Goal: Task Accomplishment & Management: Complete application form

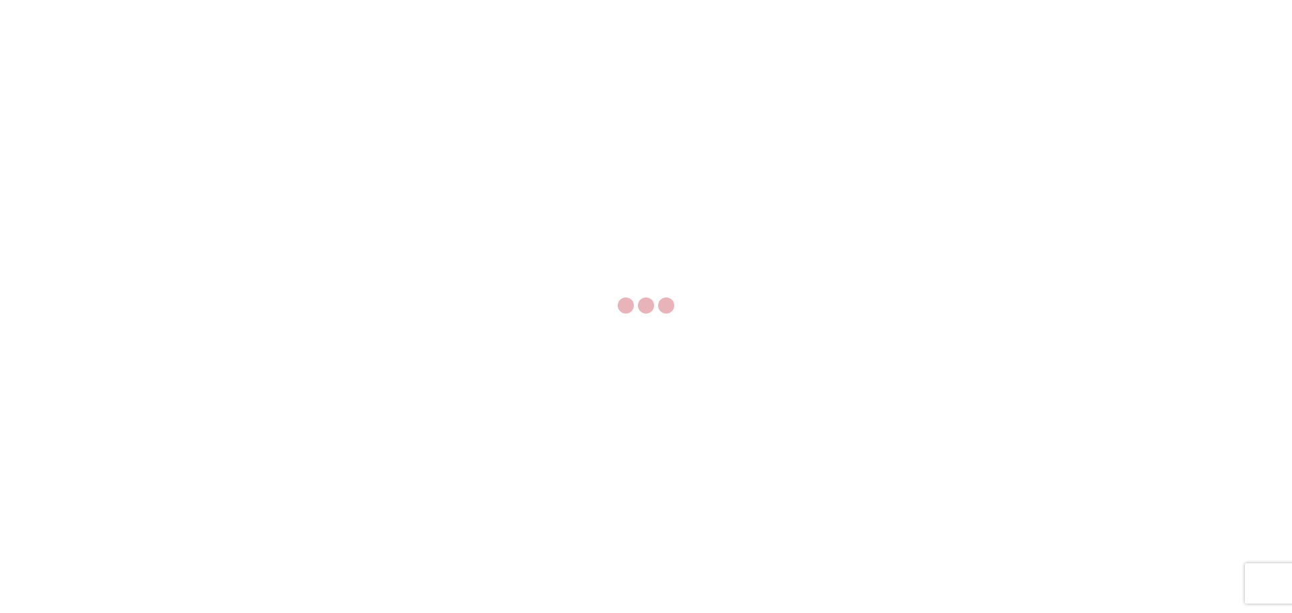
select select "FULL"
select select "LBS"
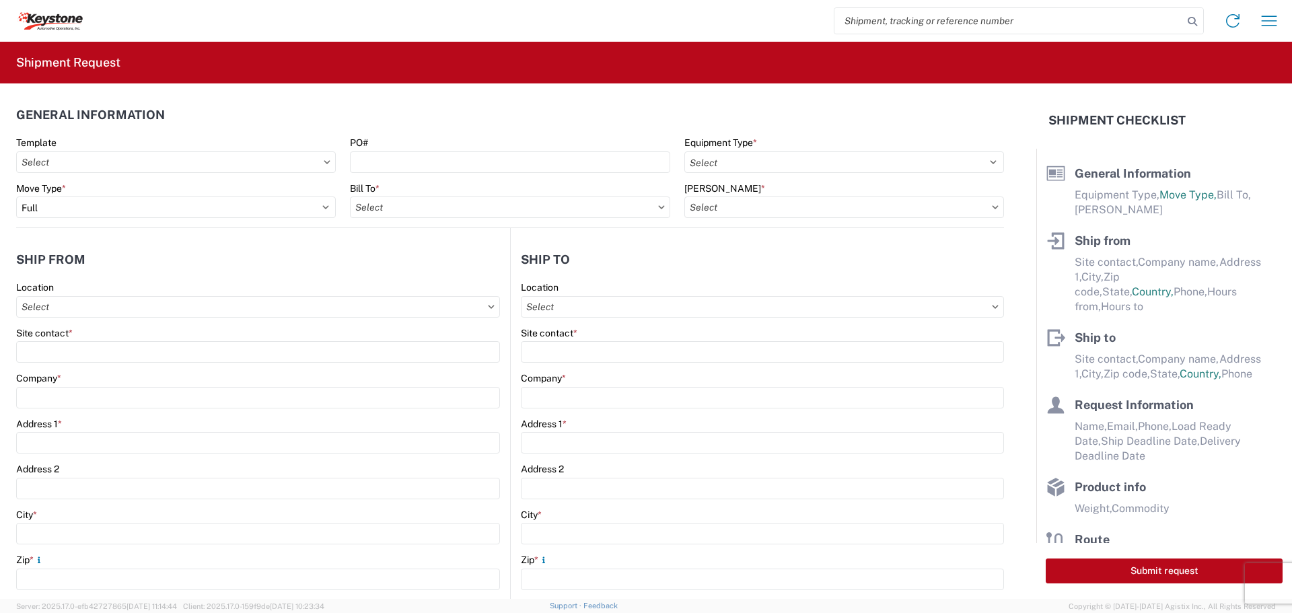
click at [881, 26] on input "search" at bounding box center [1008, 21] width 348 height 26
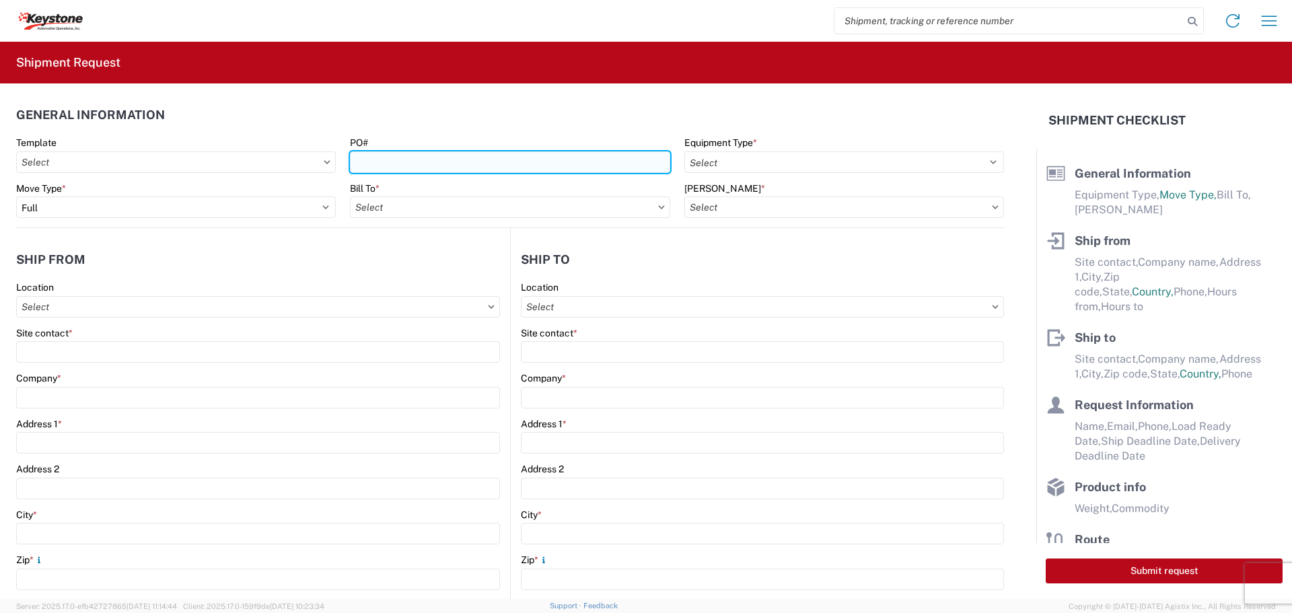
click at [454, 159] on input "PO#" at bounding box center [510, 162] width 320 height 22
type input "0463778"
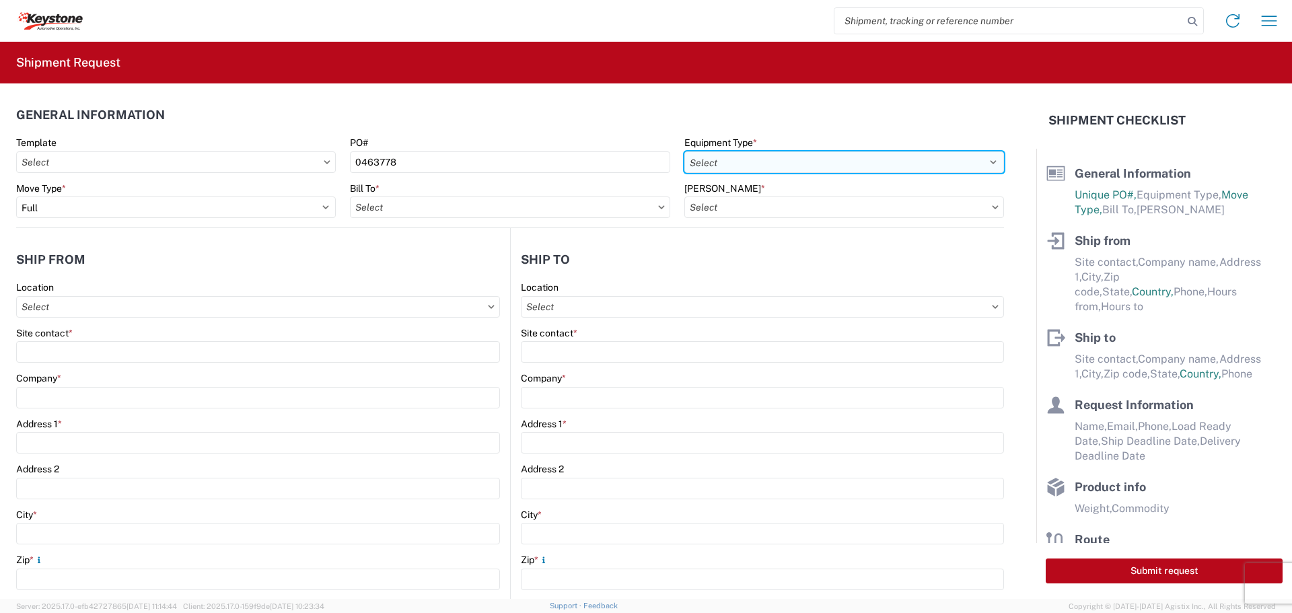
click at [825, 159] on select "Select 53’ Dry Van Flatbed Dropdeck (van) Lowboy (flatbed) Rail" at bounding box center [844, 162] width 320 height 22
select select "STDV"
click at [684, 151] on select "Select 53’ Dry Van Flatbed Dropdeck (van) Lowboy (flatbed) Rail" at bounding box center [844, 162] width 320 height 22
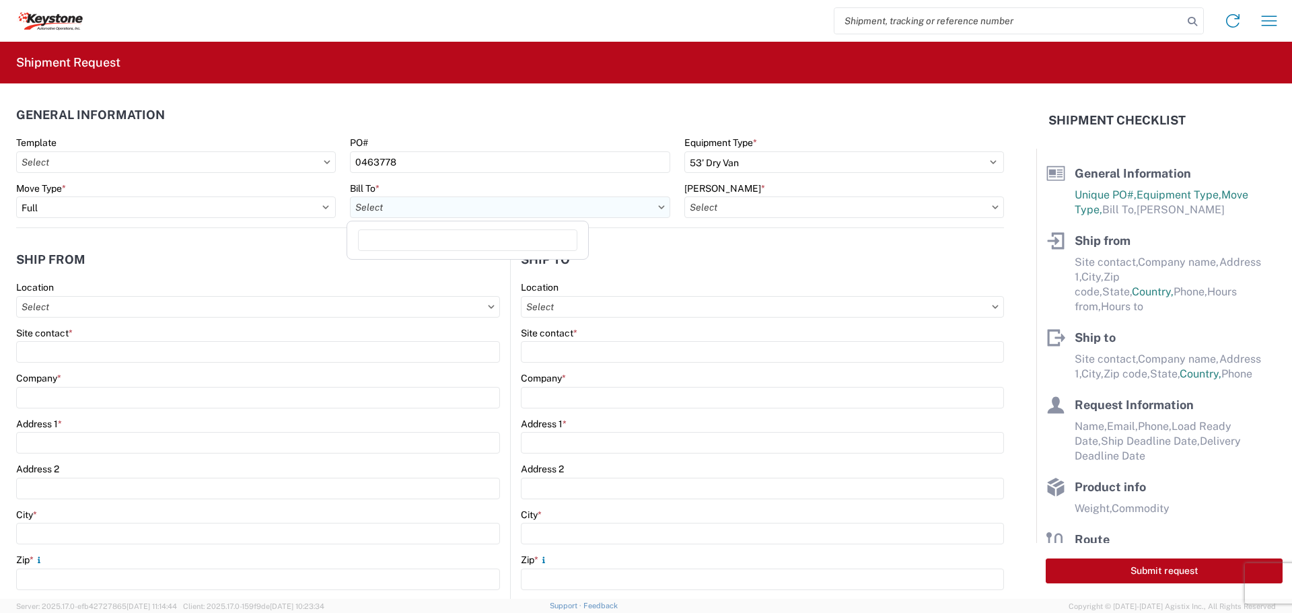
click at [622, 208] on input "Bill To *" at bounding box center [510, 207] width 320 height 22
type input "8515"
click at [454, 263] on div "8515 - [GEOGRAPHIC_DATA] - KAO Operations" at bounding box center [467, 267] width 235 height 22
type input "8515 - [GEOGRAPHIC_DATA] - KAO Operations"
click at [788, 207] on input "[PERSON_NAME] *" at bounding box center [844, 207] width 320 height 22
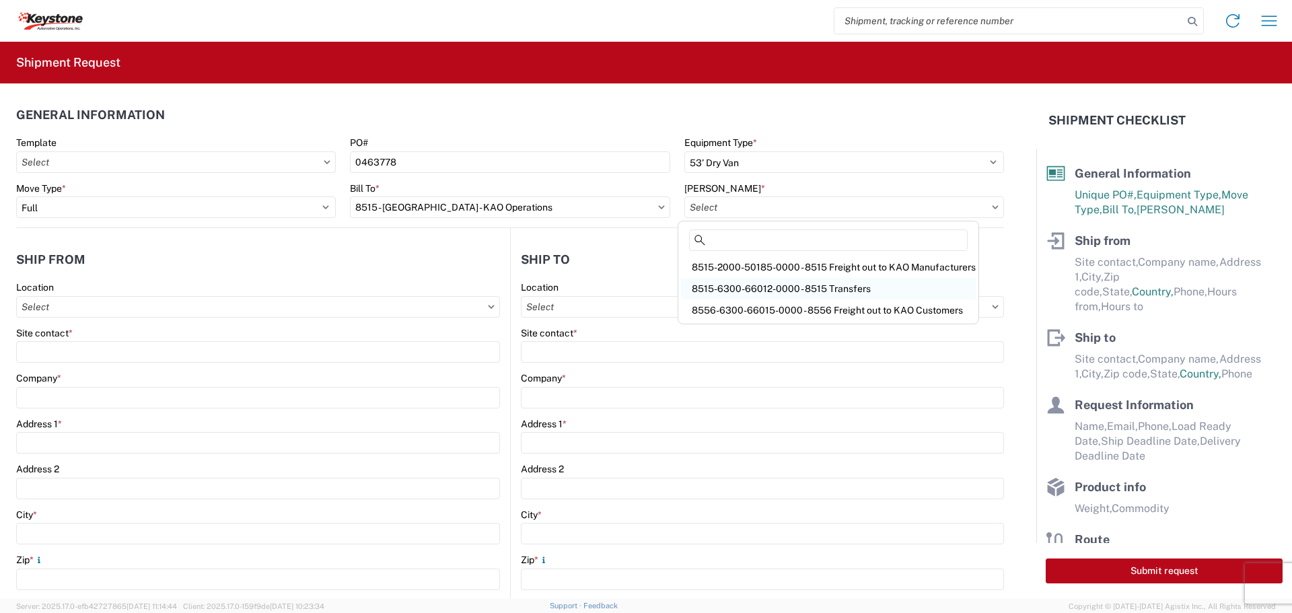
click at [756, 281] on div "8515-6300-66012-0000 - 8515 Transfers" at bounding box center [828, 289] width 295 height 22
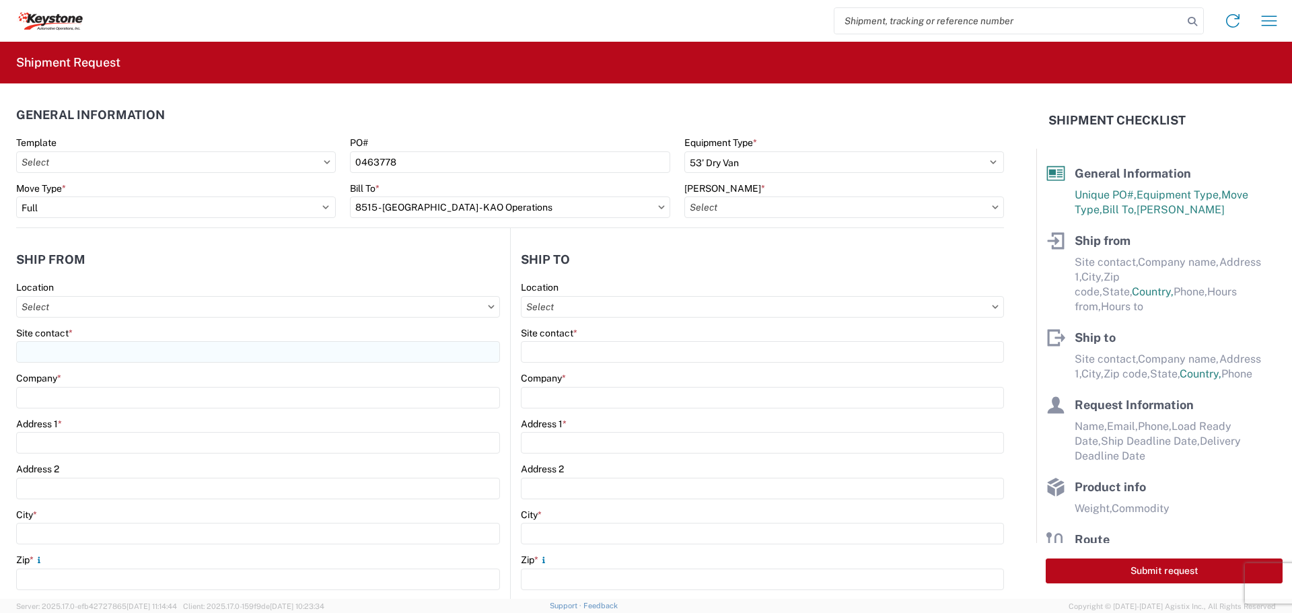
type input "8515-6300-66012-0000 - 8515 Transfers, 8515-6300-66012-0000 - 8515 Transfers"
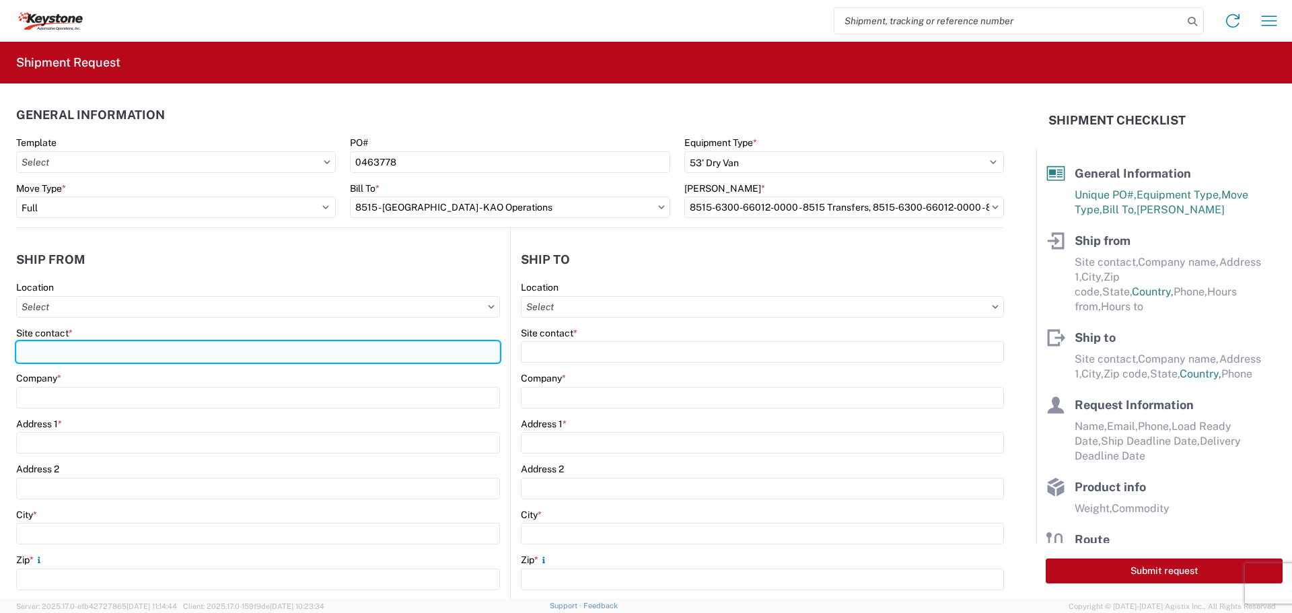
click at [85, 354] on input "Site contact *" at bounding box center [258, 352] width 484 height 22
type input "BILL OR [PERSON_NAME]"
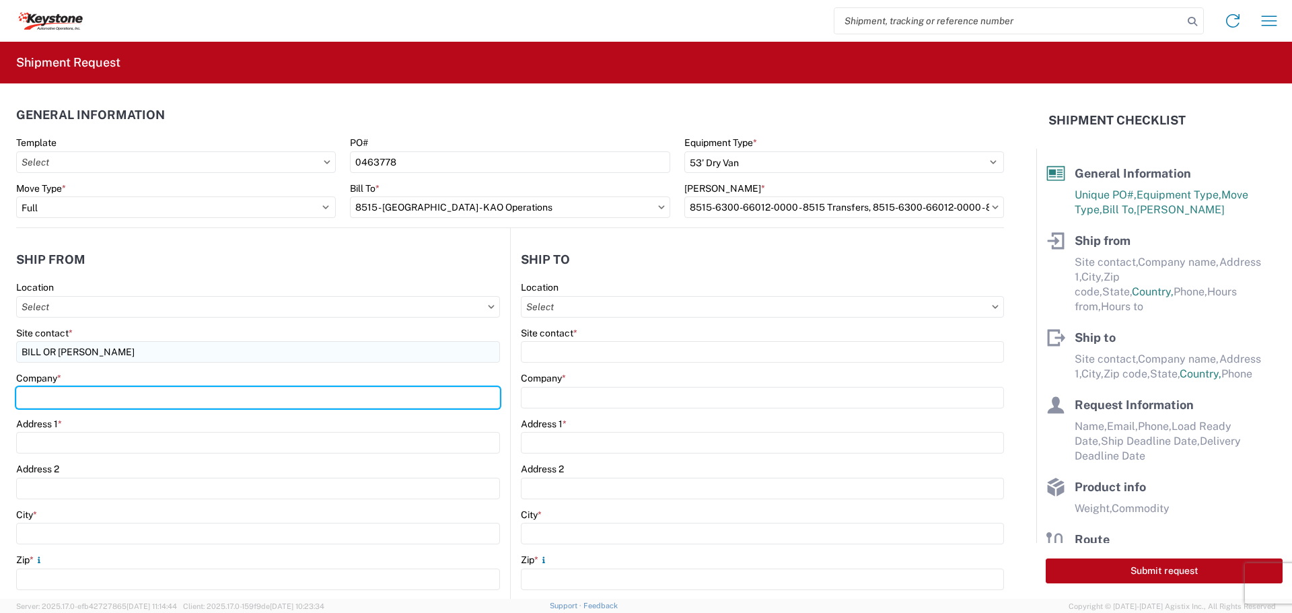
type input "B & W TRAILER HITCHES, INC."
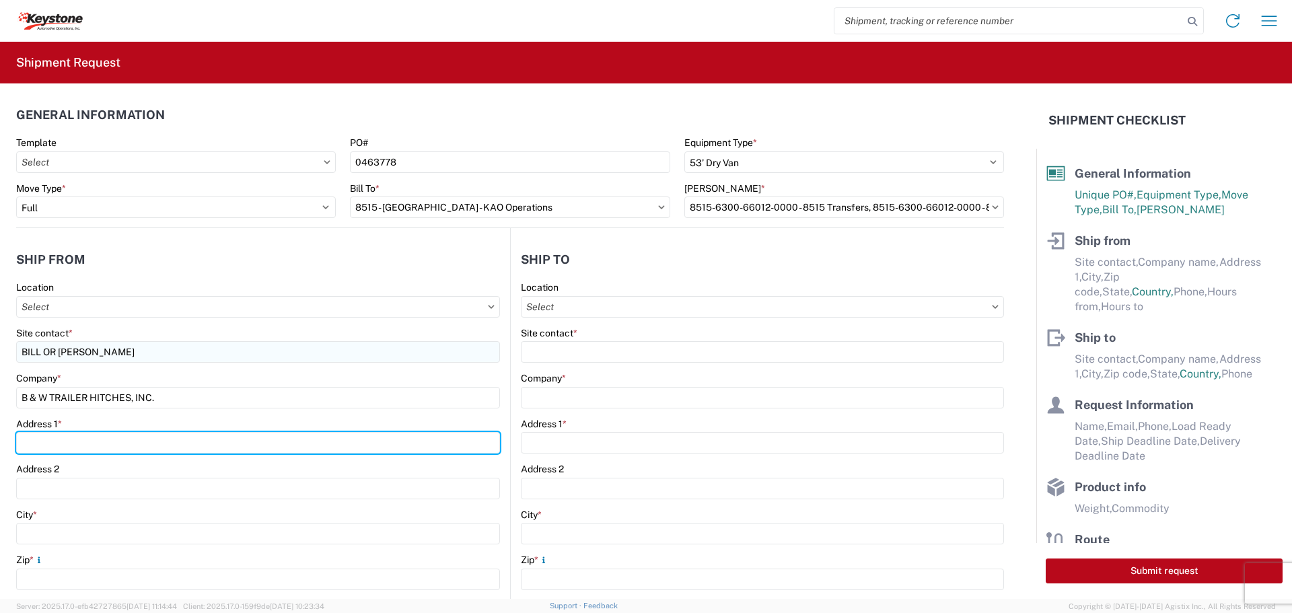
type input "[STREET_ADDRESS][US_STATE]"
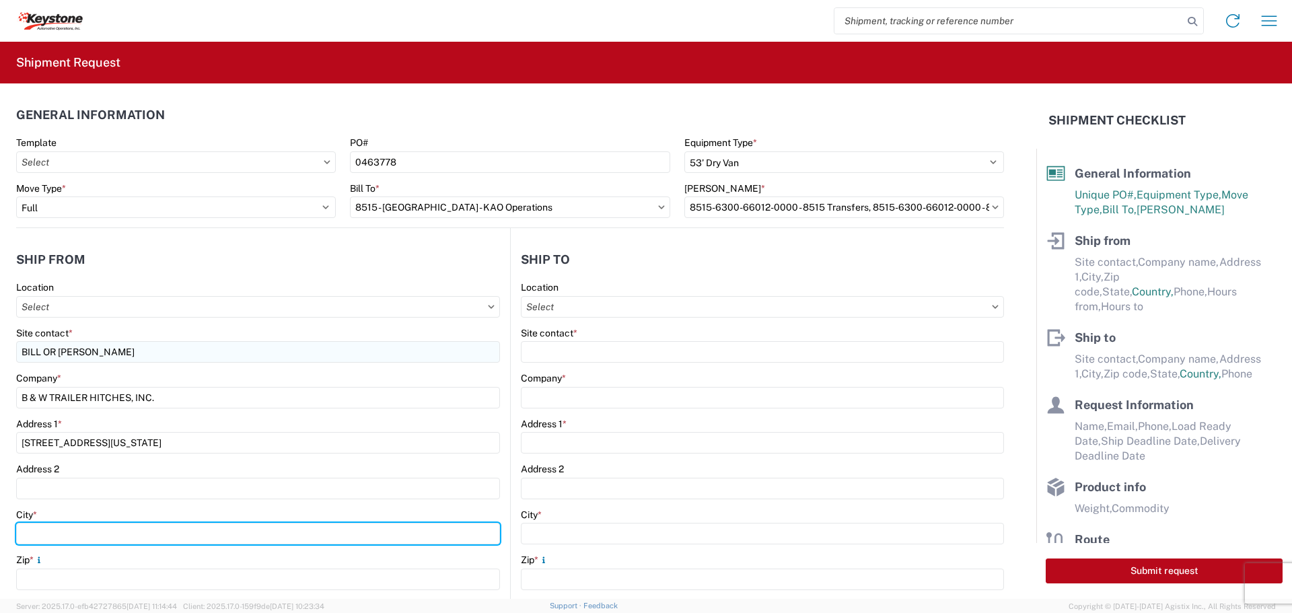
type input "HUMBOLDT"
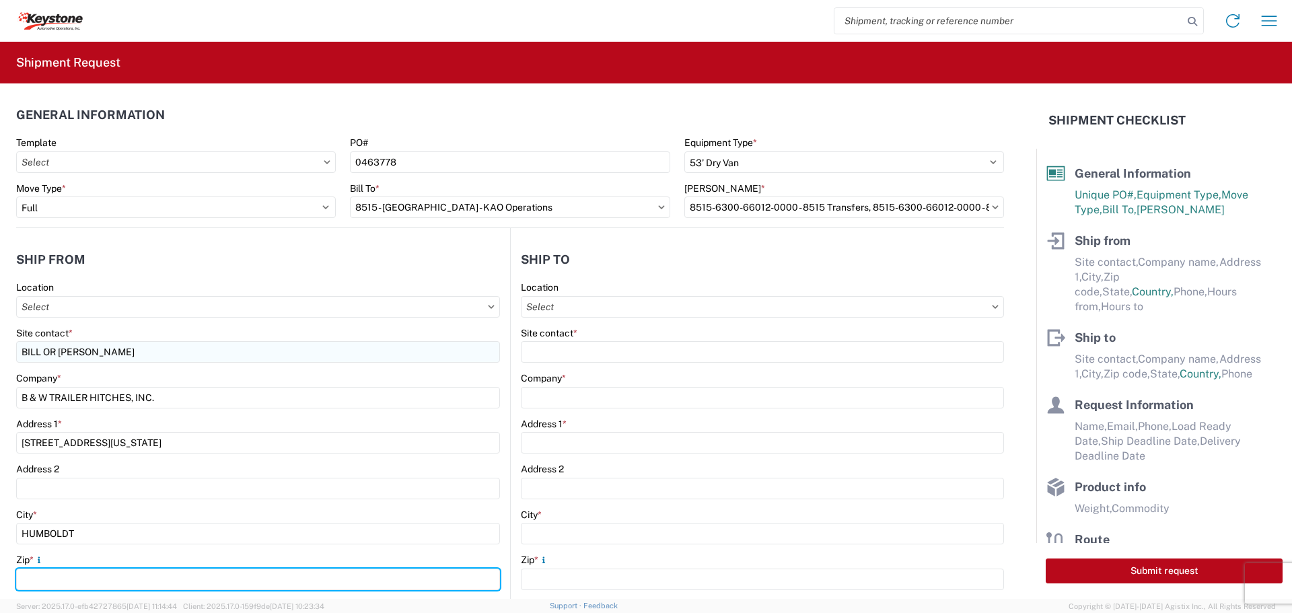
type input "66748"
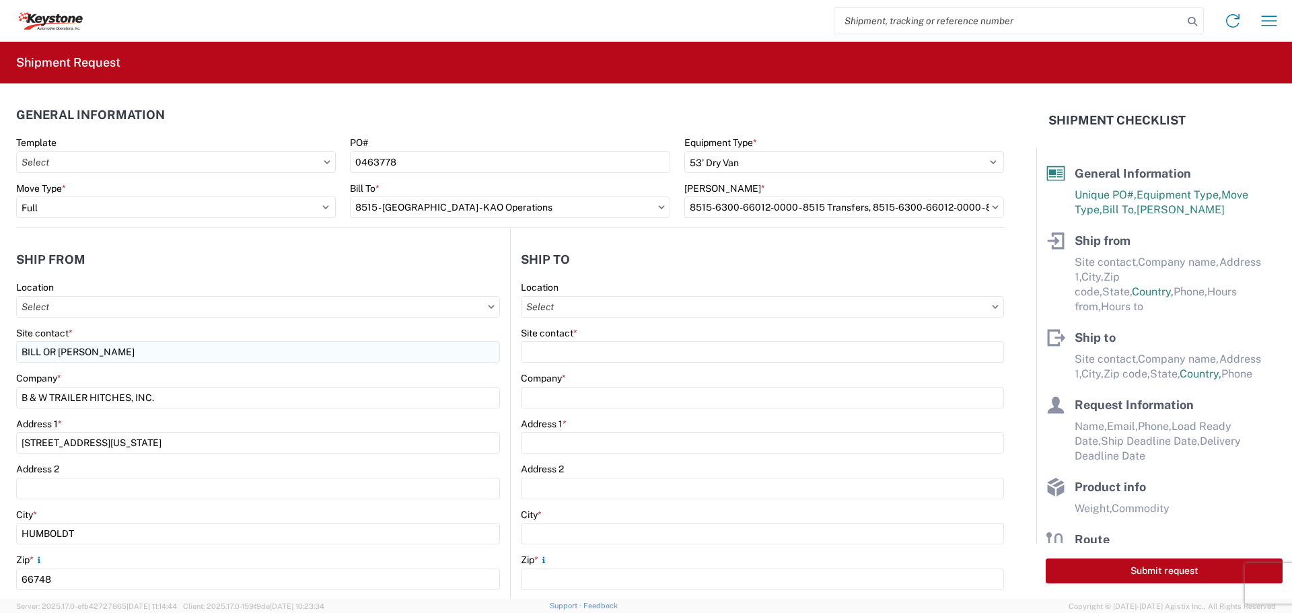
select select "KS"
type input "[EMAIL_ADDRESS][DOMAIN_NAME]"
type input "6204733664"
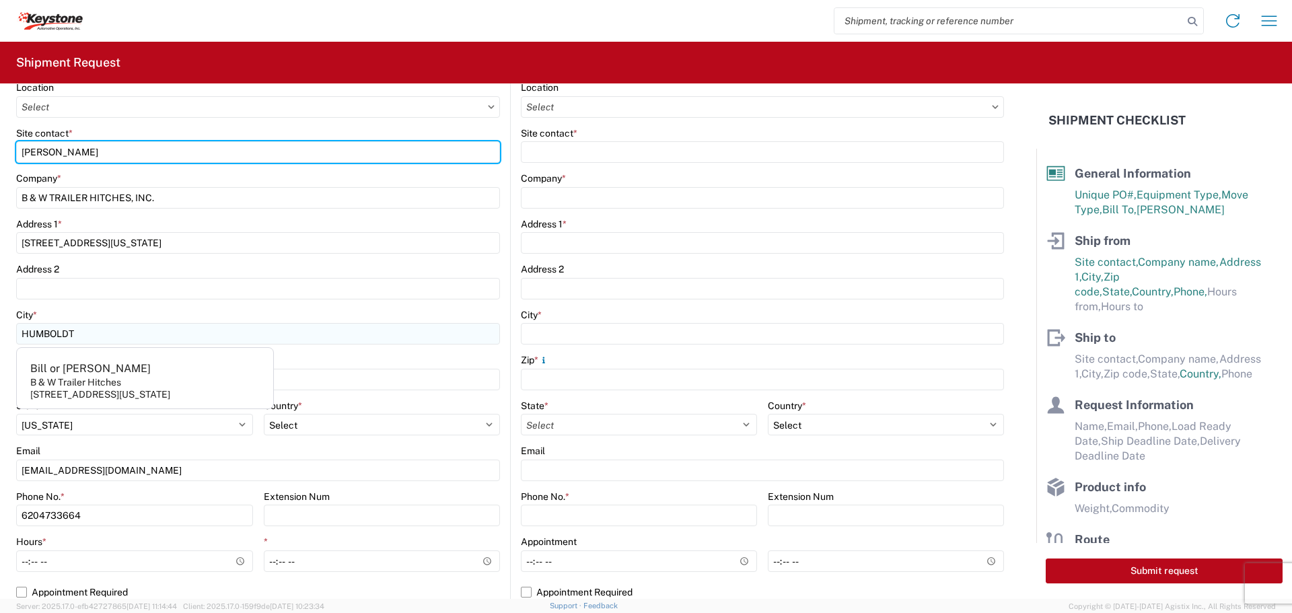
scroll to position [269, 0]
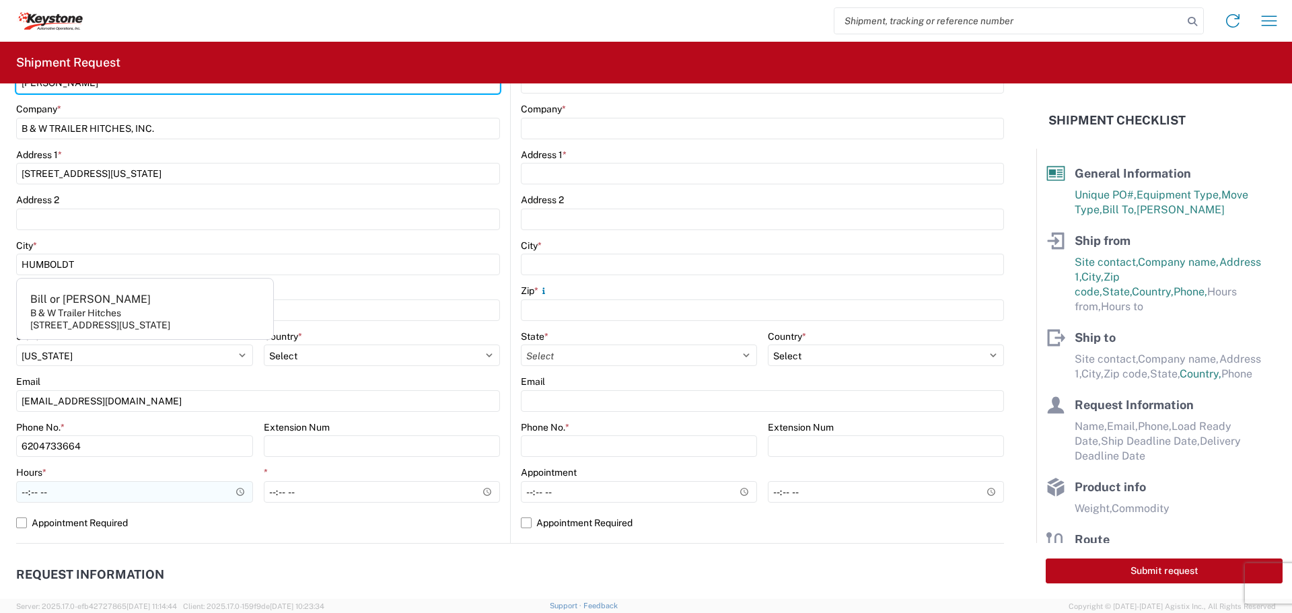
type input "[PERSON_NAME]"
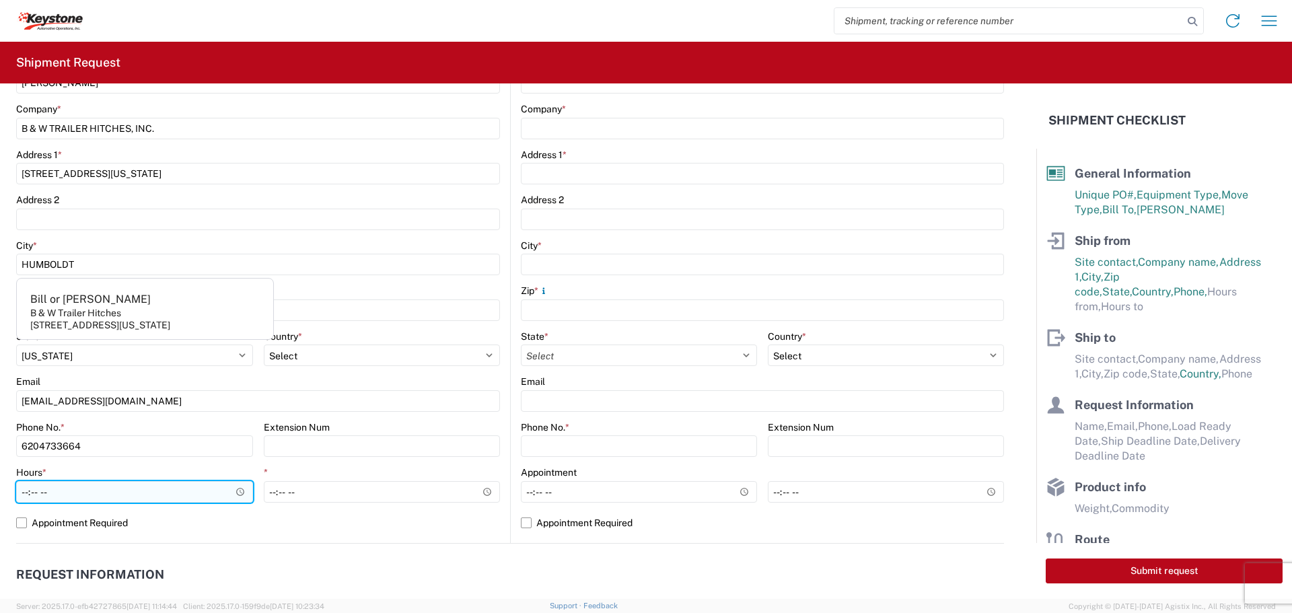
click at [239, 494] on input "Hours *" at bounding box center [134, 492] width 237 height 22
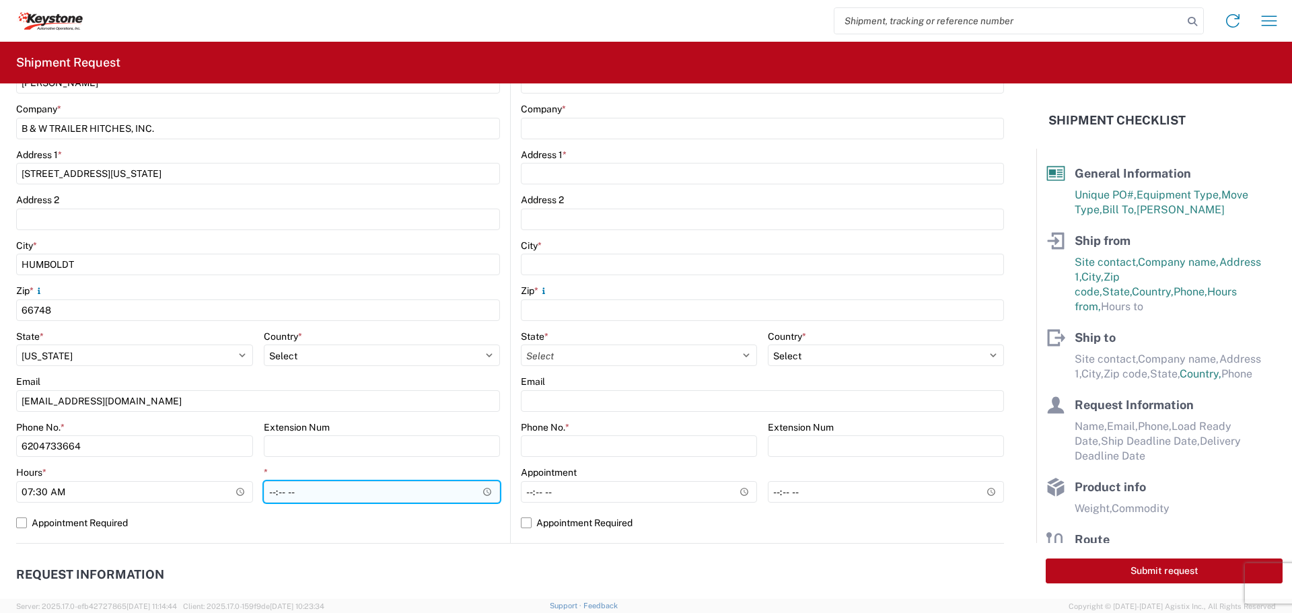
type input "07:30"
click at [482, 490] on input "*" at bounding box center [382, 492] width 237 height 22
type input "22:00"
click at [468, 488] on input "22:00" at bounding box center [382, 492] width 237 height 22
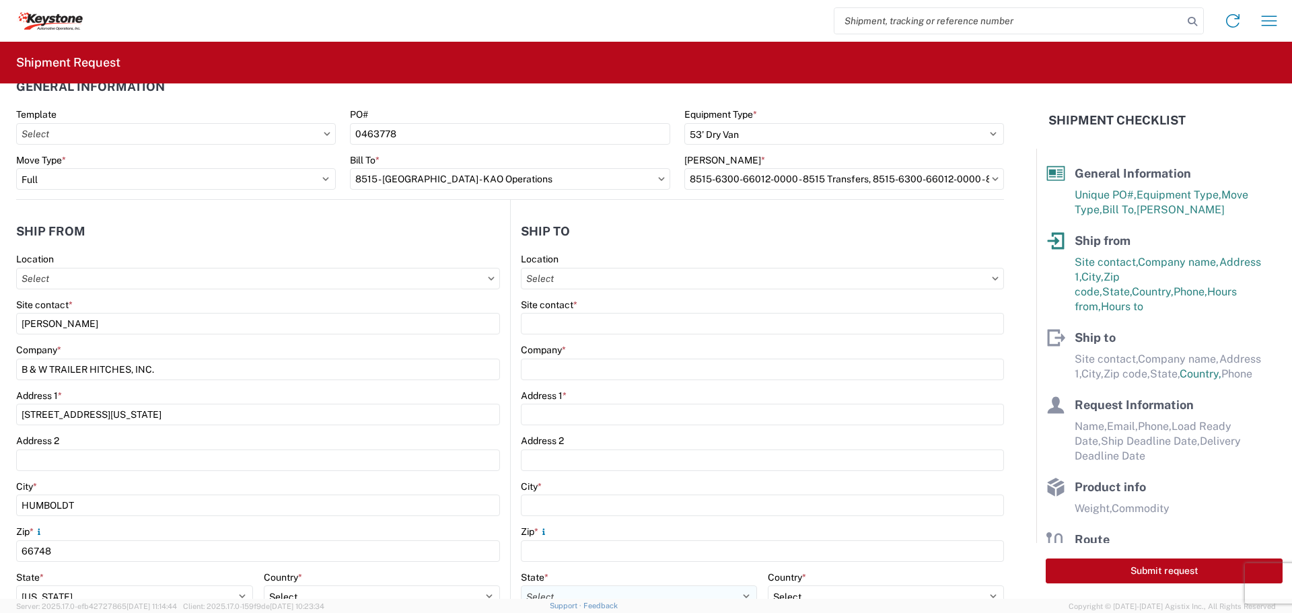
scroll to position [0, 0]
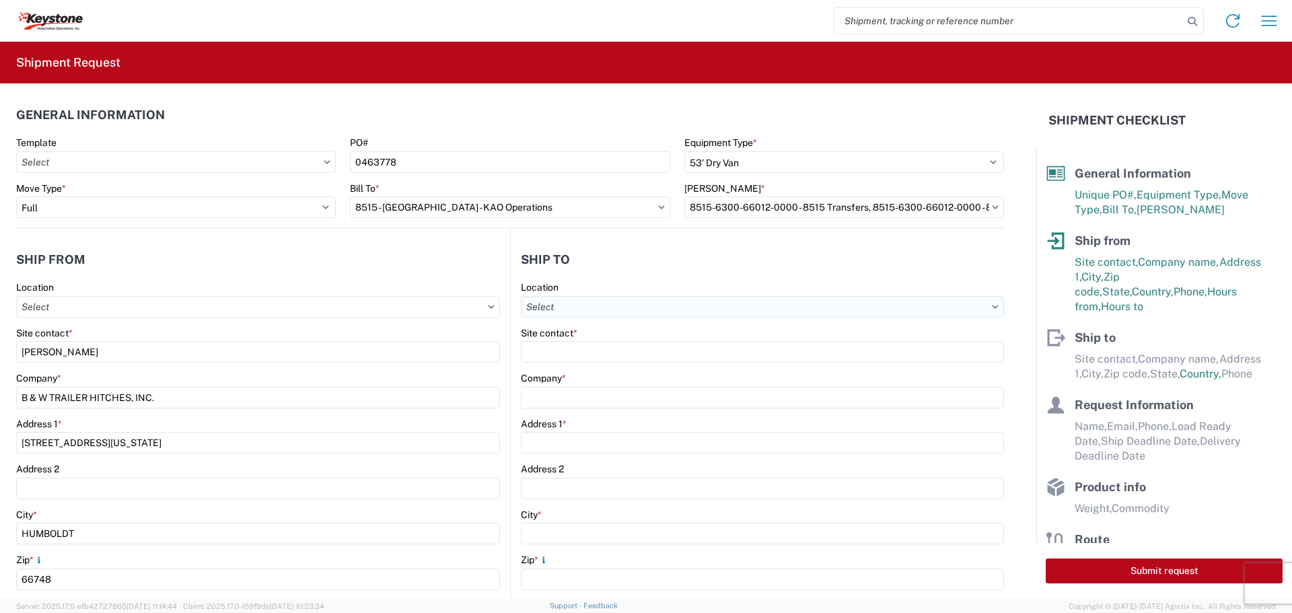
click at [649, 307] on input "Location" at bounding box center [762, 307] width 483 height 22
type input "8515"
click at [621, 367] on div "8515 - [GEOGRAPHIC_DATA] - KAO Operations" at bounding box center [636, 367] width 235 height 22
type input "8515 - [GEOGRAPHIC_DATA] - KAO Operations"
type input "KAO"
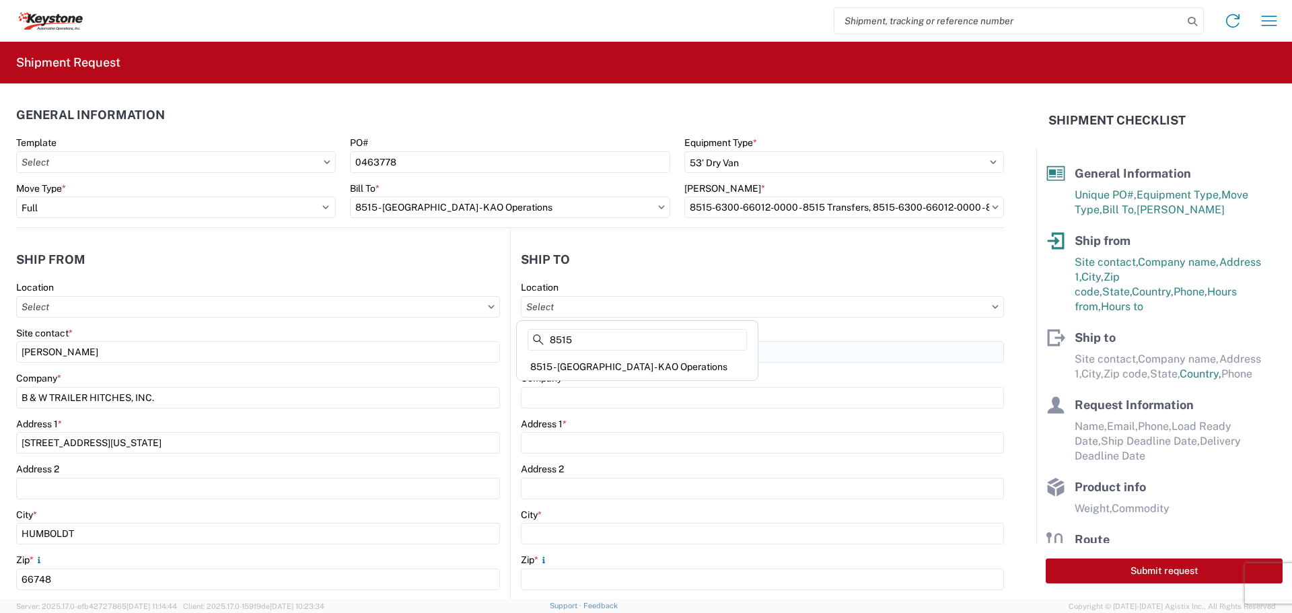
type input "[STREET_ADDRESS][PERSON_NAME]"
type input "[GEOGRAPHIC_DATA]"
type input "18643"
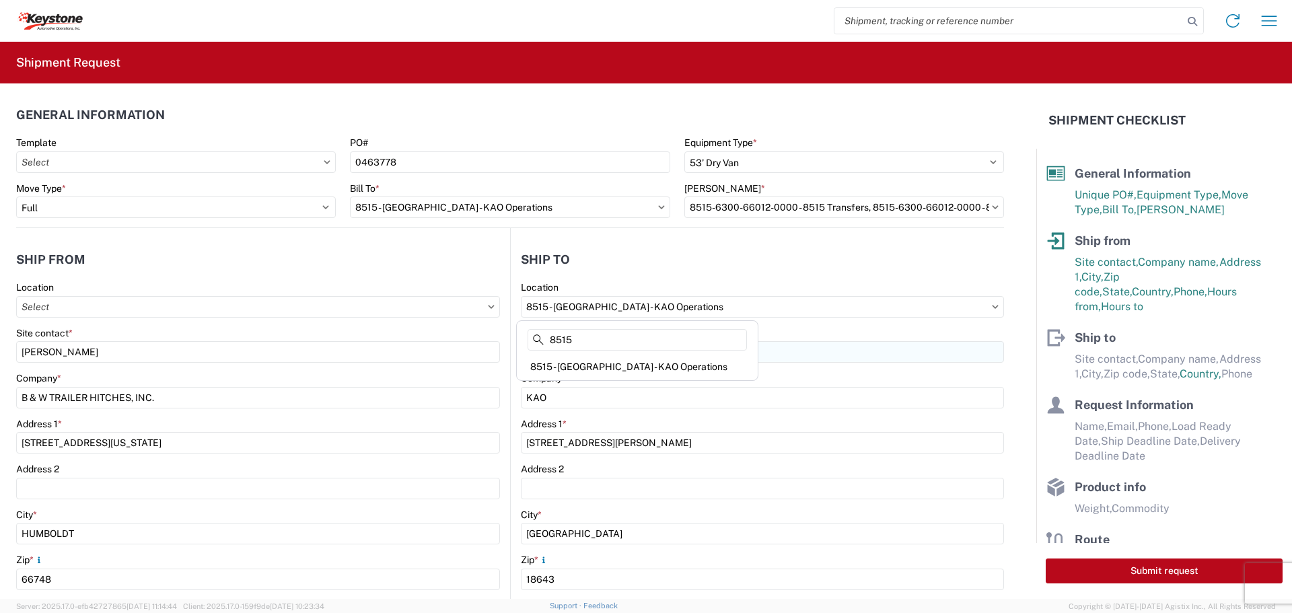
select select "US"
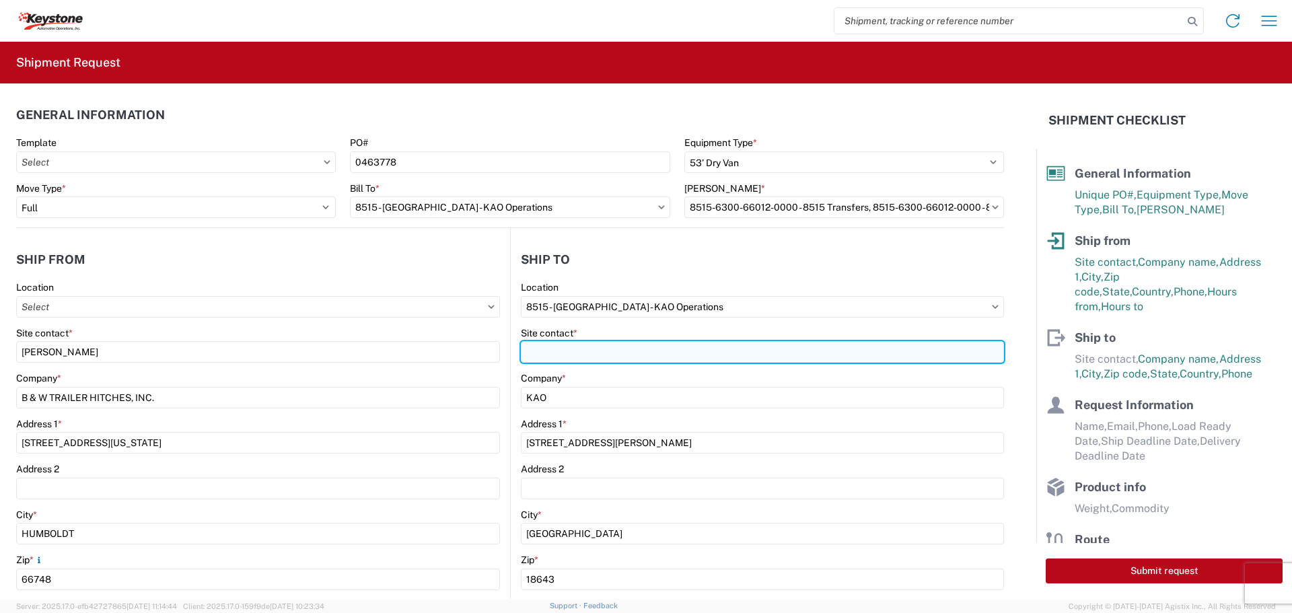
click at [555, 357] on input "Site contact *" at bounding box center [762, 352] width 483 height 22
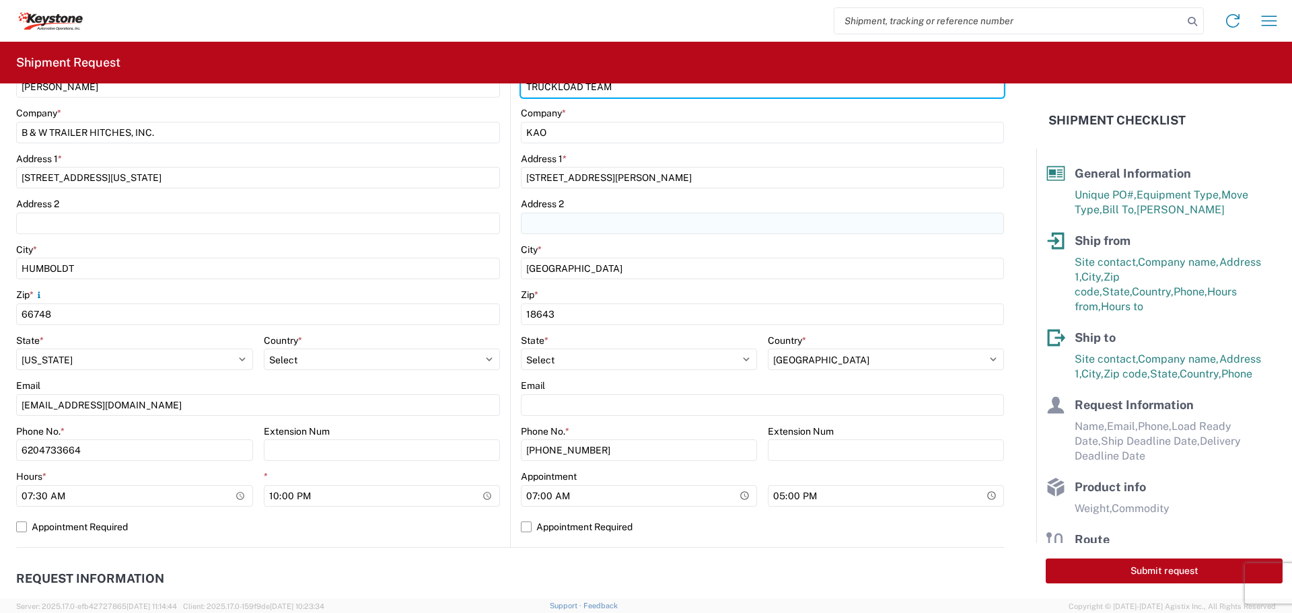
scroll to position [269, 0]
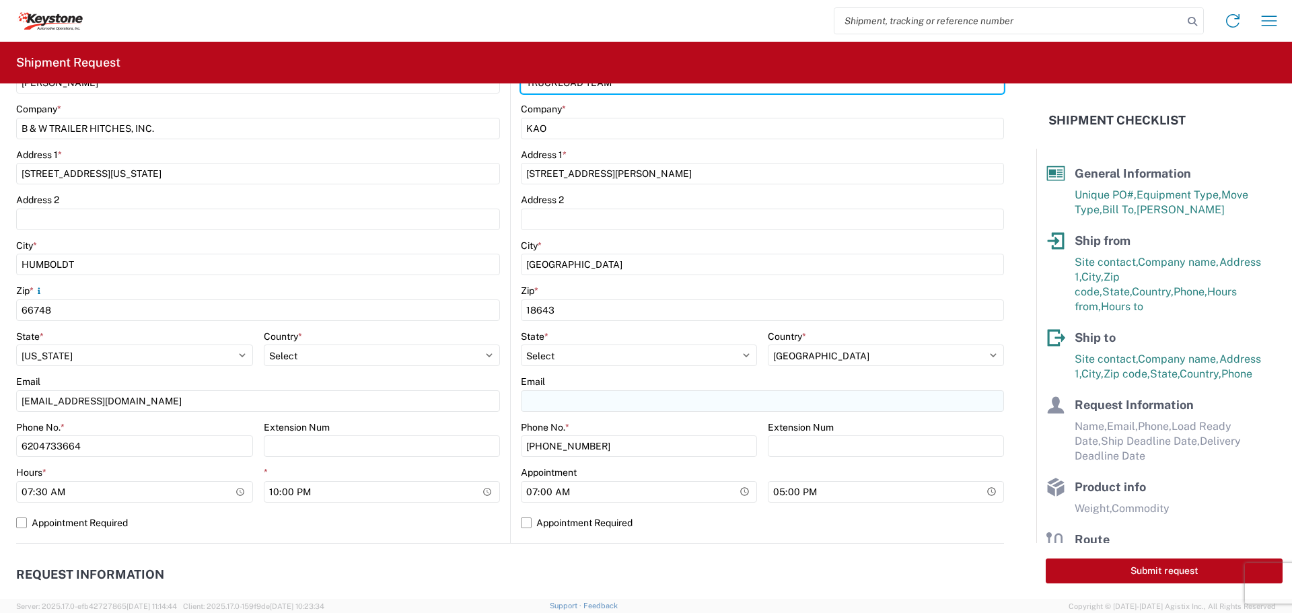
type input "TRUCKLOAD TEAM"
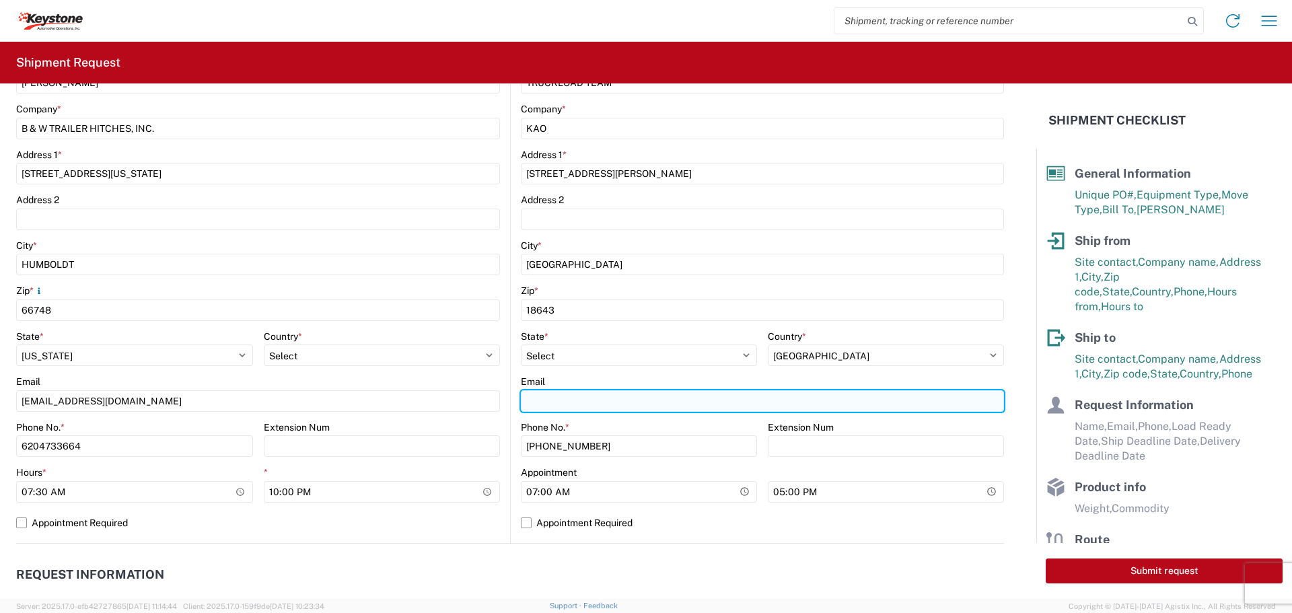
click at [537, 398] on input "Email" at bounding box center [762, 401] width 483 height 22
type input "[EMAIL_ADDRESS][DOMAIN_NAME]"
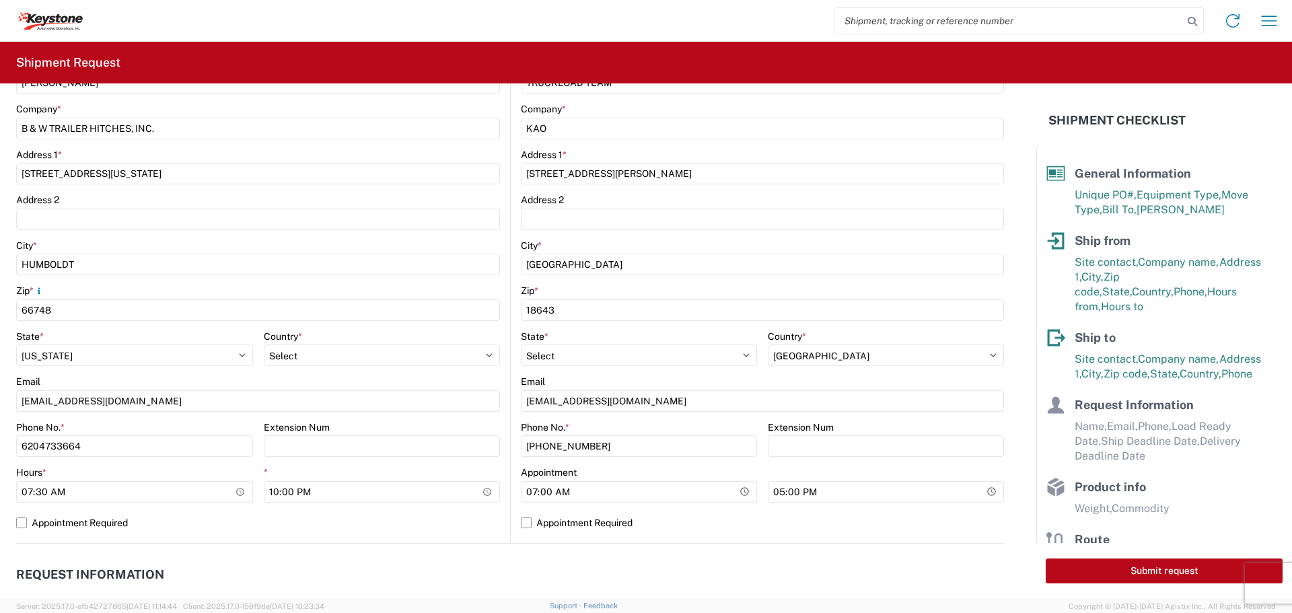
click at [466, 431] on div "Extension Num" at bounding box center [382, 427] width 237 height 12
click at [626, 441] on input "[PHONE_NUMBER]" at bounding box center [639, 446] width 236 height 22
type input "5"
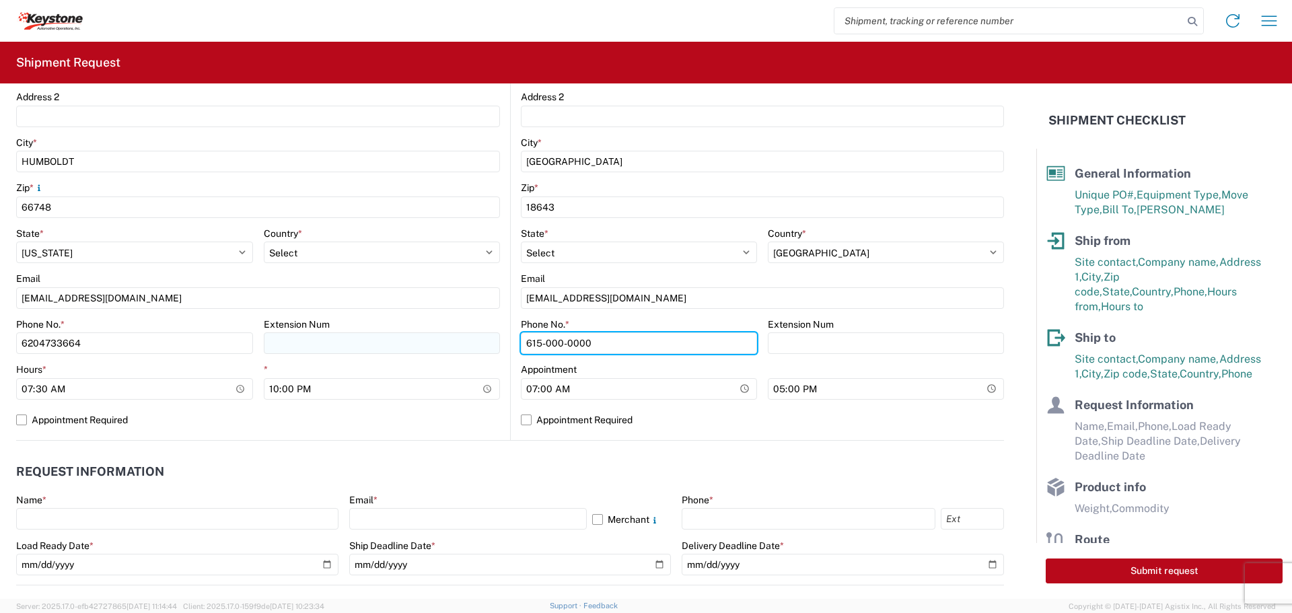
scroll to position [538, 0]
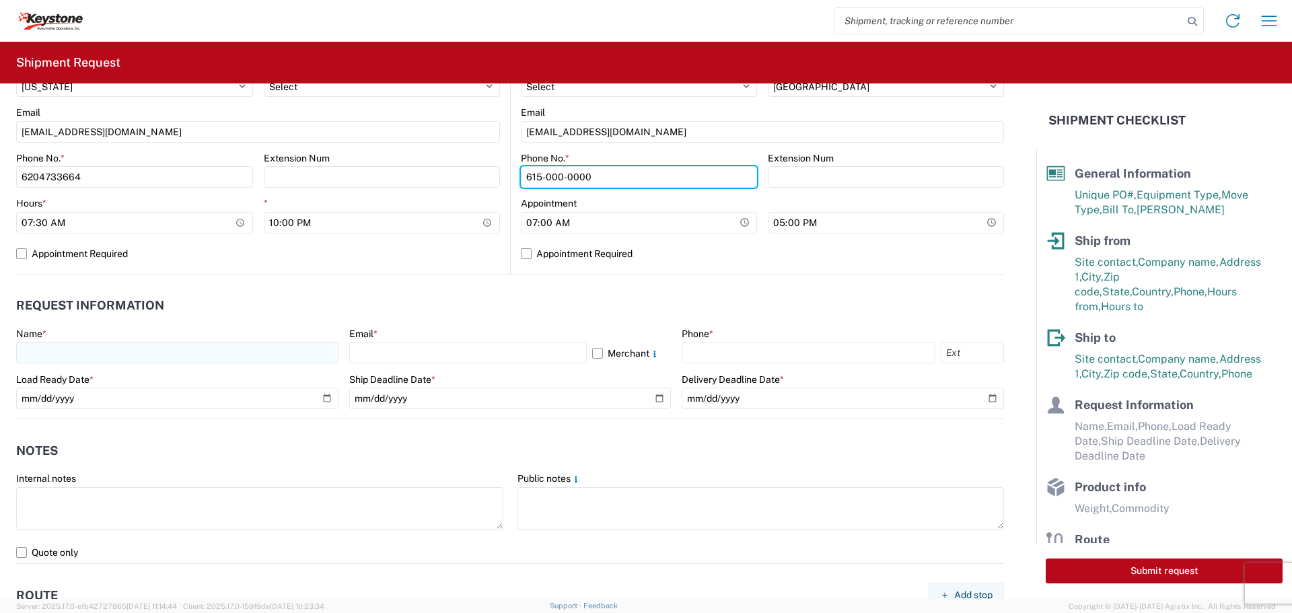
type input "615-000-0000"
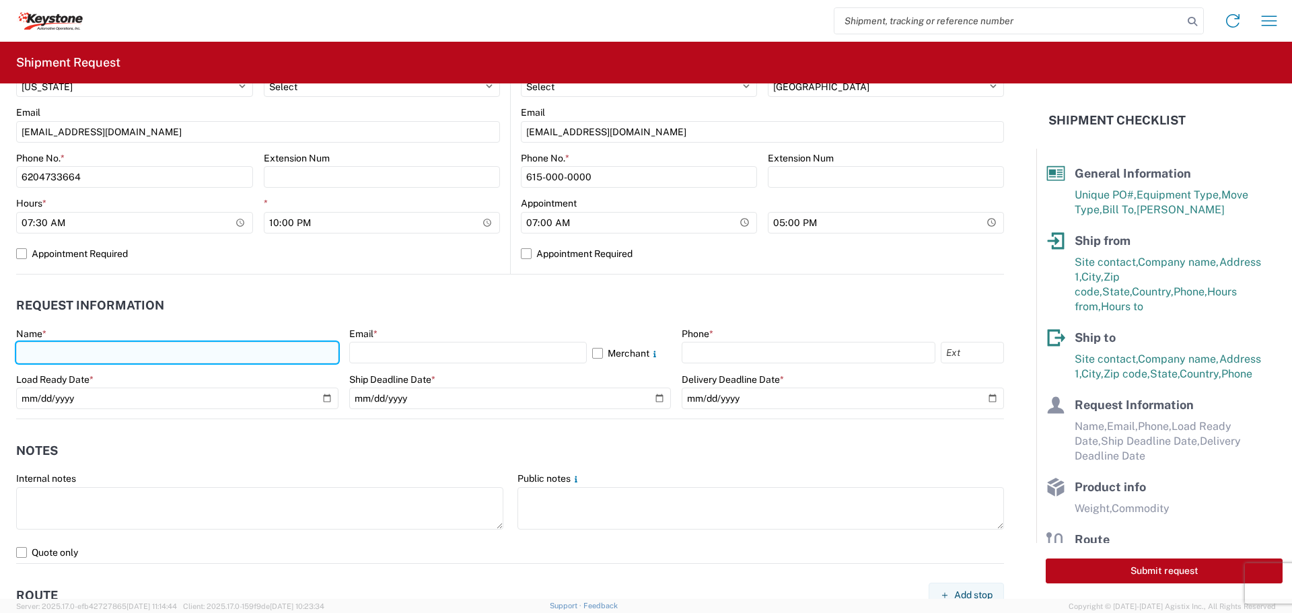
click at [92, 346] on input "text" at bounding box center [177, 353] width 322 height 22
type input "[PERSON_NAME]"
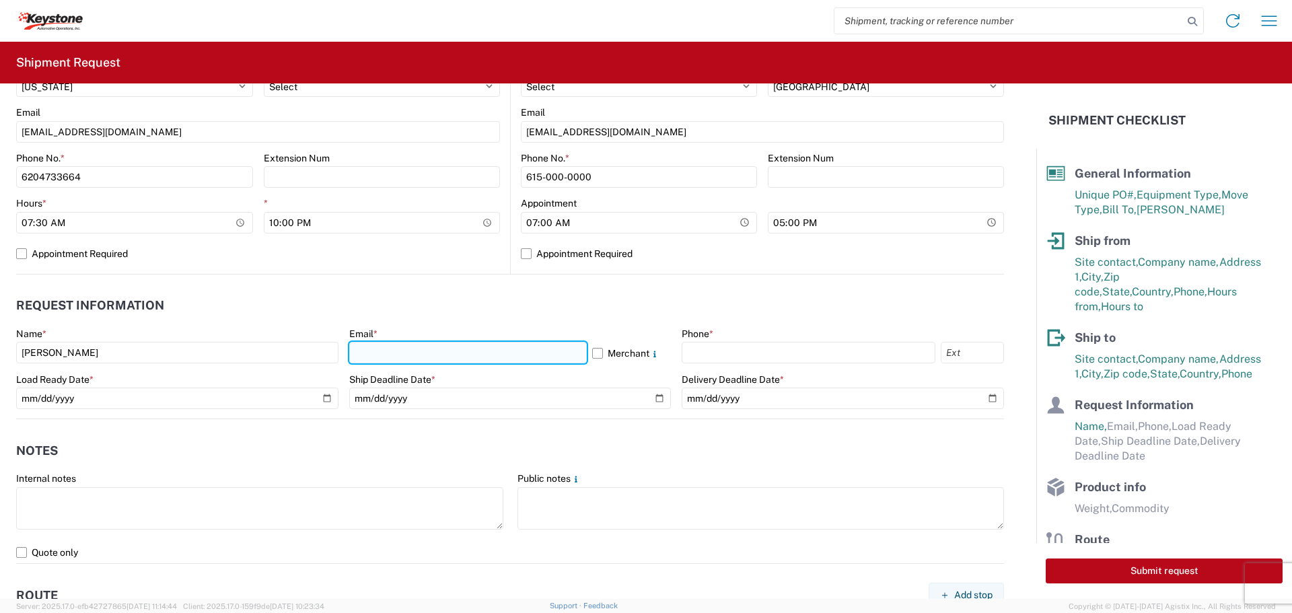
click at [417, 344] on input "text" at bounding box center [467, 353] width 237 height 22
type input "[EMAIL_ADDRESS][DOMAIN_NAME]"
click at [592, 352] on label "Merchant" at bounding box center [631, 353] width 79 height 22
click at [0, 0] on input "Merchant" at bounding box center [0, 0] width 0 height 0
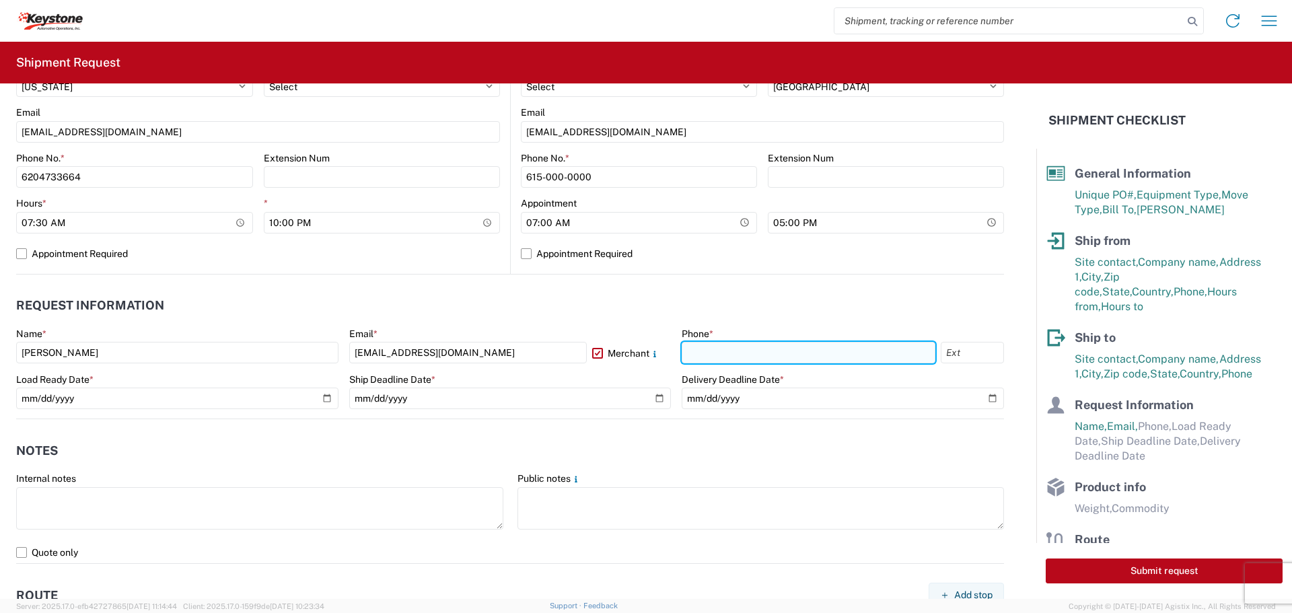
click at [713, 346] on input "text" at bounding box center [809, 353] width 254 height 22
type input "[PHONE_NUMBER]"
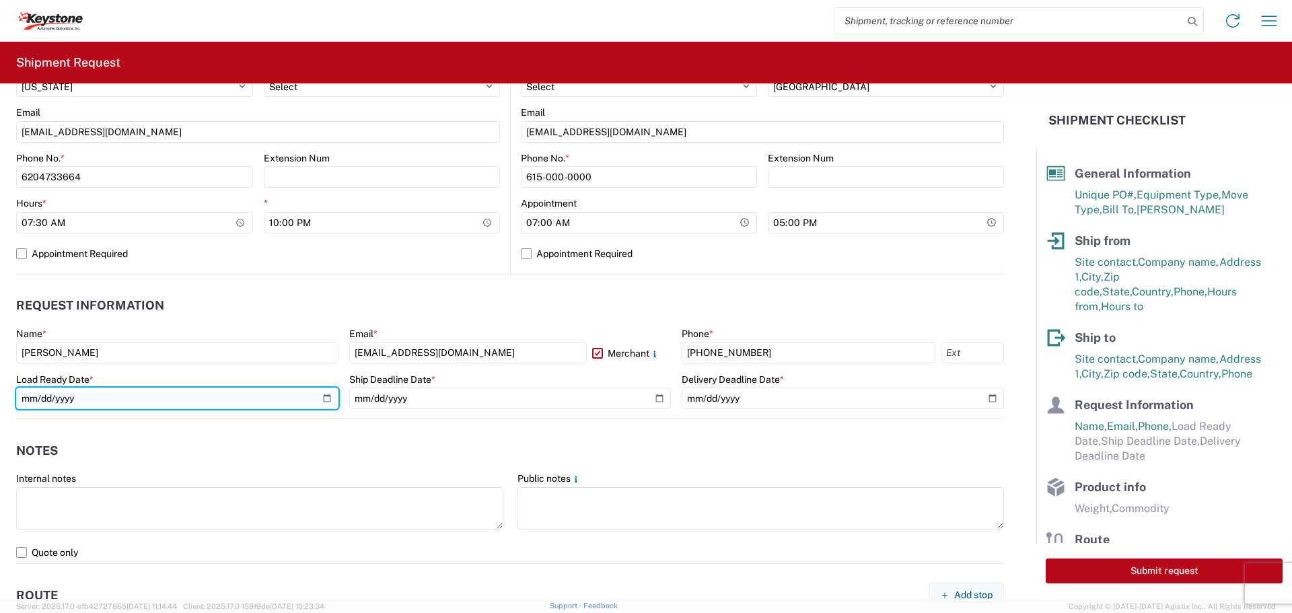
click at [323, 392] on input "date" at bounding box center [177, 399] width 322 height 22
type input "[DATE]"
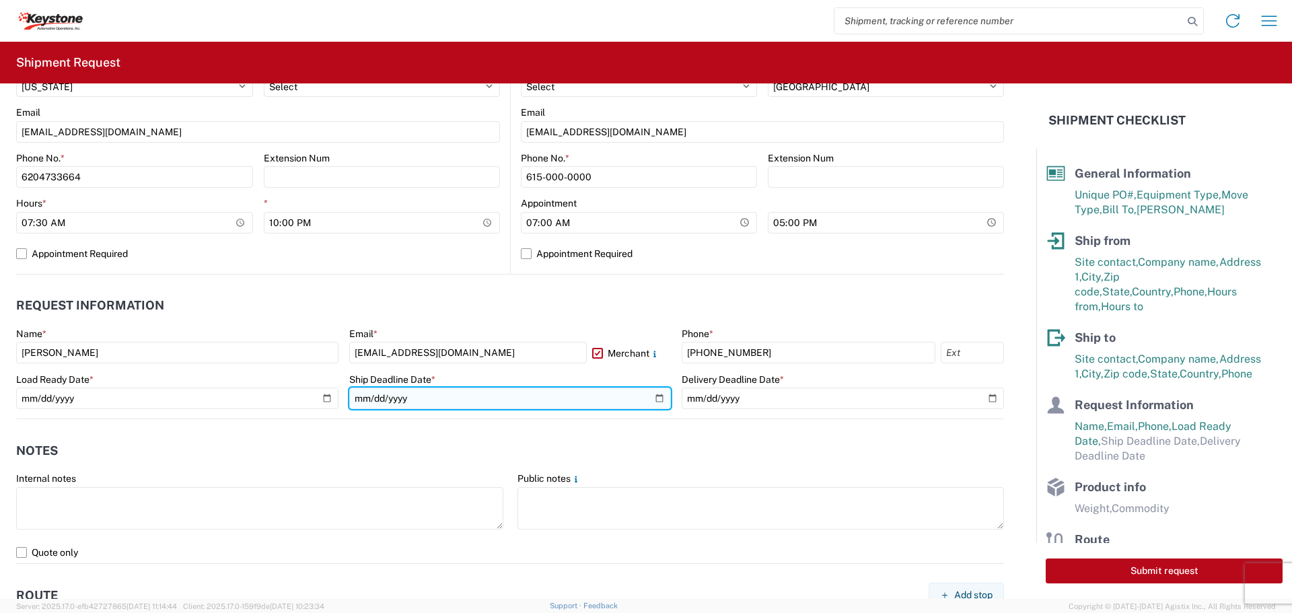
click at [651, 396] on input "date" at bounding box center [510, 399] width 322 height 22
type input "[DATE]"
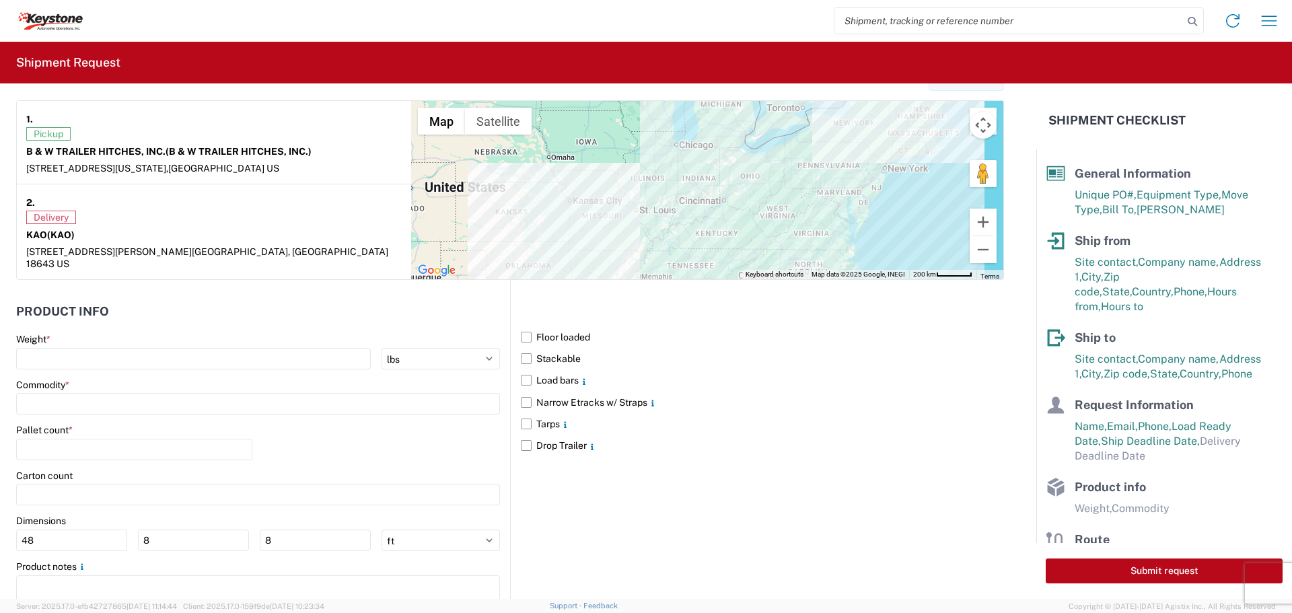
scroll to position [1076, 0]
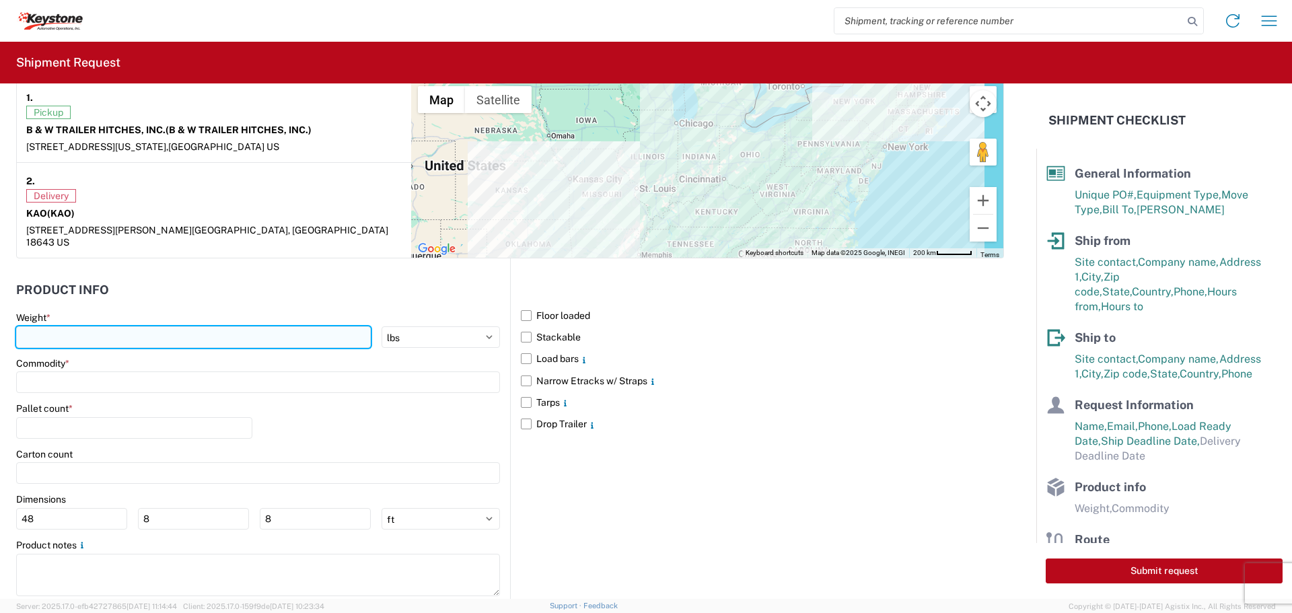
click at [77, 326] on input "number" at bounding box center [193, 337] width 355 height 22
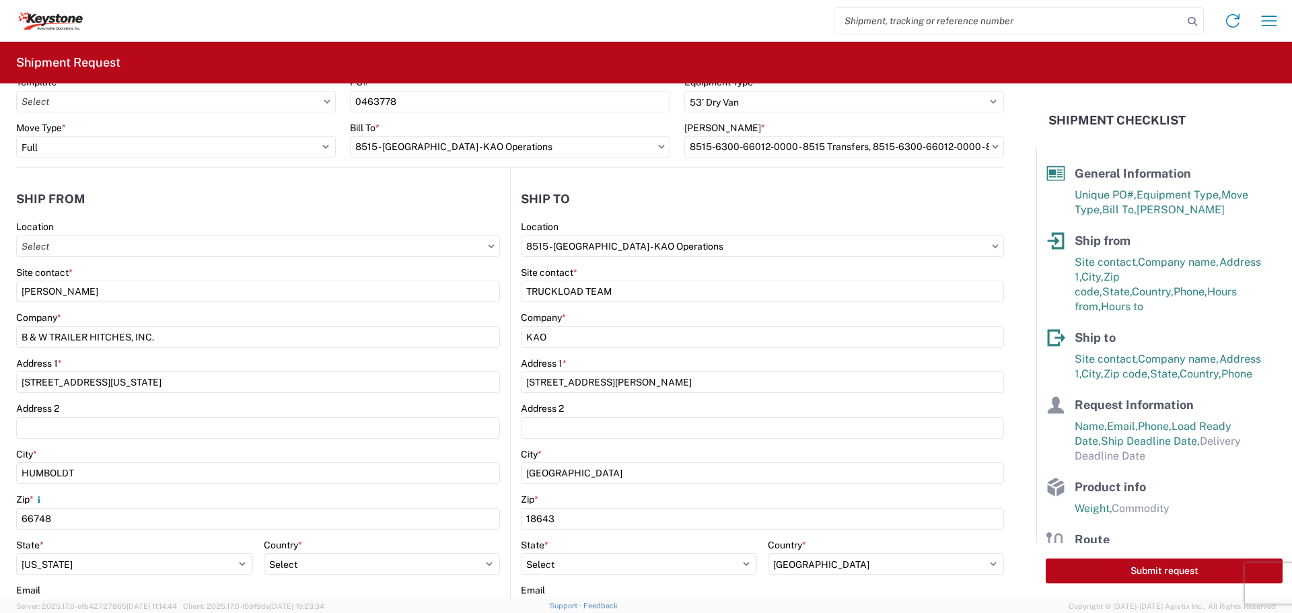
scroll to position [0, 0]
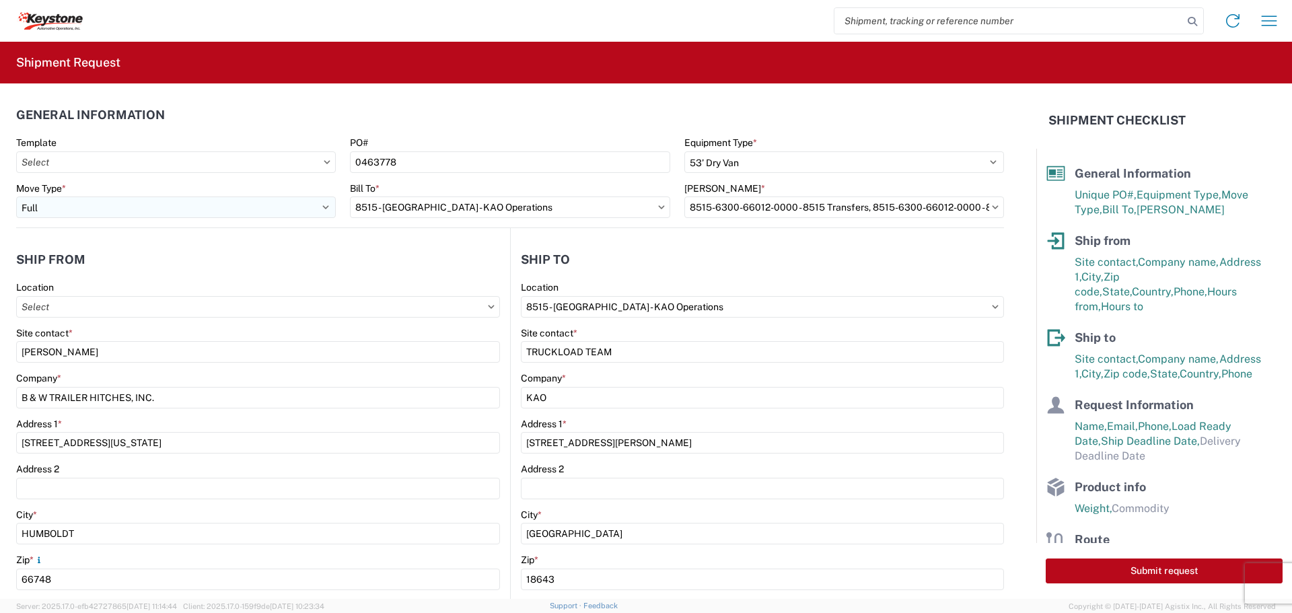
type input "16097"
click at [324, 206] on select "Select Full Partial TL" at bounding box center [176, 207] width 320 height 22
select select "PARTIAL_TL"
click at [16, 196] on select "Select Full Partial TL" at bounding box center [176, 207] width 320 height 22
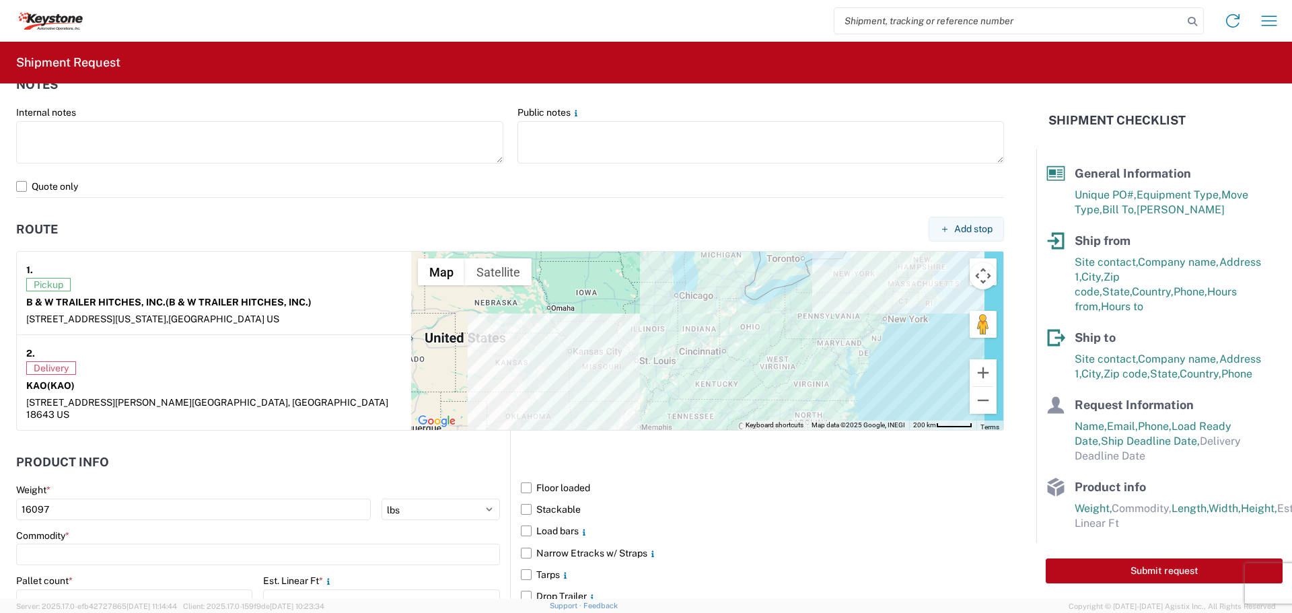
scroll to position [1009, 0]
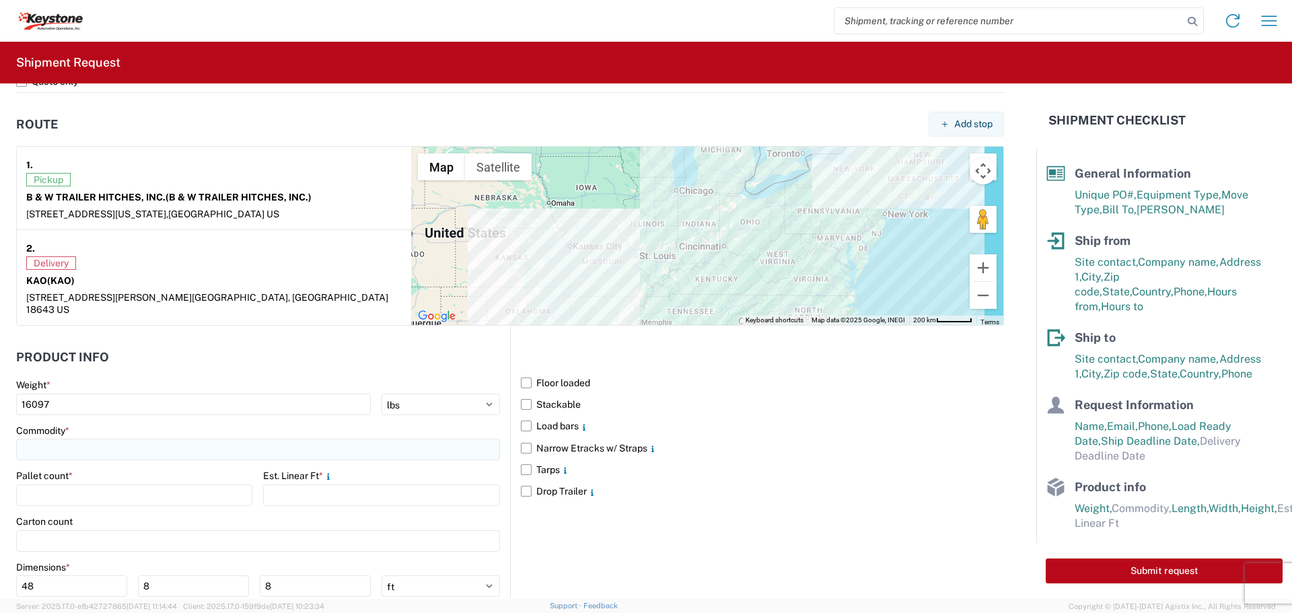
click at [90, 441] on input at bounding box center [258, 450] width 484 height 22
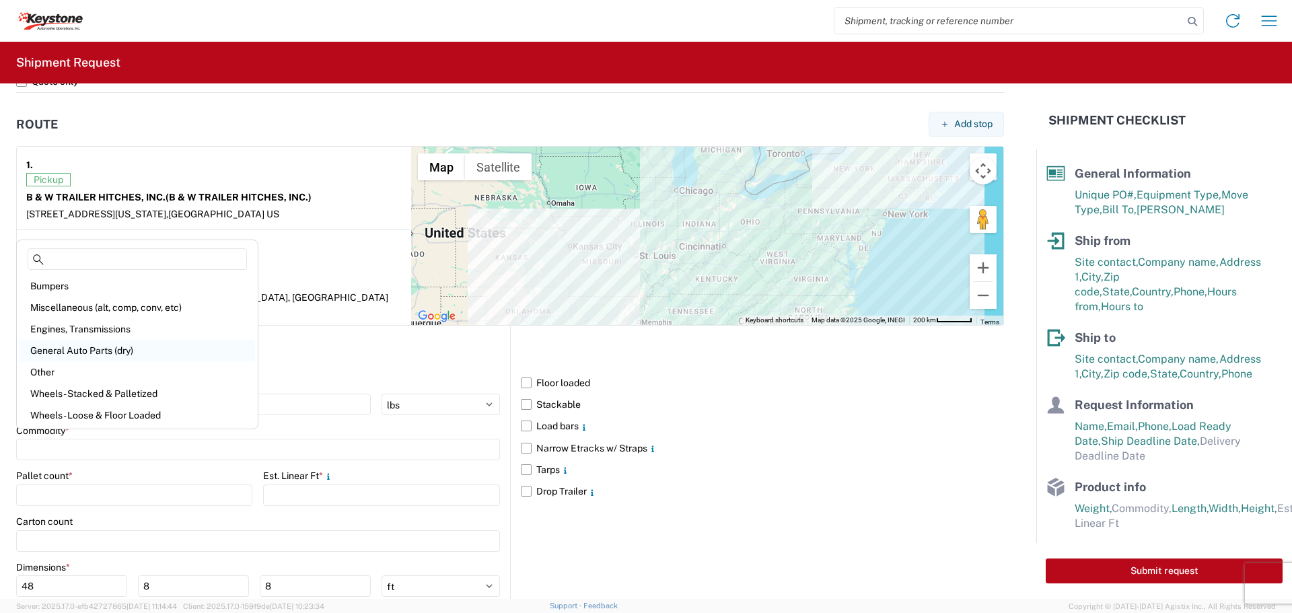
click at [89, 351] on div "General Auto Parts (dry)" at bounding box center [137, 351] width 235 height 22
type input "General Auto Parts (dry)"
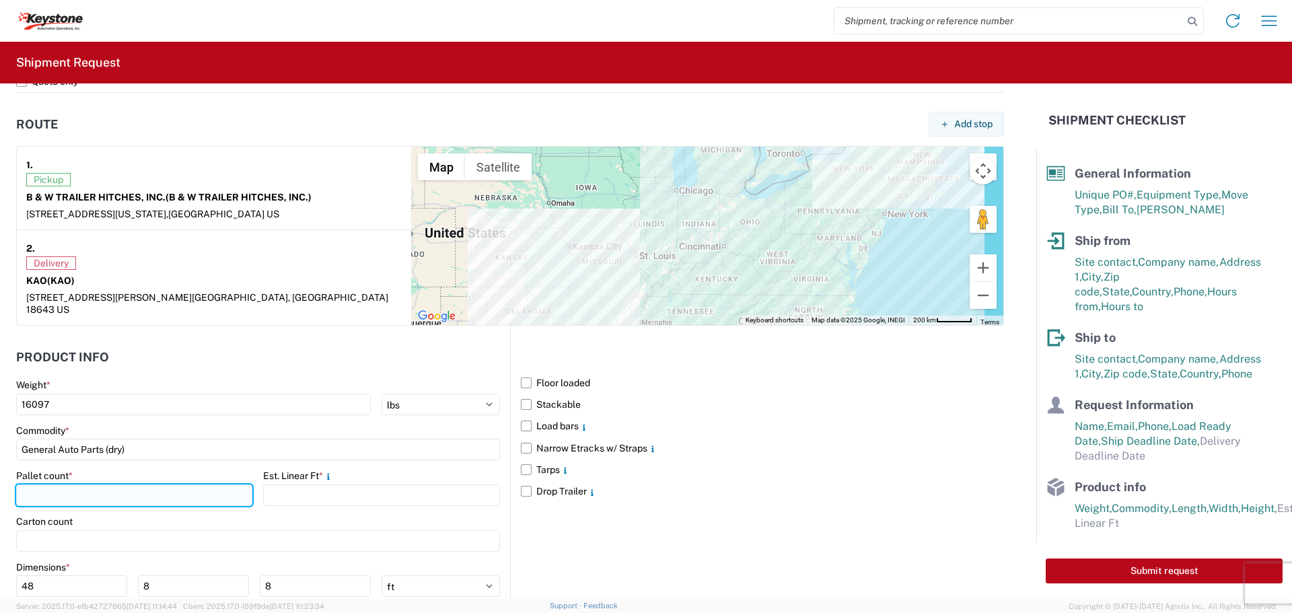
click at [85, 487] on input "number" at bounding box center [134, 495] width 236 height 22
type input "13"
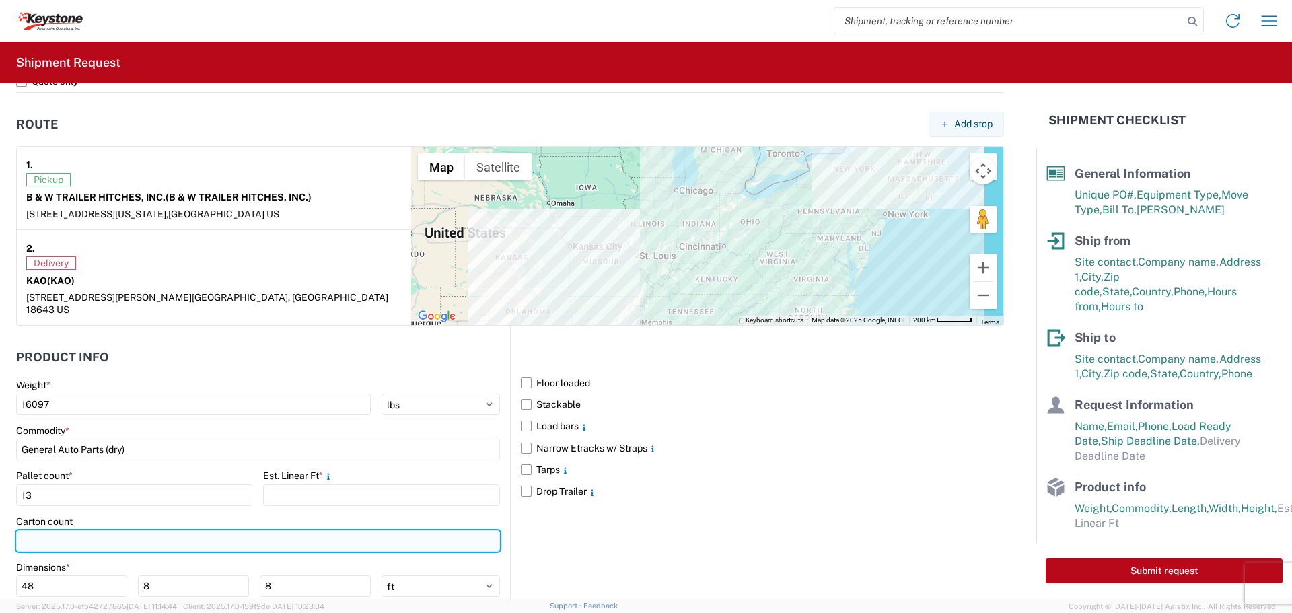
click at [86, 530] on input "number" at bounding box center [258, 541] width 484 height 22
type input "373"
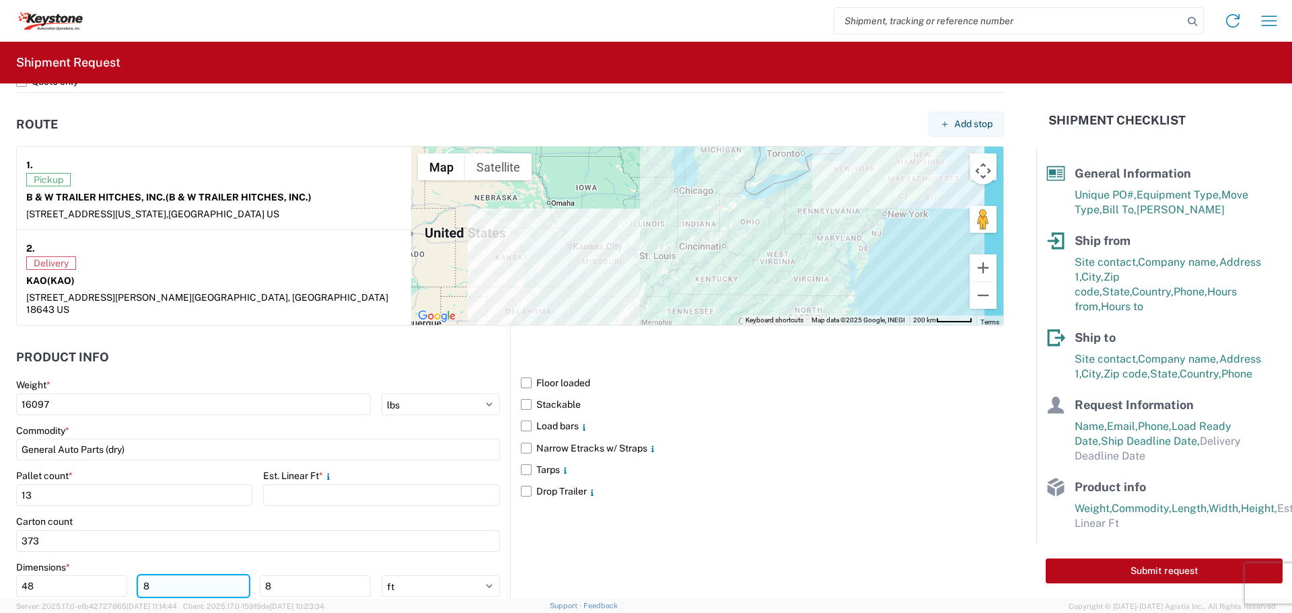
click at [157, 575] on input "8" at bounding box center [193, 586] width 111 height 22
type input "40"
click at [303, 575] on input "8" at bounding box center [315, 586] width 111 height 22
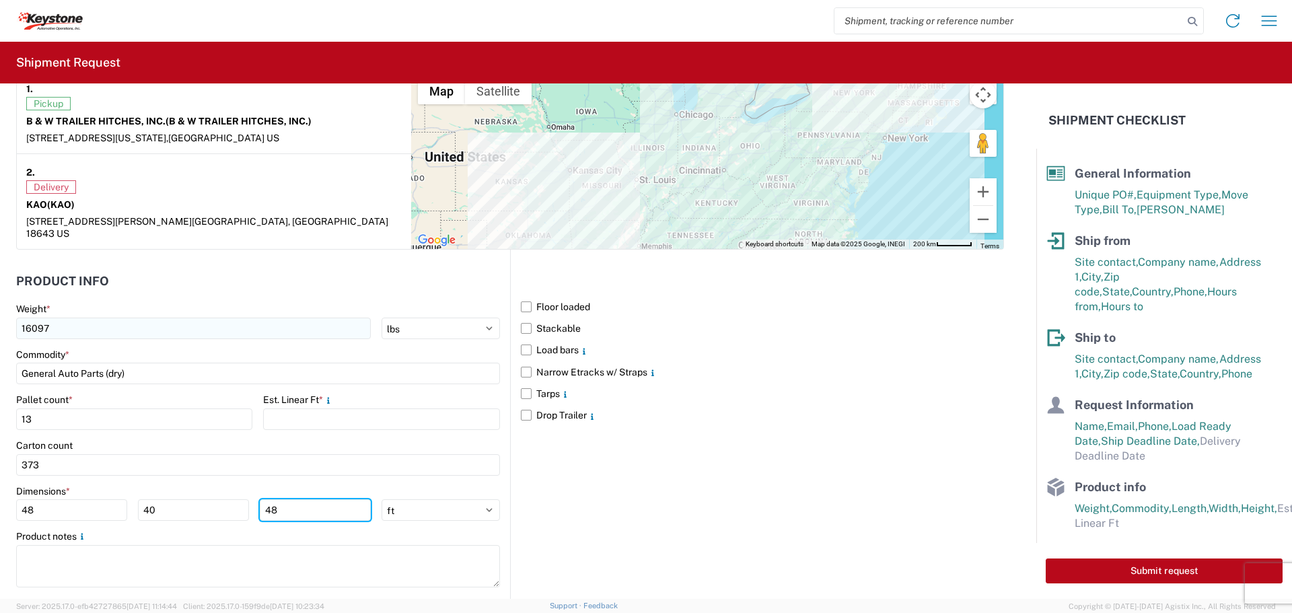
scroll to position [1099, 0]
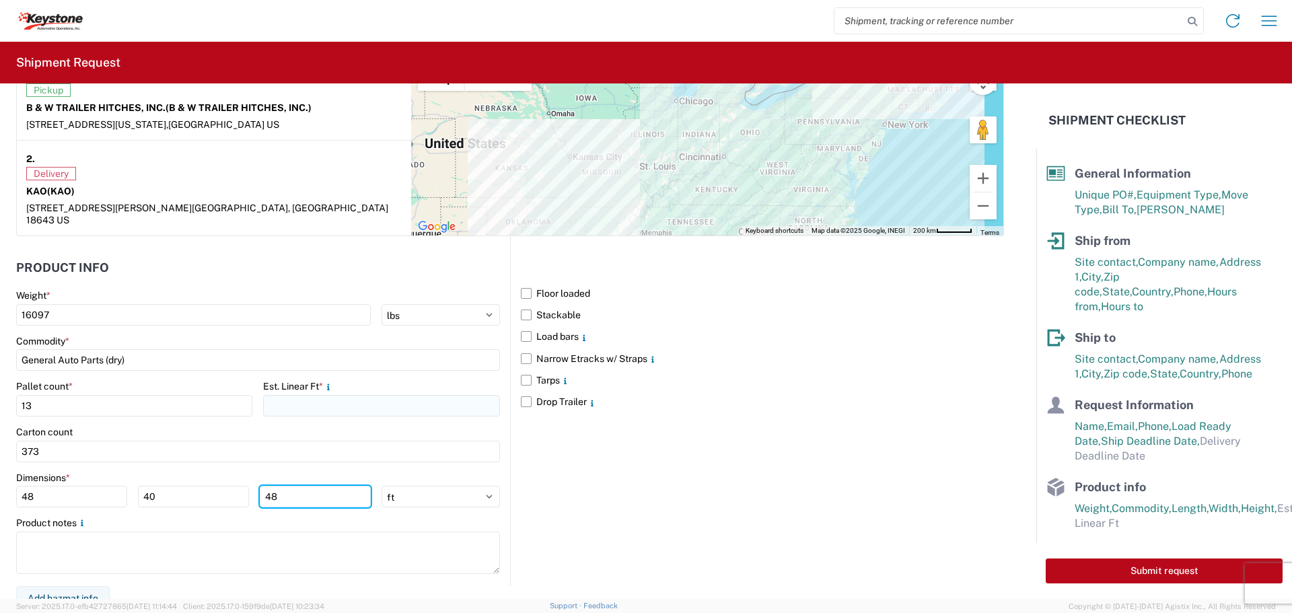
type input "48"
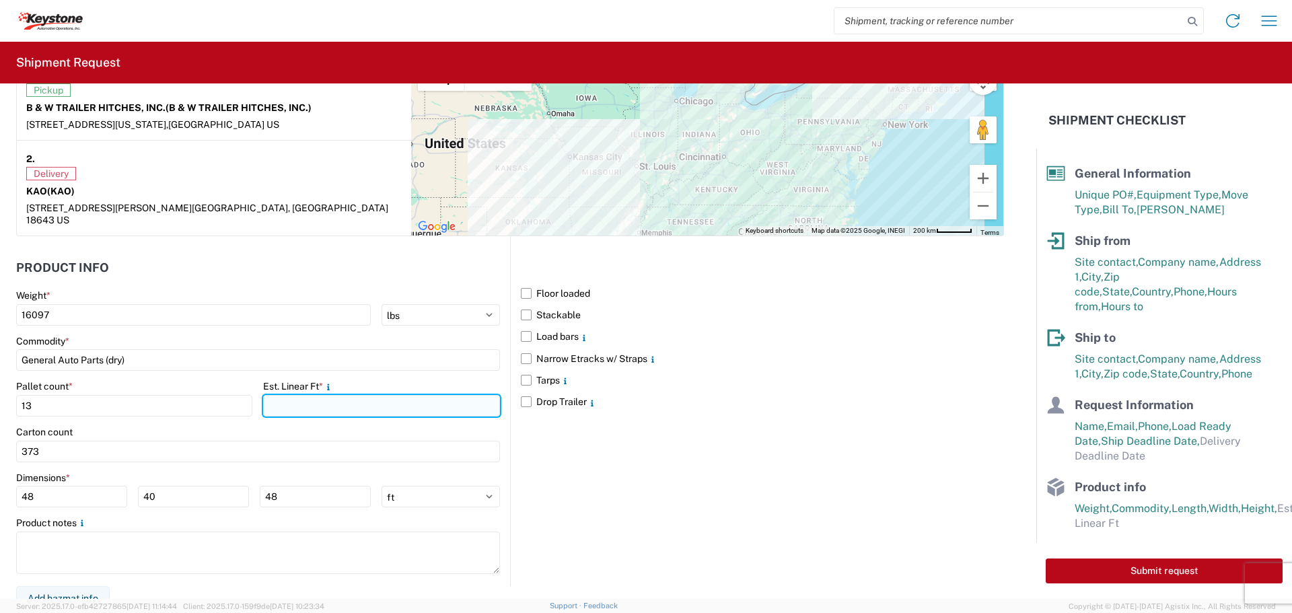
click at [320, 395] on input "number" at bounding box center [381, 406] width 236 height 22
type input "28"
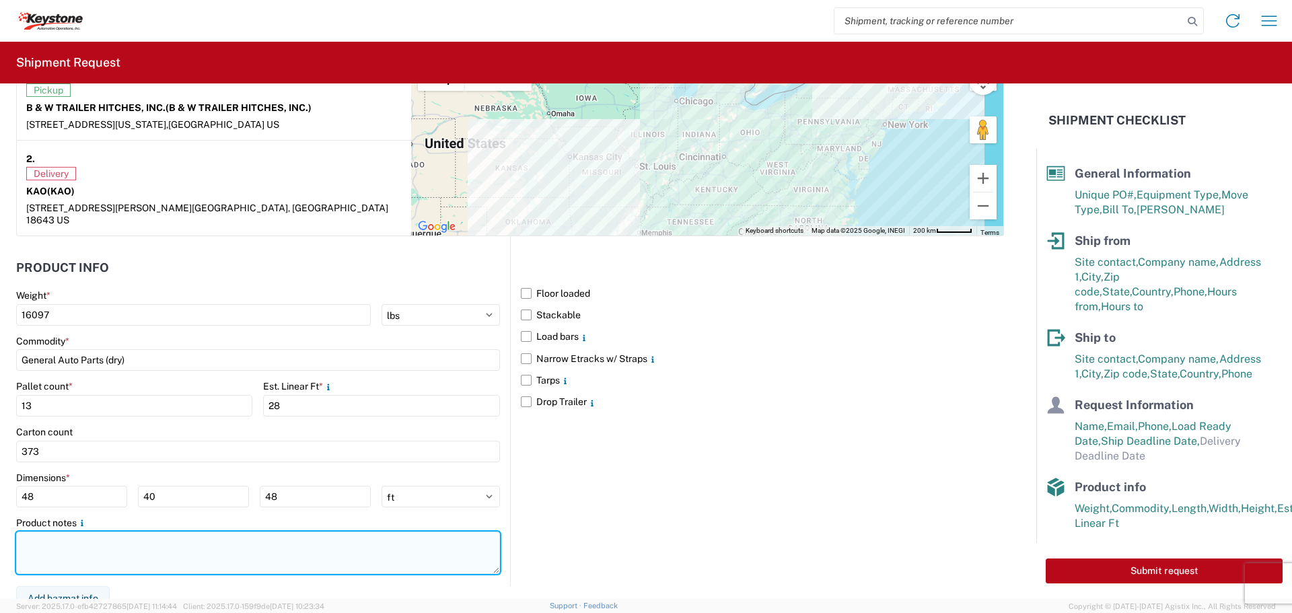
click at [143, 538] on textarea at bounding box center [258, 552] width 484 height 42
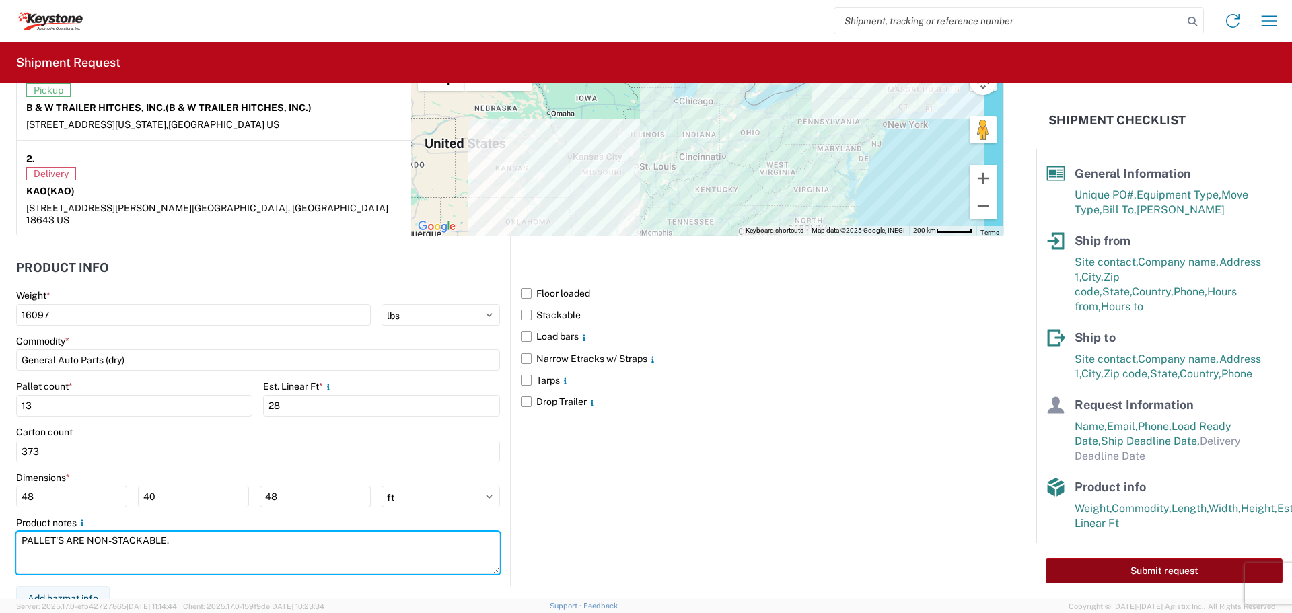
type textarea "PALLET'S ARE NON-STACKABLE."
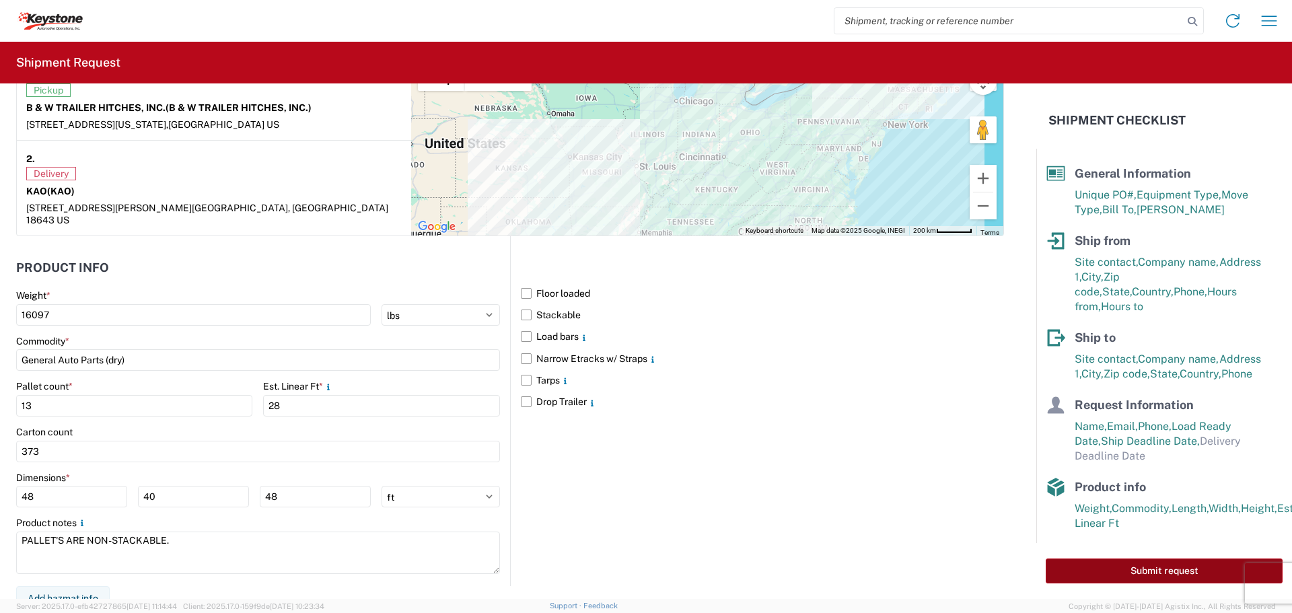
click at [1164, 568] on button "Submit request" at bounding box center [1163, 570] width 237 height 25
select select "US"
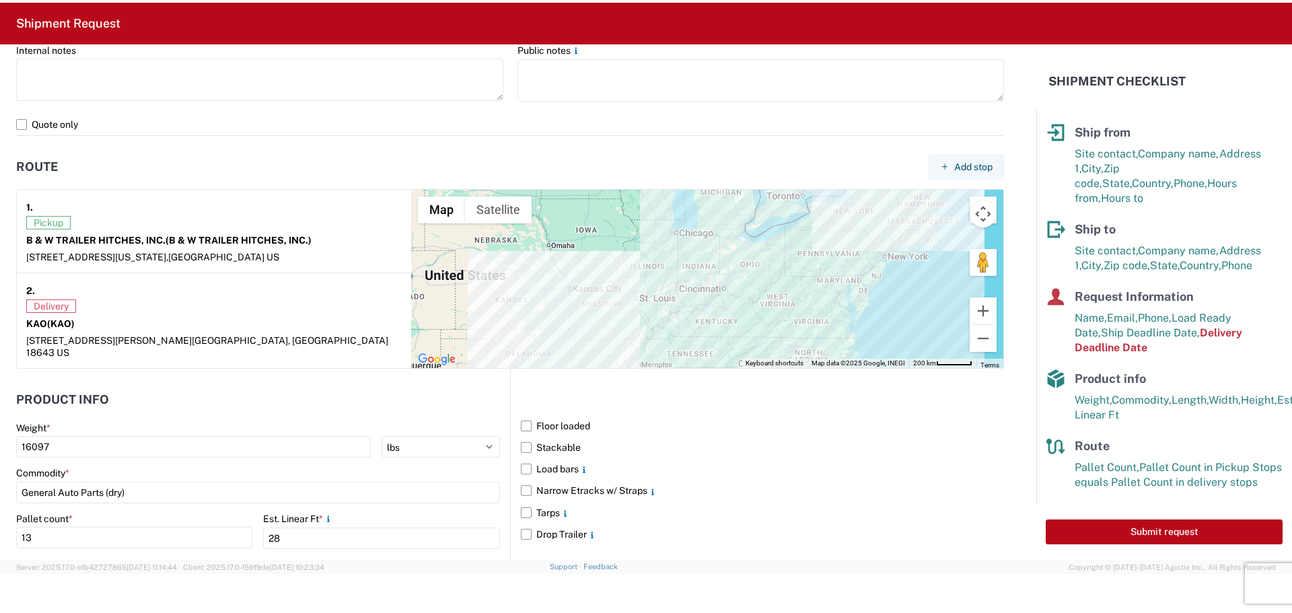
scroll to position [712, 0]
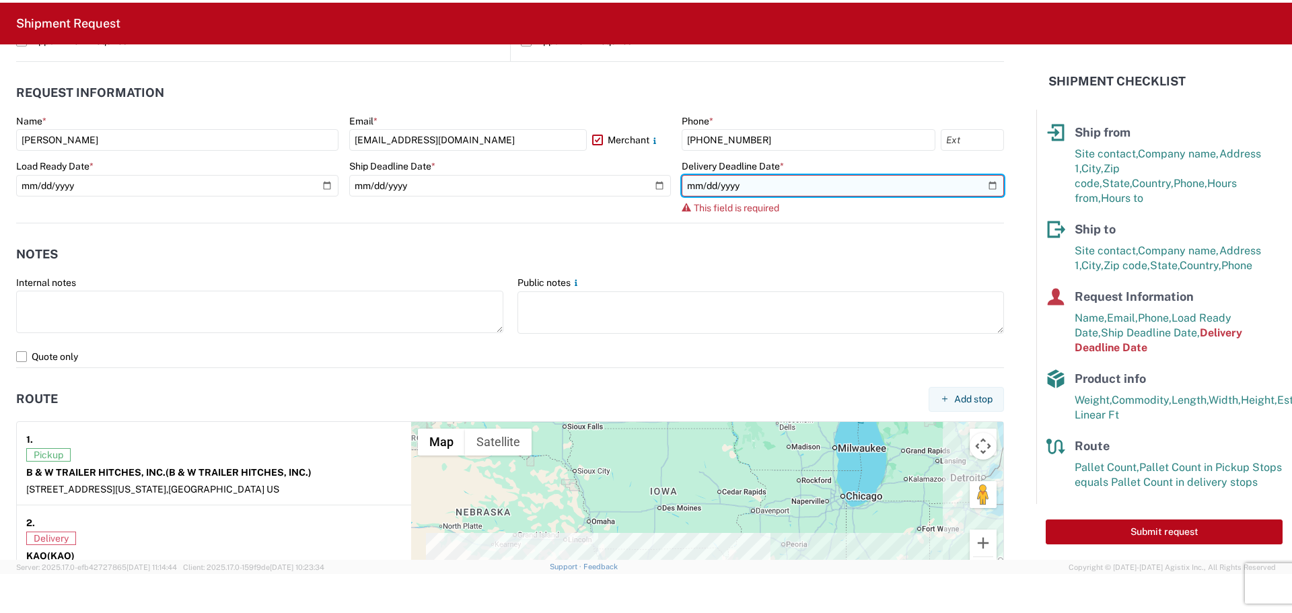
click at [980, 184] on input "date" at bounding box center [843, 186] width 322 height 22
type input "[DATE]"
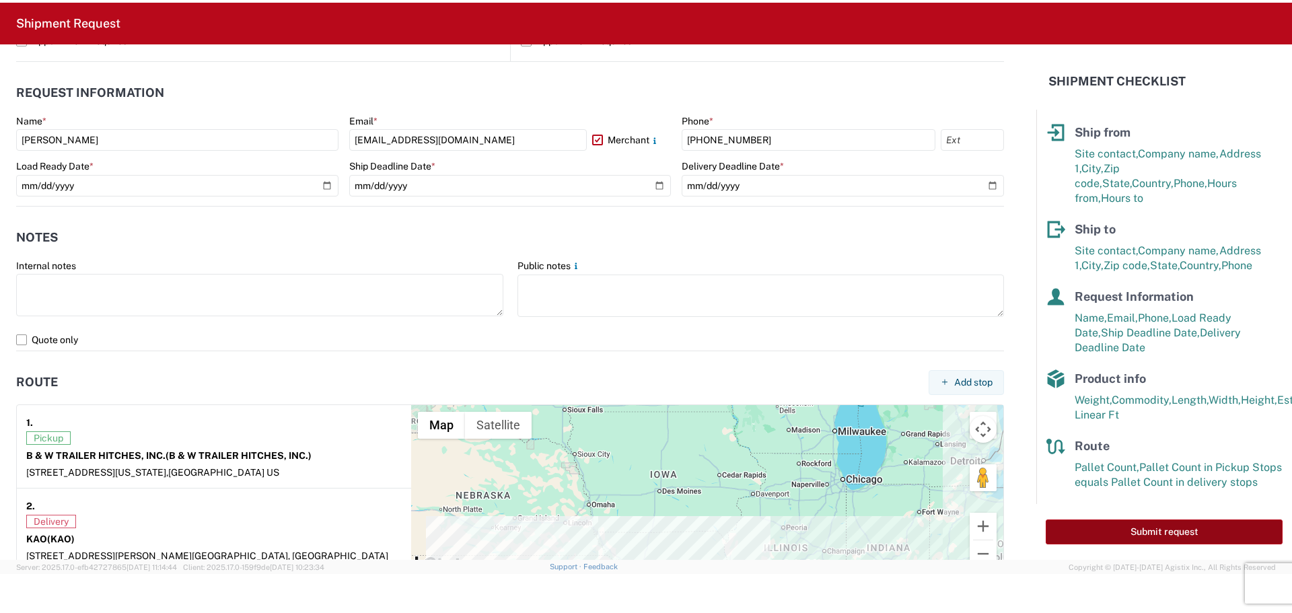
click at [1182, 531] on button "Submit request" at bounding box center [1163, 531] width 237 height 25
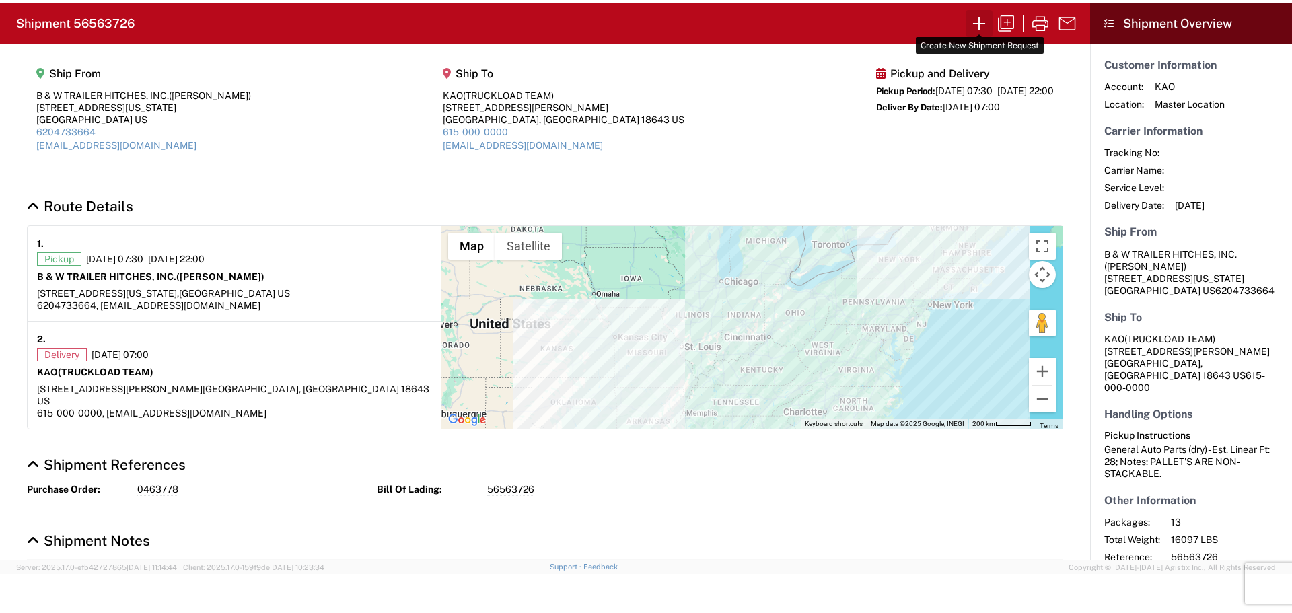
click at [979, 24] on icon "button" at bounding box center [979, 23] width 12 height 12
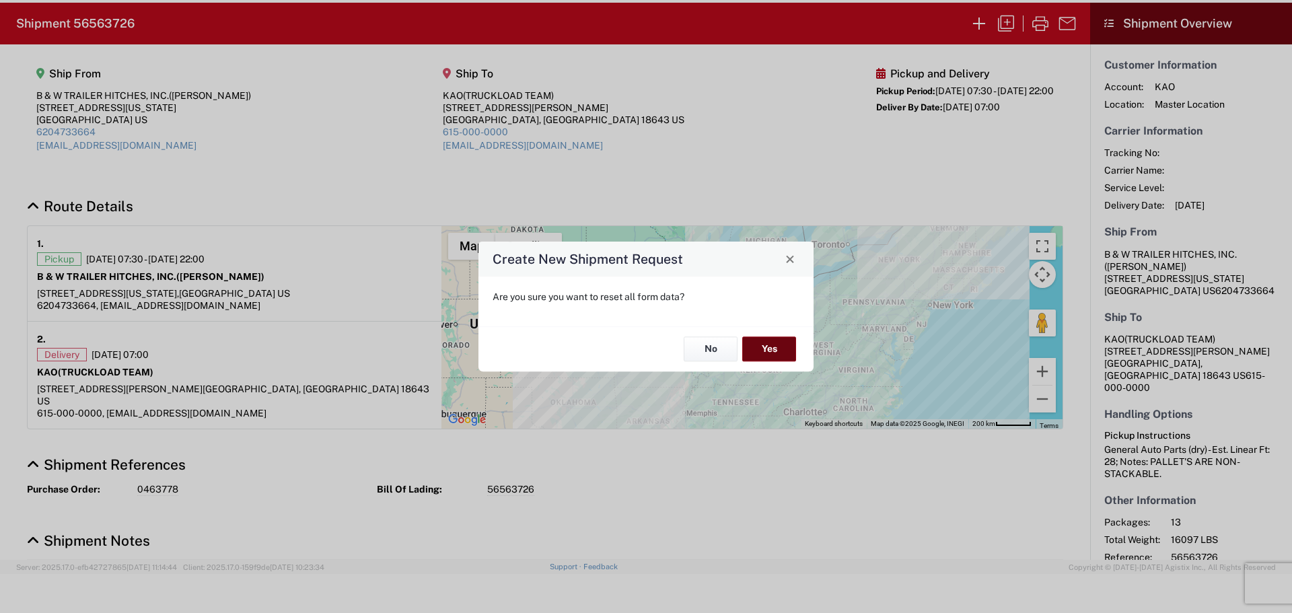
click at [767, 346] on button "Yes" at bounding box center [769, 349] width 54 height 25
select select "FULL"
select select "US"
select select "LBS"
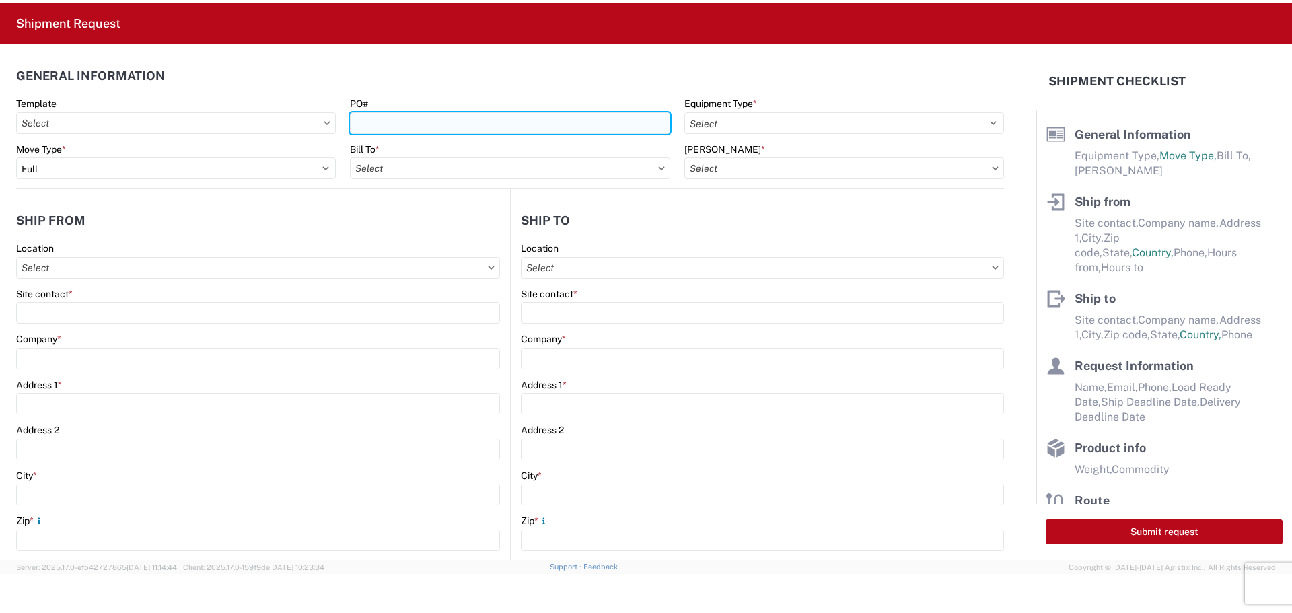
click at [513, 124] on input "PO#" at bounding box center [510, 123] width 320 height 22
type input "4175198"
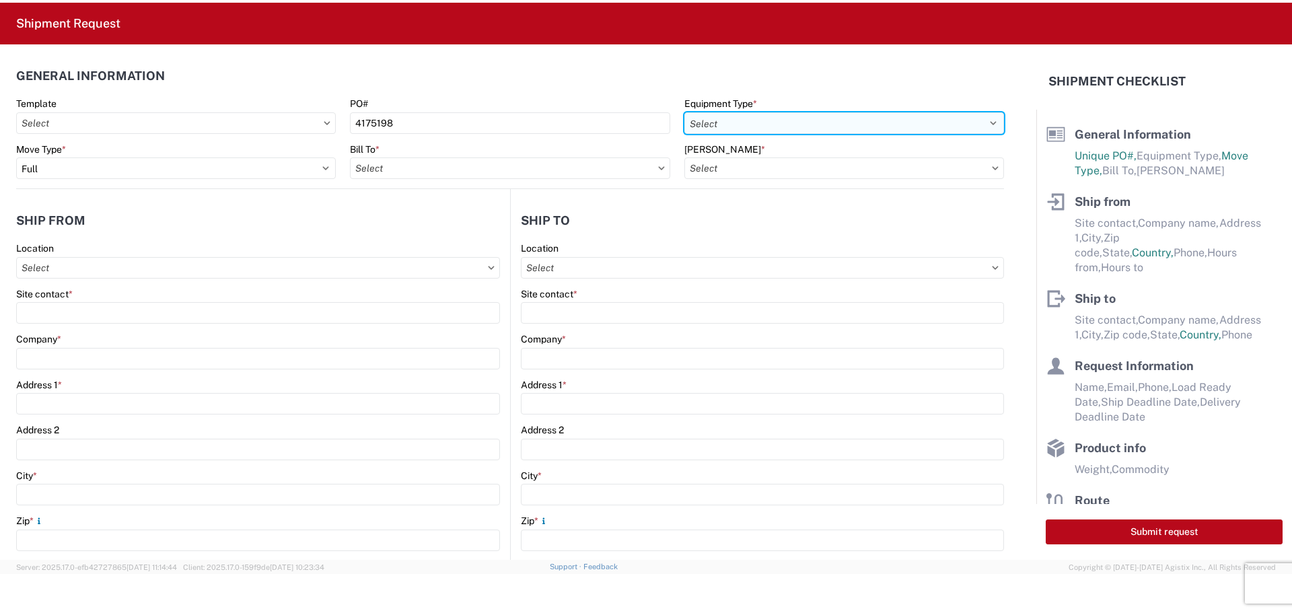
click at [819, 121] on select "Select 53’ Dry Van Flatbed Dropdeck (van) Lowboy (flatbed) Rail" at bounding box center [844, 123] width 320 height 22
select select "STDV"
click at [684, 112] on select "Select 53’ Dry Van Flatbed Dropdeck (van) Lowboy (flatbed) Rail" at bounding box center [844, 123] width 320 height 22
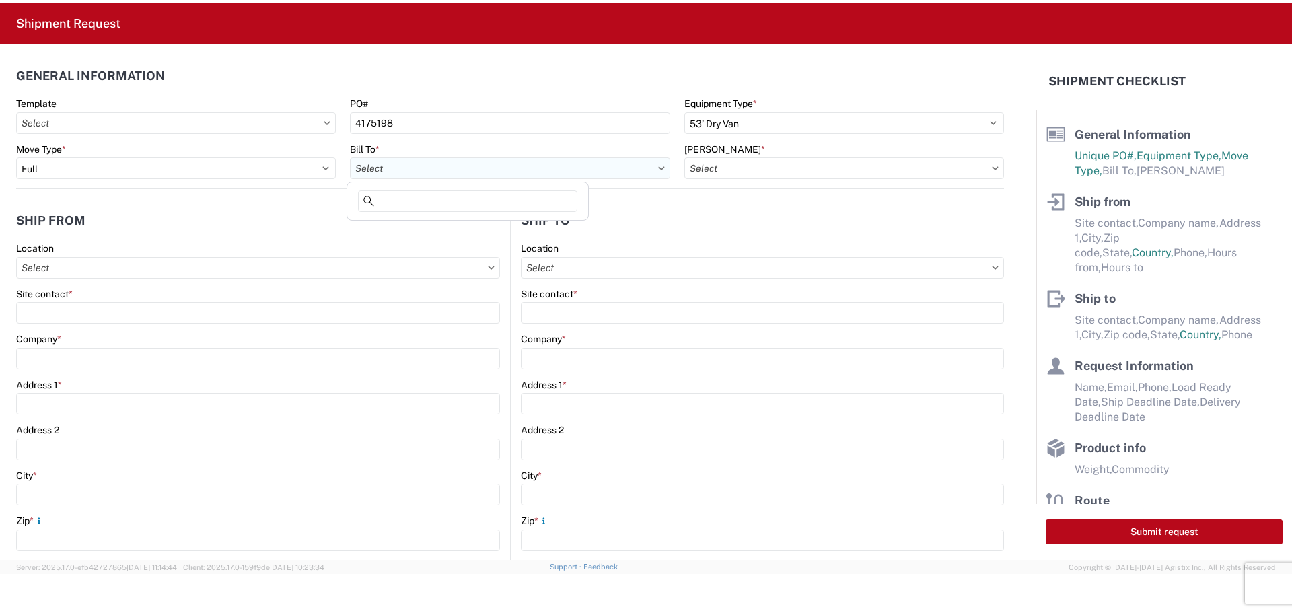
click at [601, 167] on input "Bill To *" at bounding box center [510, 168] width 320 height 22
type input "8522"
click at [503, 229] on div "8522 - Austell - KAO Operations [GEOGRAPHIC_DATA]" at bounding box center [471, 228] width 242 height 22
type input "8522 - Austell - KAO Operations [GEOGRAPHIC_DATA]"
click at [861, 168] on input "[PERSON_NAME] *" at bounding box center [844, 168] width 320 height 22
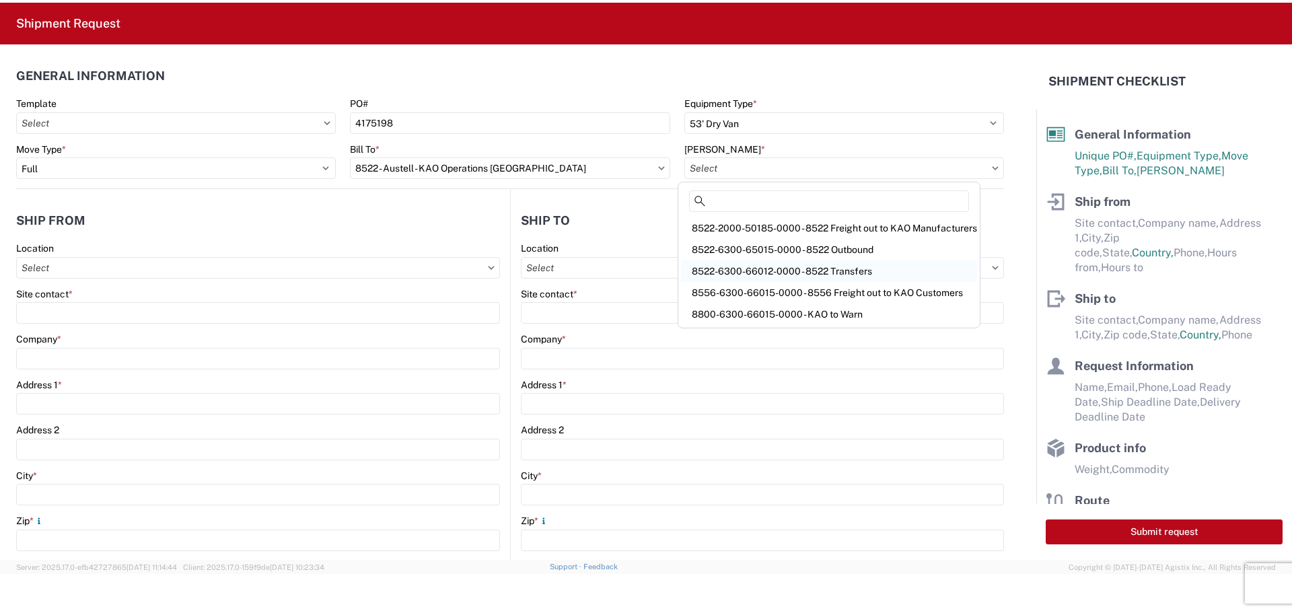
click at [858, 266] on div "8522-6300-66012-0000 - 8522 Transfers" at bounding box center [829, 271] width 296 height 22
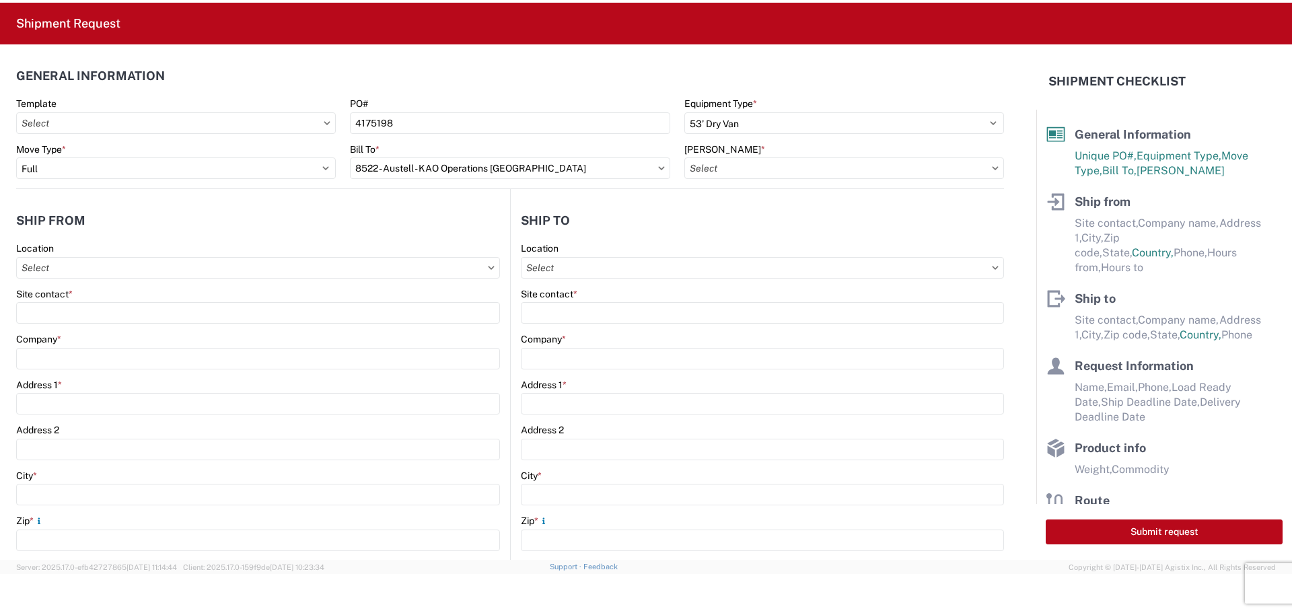
type input "8522-6300-66012-0000 - 8522 Transfers, 8522-6300-66012-0000 - 8522 Transfers"
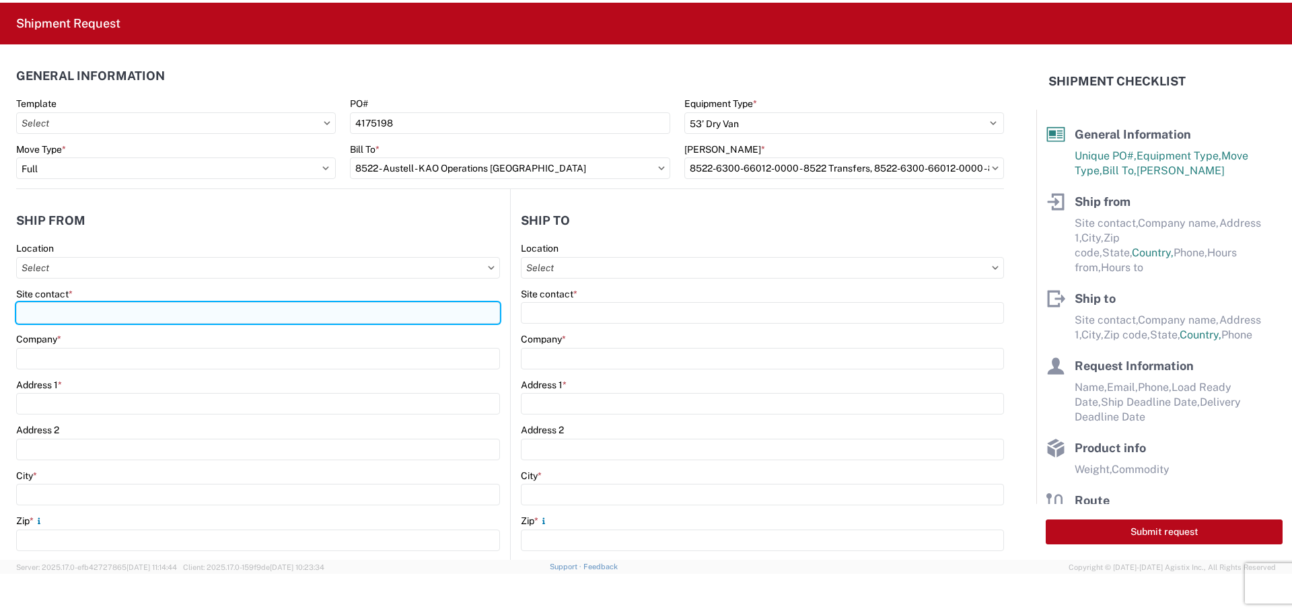
click at [124, 304] on input "Site contact *" at bounding box center [258, 313] width 484 height 22
type input "BILL OR [PERSON_NAME]"
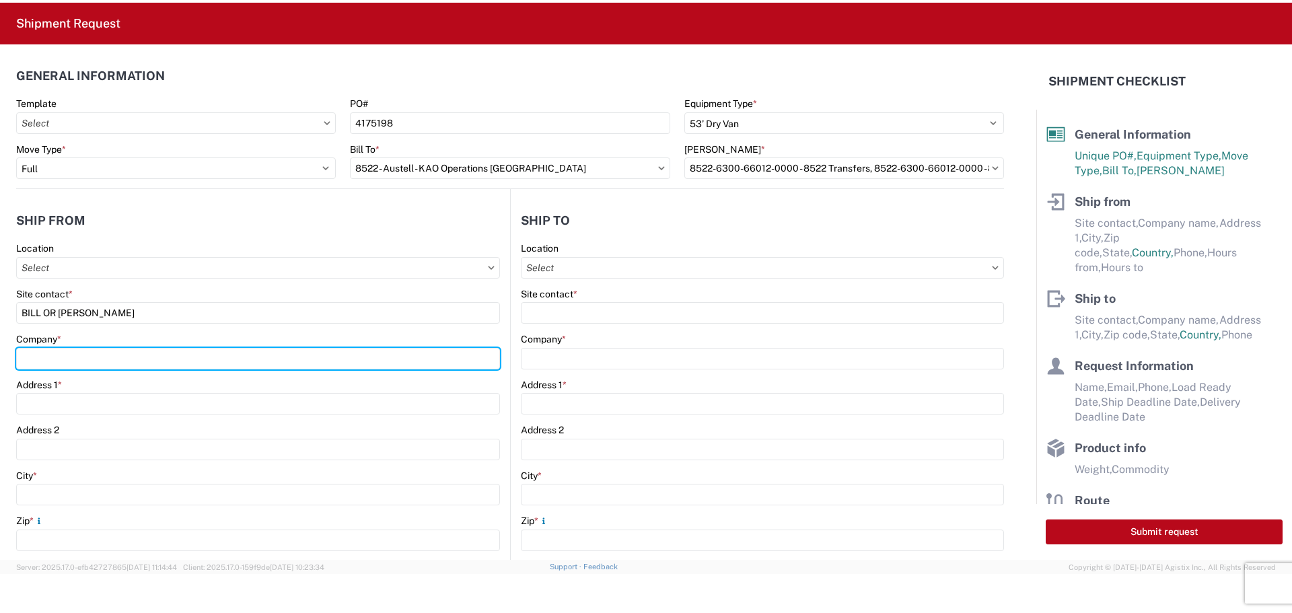
type input "B & W TRAILER HITCHES, INC."
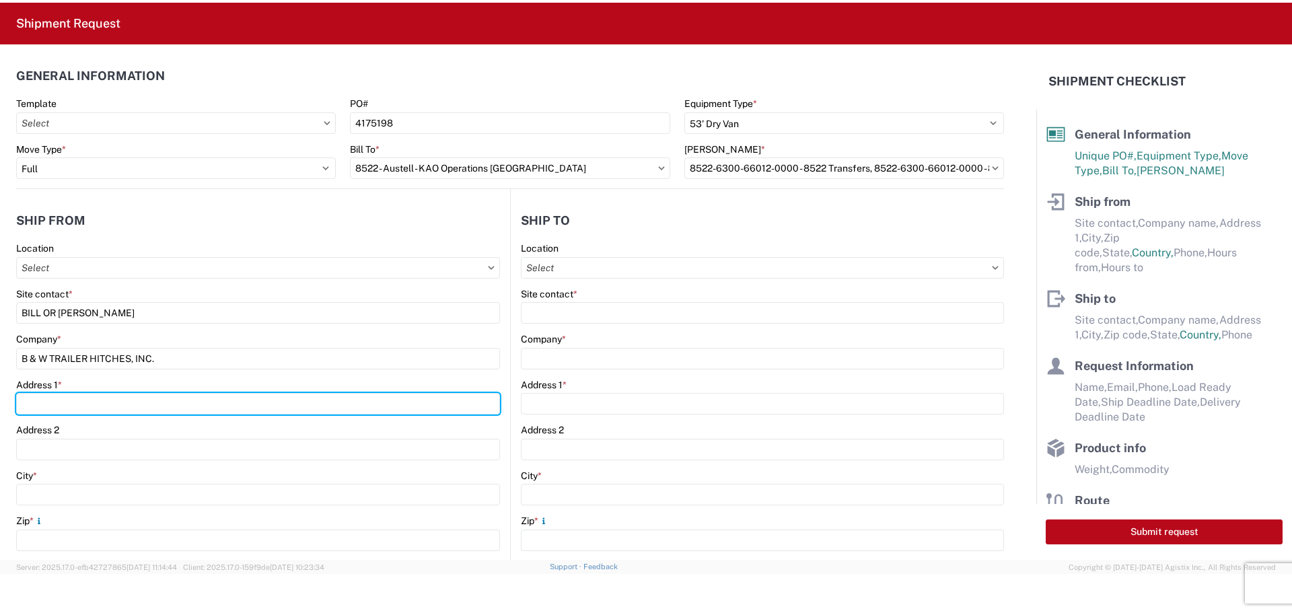
type input "[STREET_ADDRESS][US_STATE]"
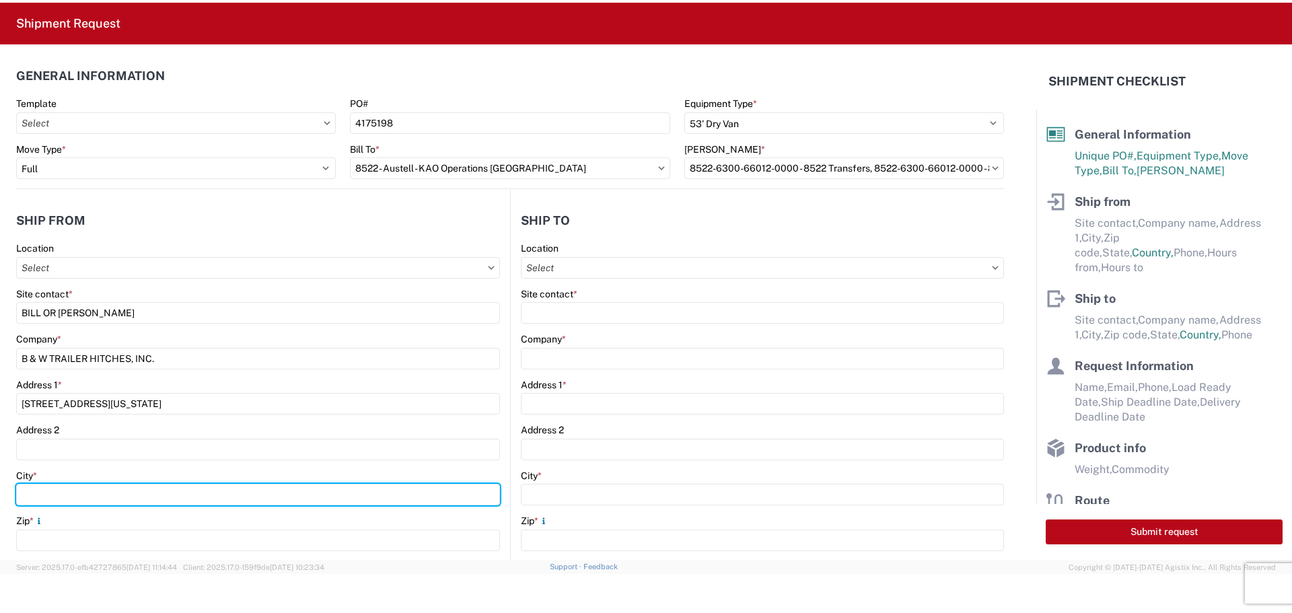
type input "HUMBOLDT"
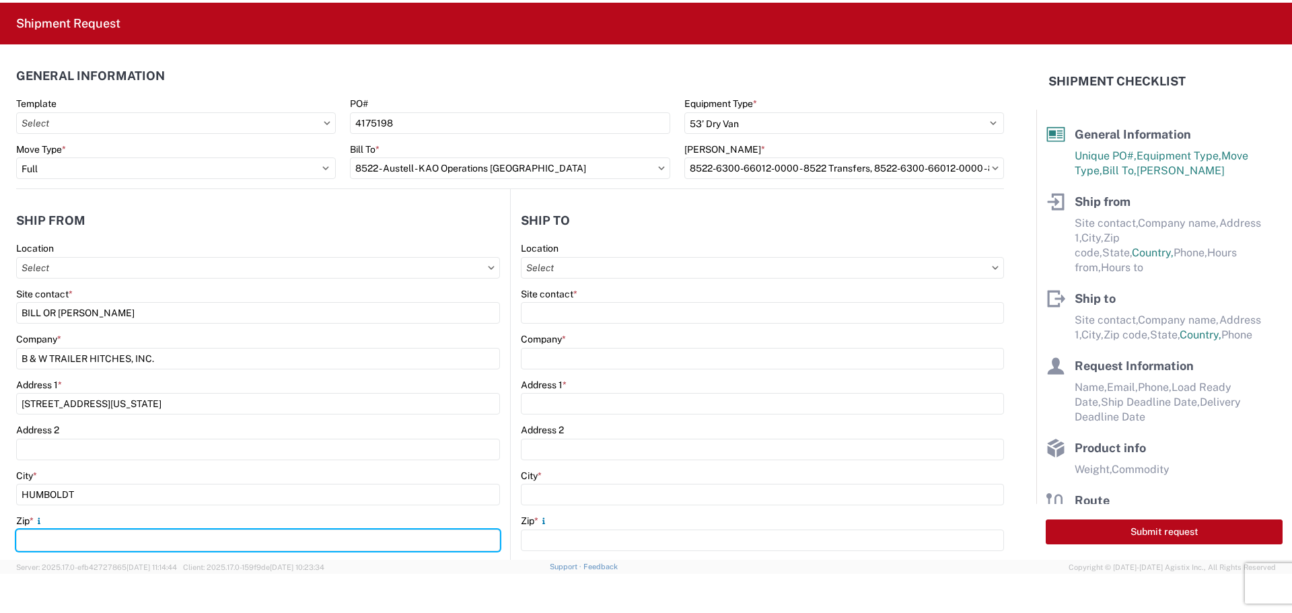
type input "66748"
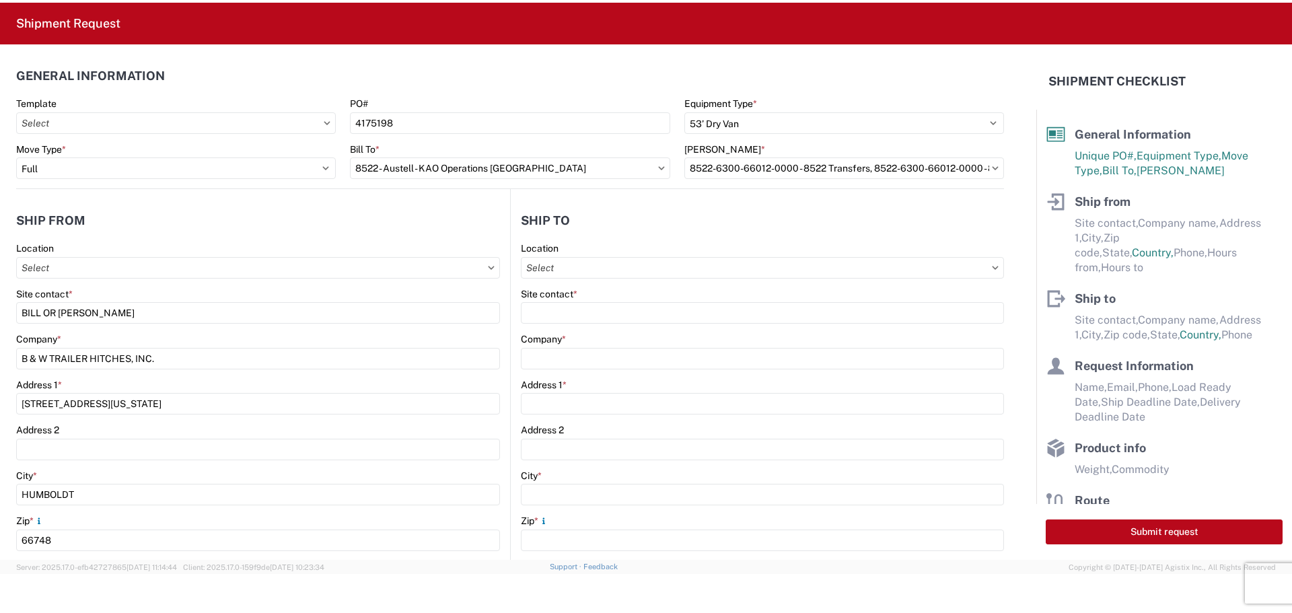
select select "KS"
type input "[EMAIL_ADDRESS][DOMAIN_NAME]"
type input "6204733664"
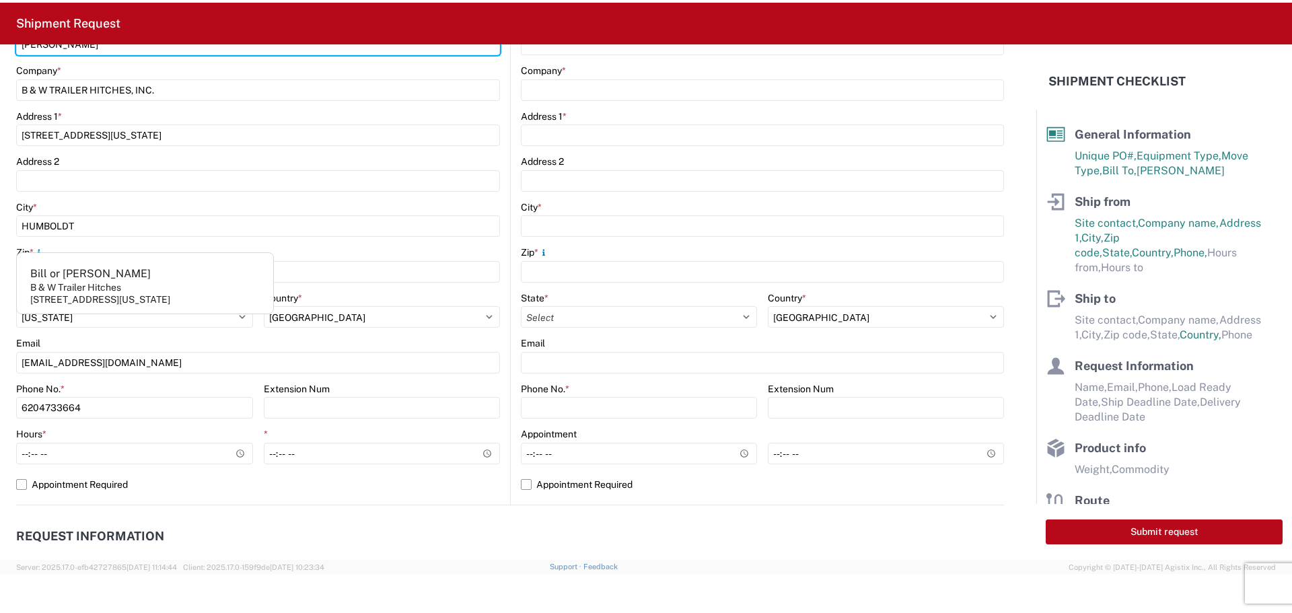
scroll to position [269, 0]
type input "[PERSON_NAME]"
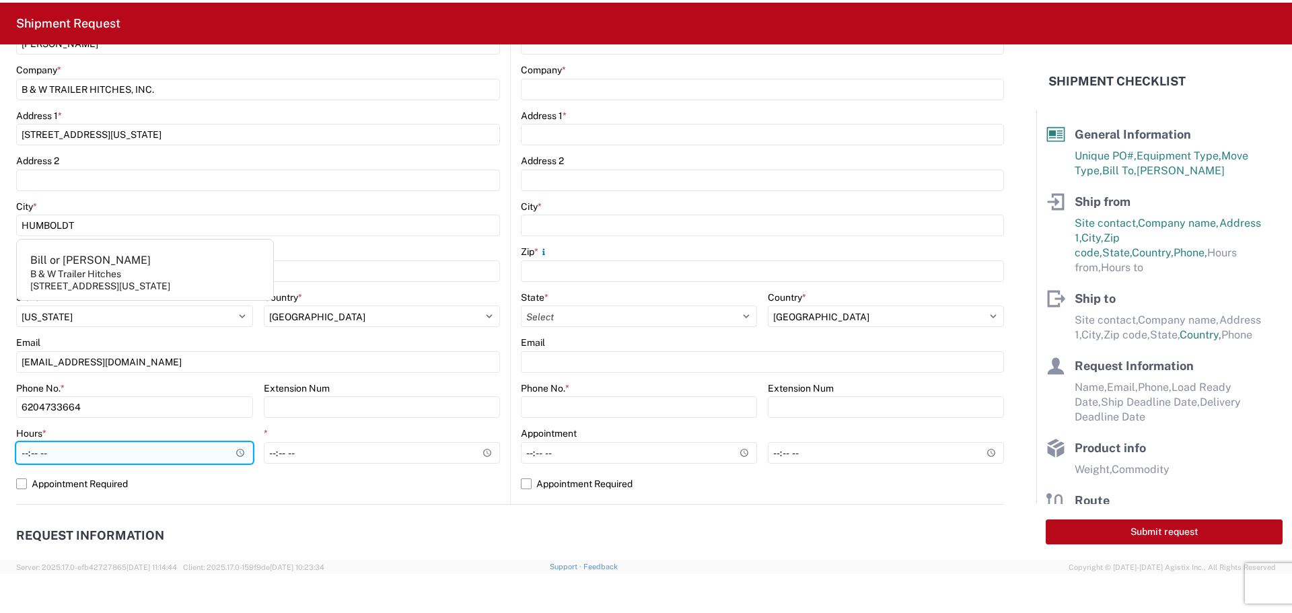
click at [235, 449] on input "Hours *" at bounding box center [134, 453] width 237 height 22
click at [233, 454] on input "08:27" at bounding box center [134, 453] width 237 height 22
type input "10:30"
click at [200, 451] on input "10:30" at bounding box center [134, 453] width 237 height 22
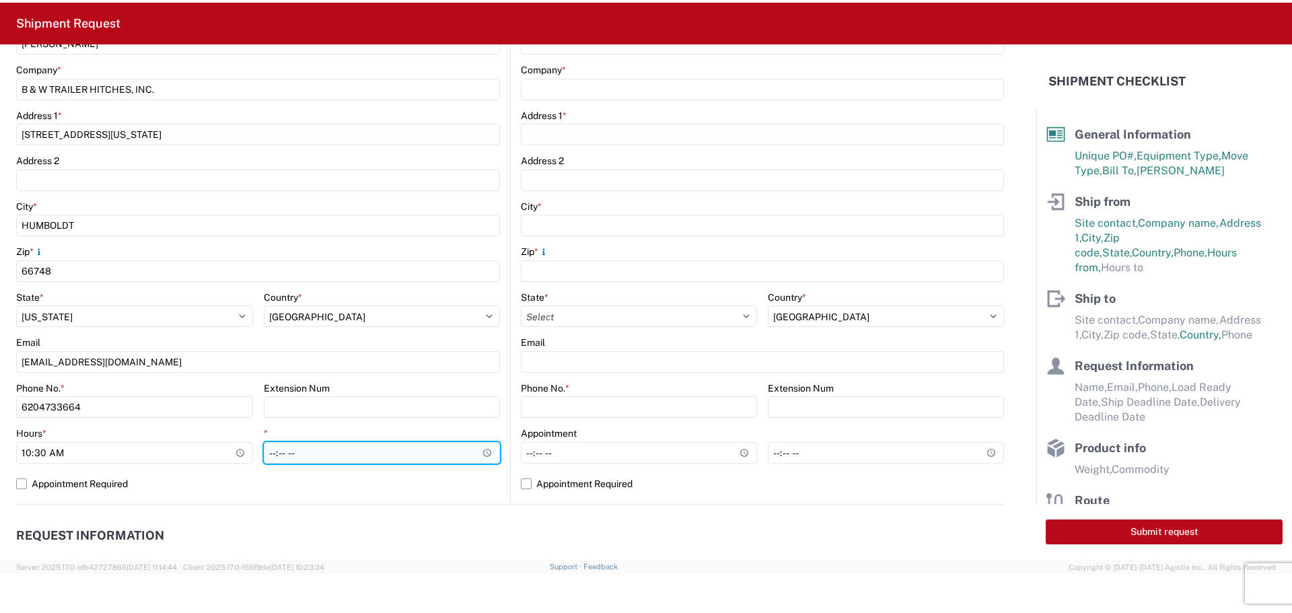
click at [484, 453] on input "*" at bounding box center [382, 453] width 237 height 22
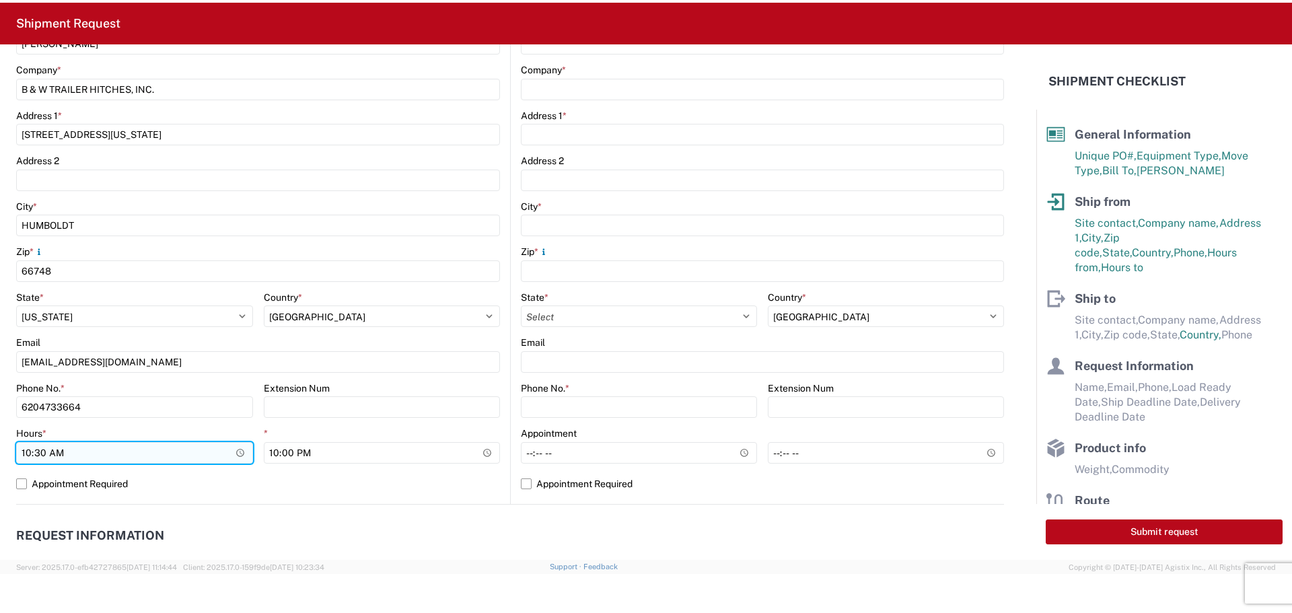
type input "22:00"
click at [238, 451] on input "10:30" at bounding box center [134, 453] width 237 height 22
type input "07:30"
click at [176, 446] on input "07:30" at bounding box center [134, 453] width 237 height 22
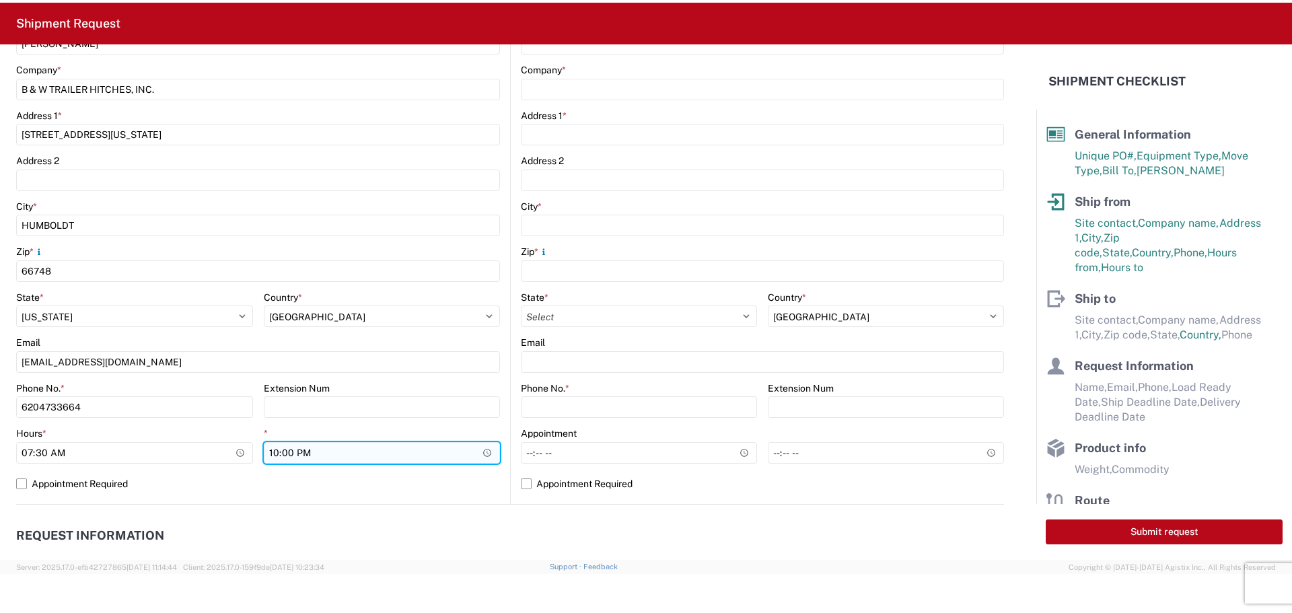
click at [363, 453] on input "22:00" at bounding box center [382, 453] width 237 height 22
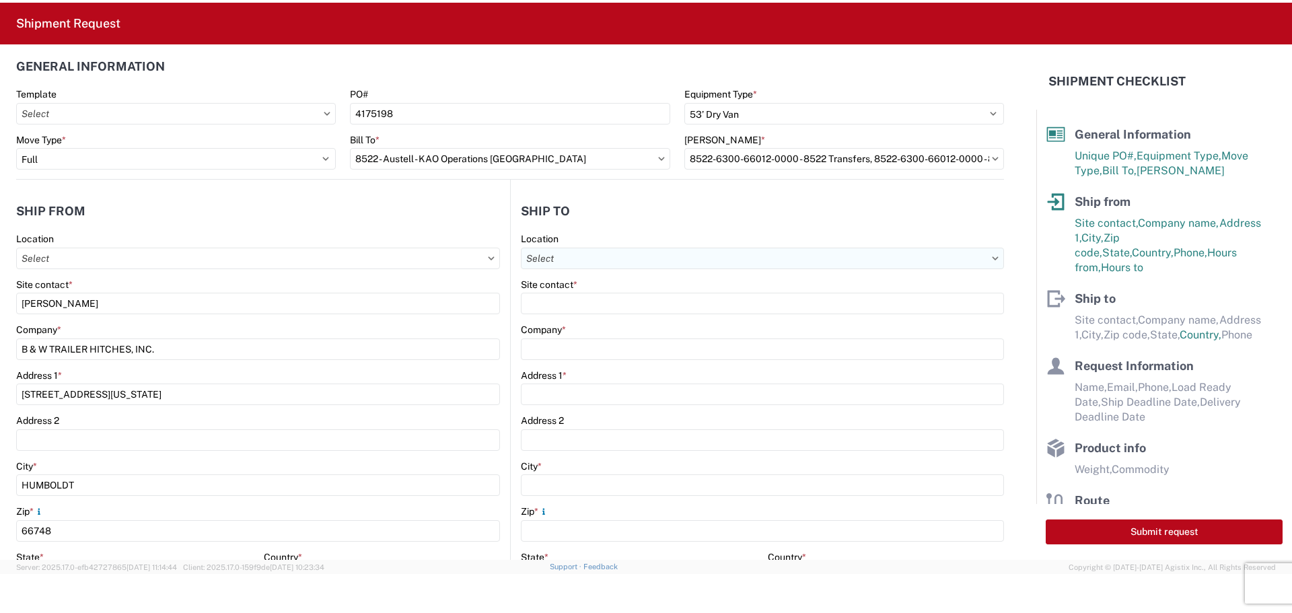
scroll to position [0, 0]
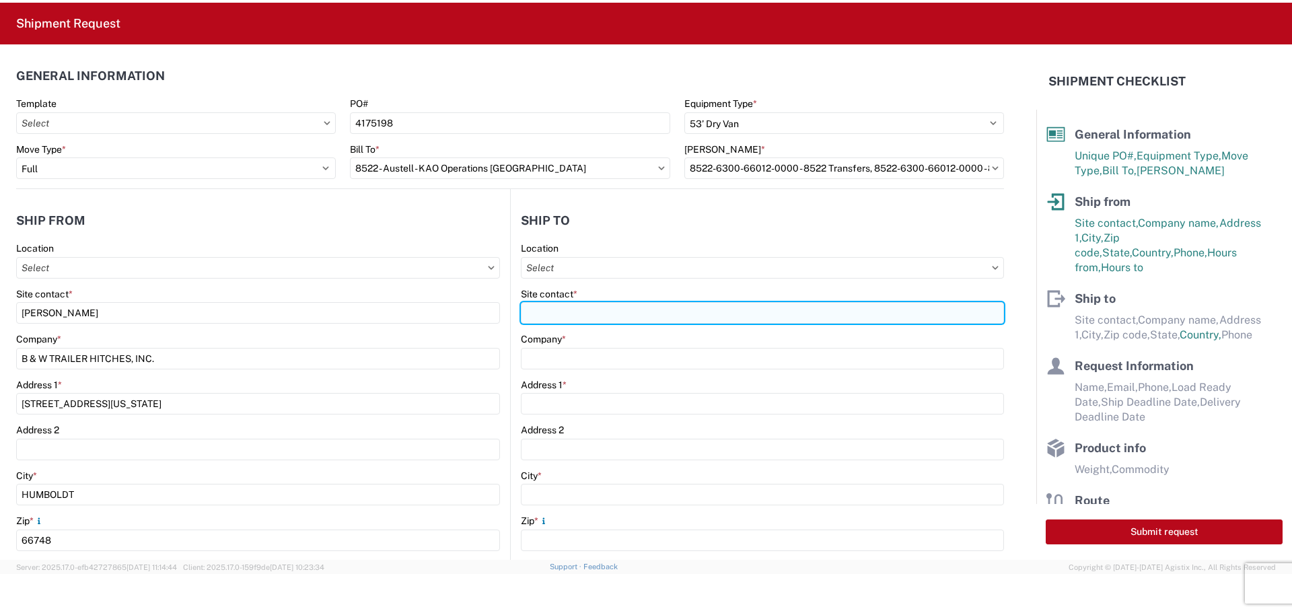
click at [630, 316] on input "Site contact *" at bounding box center [762, 313] width 483 height 22
type input "8522"
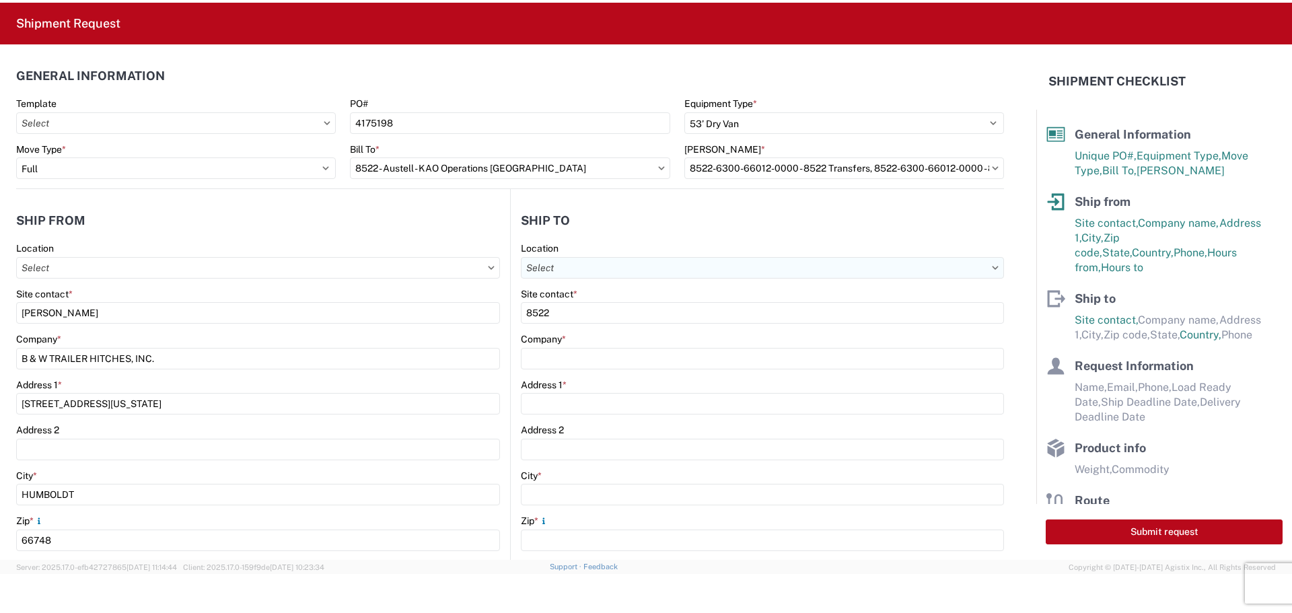
click at [642, 264] on input "Location" at bounding box center [762, 268] width 483 height 22
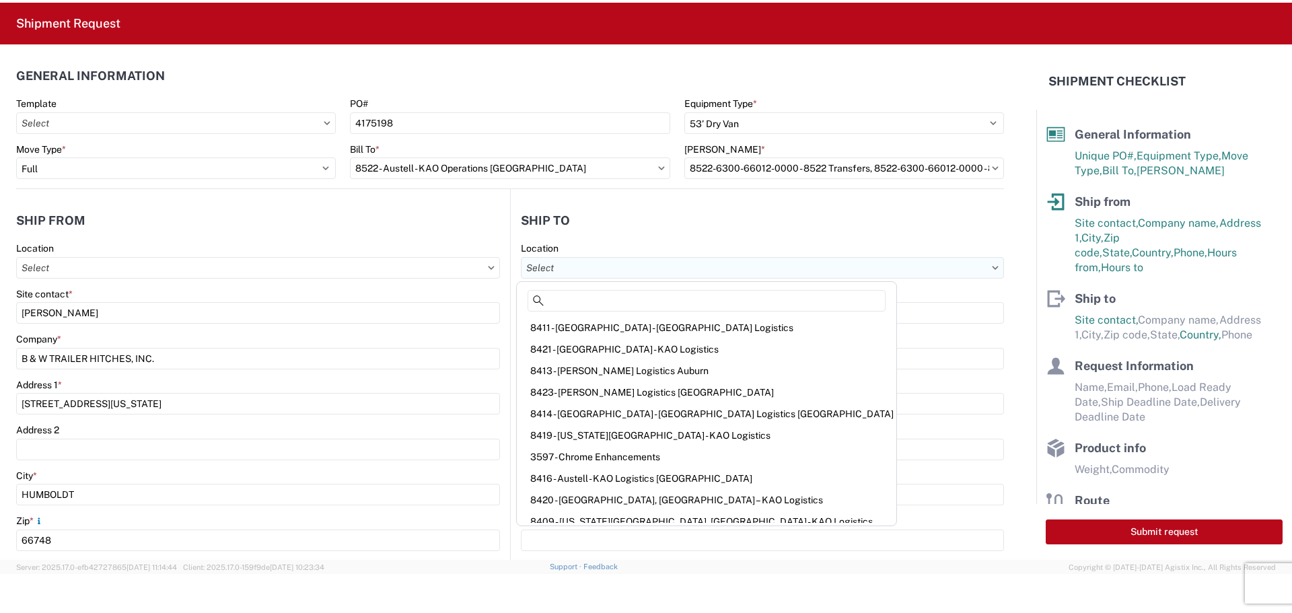
click at [636, 265] on input "Location" at bounding box center [762, 268] width 483 height 22
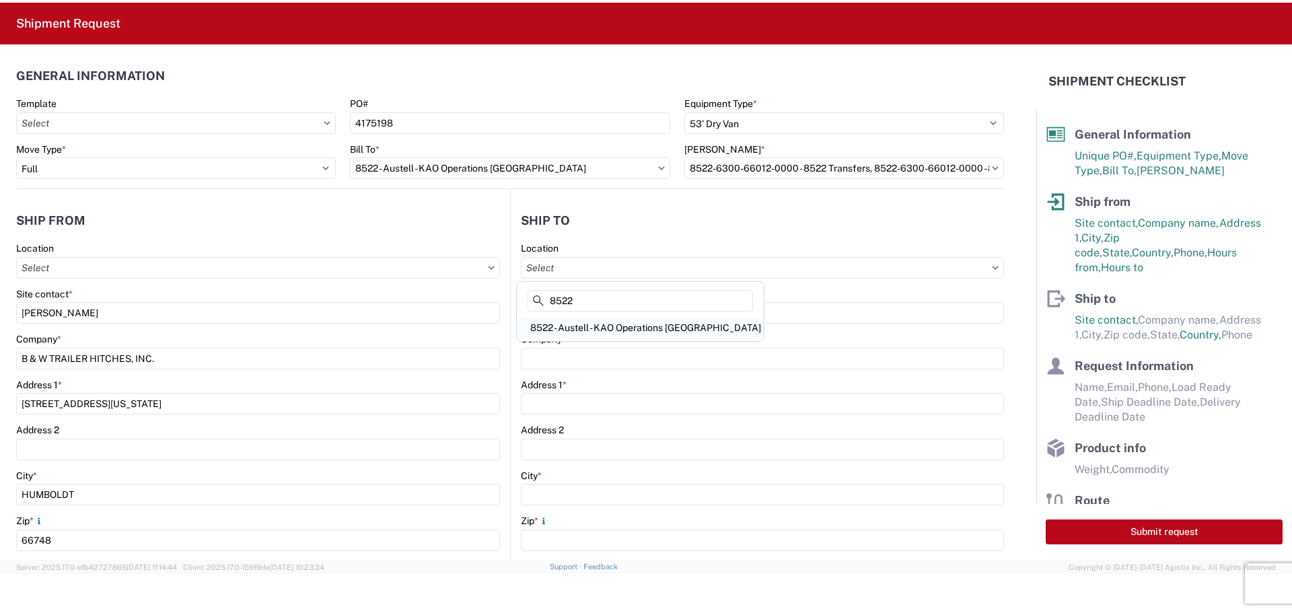
type input "8522"
click at [657, 324] on div "8522 - Austell - KAO Operations [GEOGRAPHIC_DATA]" at bounding box center [640, 328] width 242 height 22
type input "8522 - Austell - KAO Operations [GEOGRAPHIC_DATA]"
type input "KAO"
type input "[STREET_ADDRESS][PERSON_NAME]"
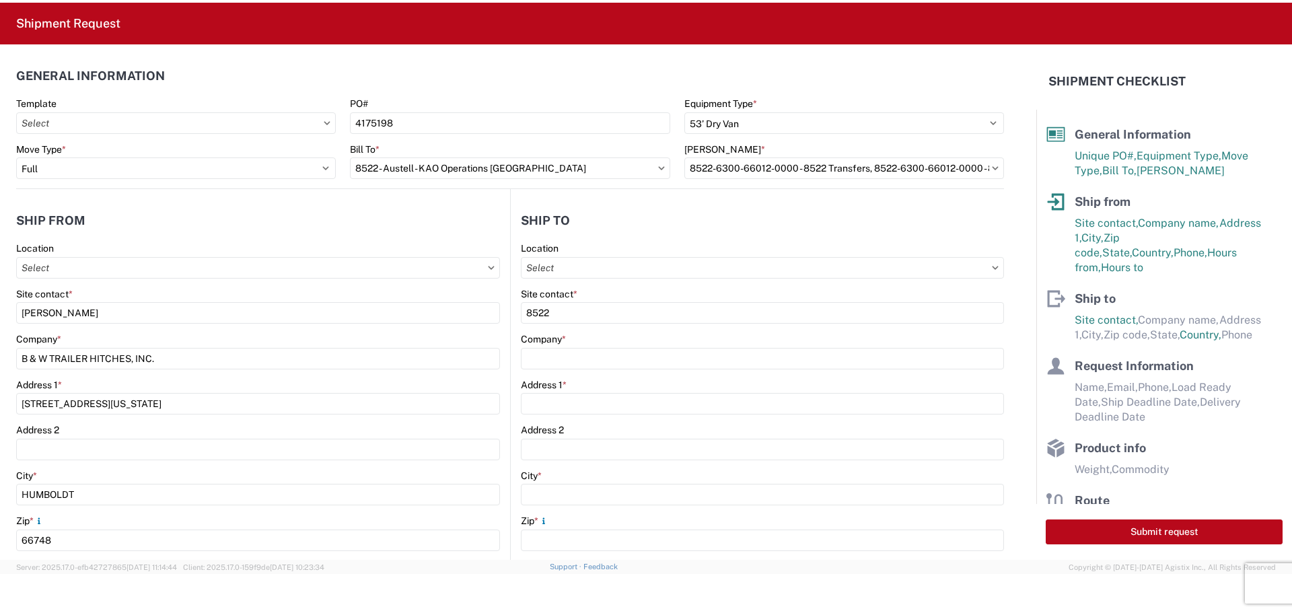
type input "Austell"
type input "30168"
select select "US"
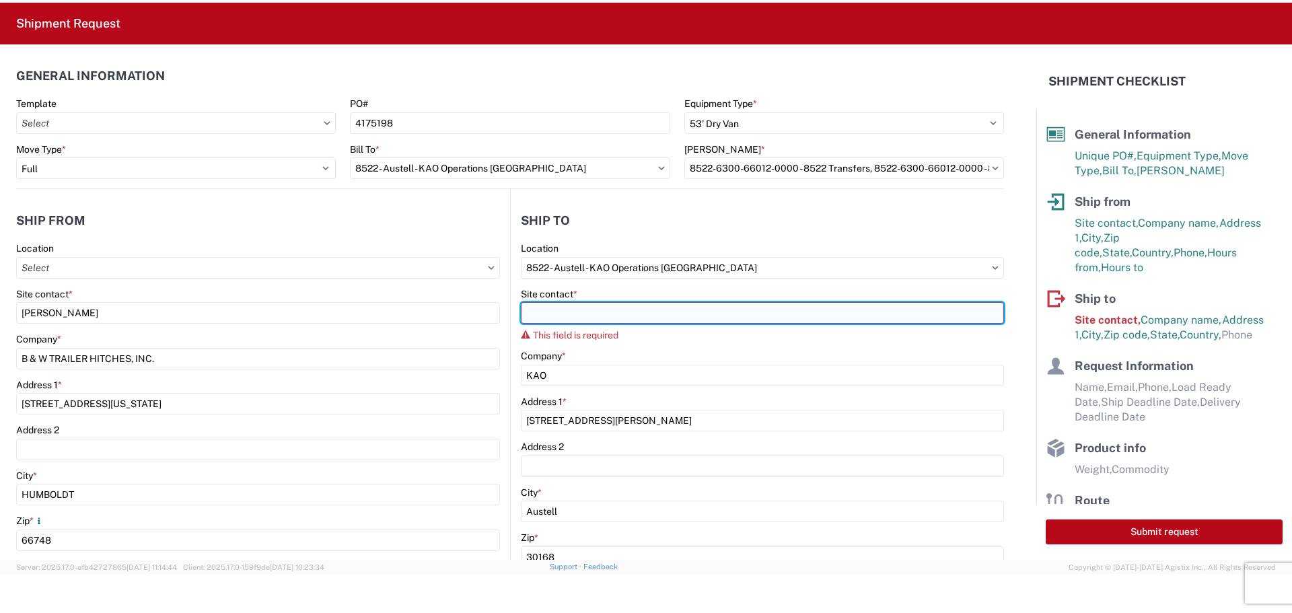
click at [626, 318] on input "Site contact *" at bounding box center [762, 313] width 483 height 22
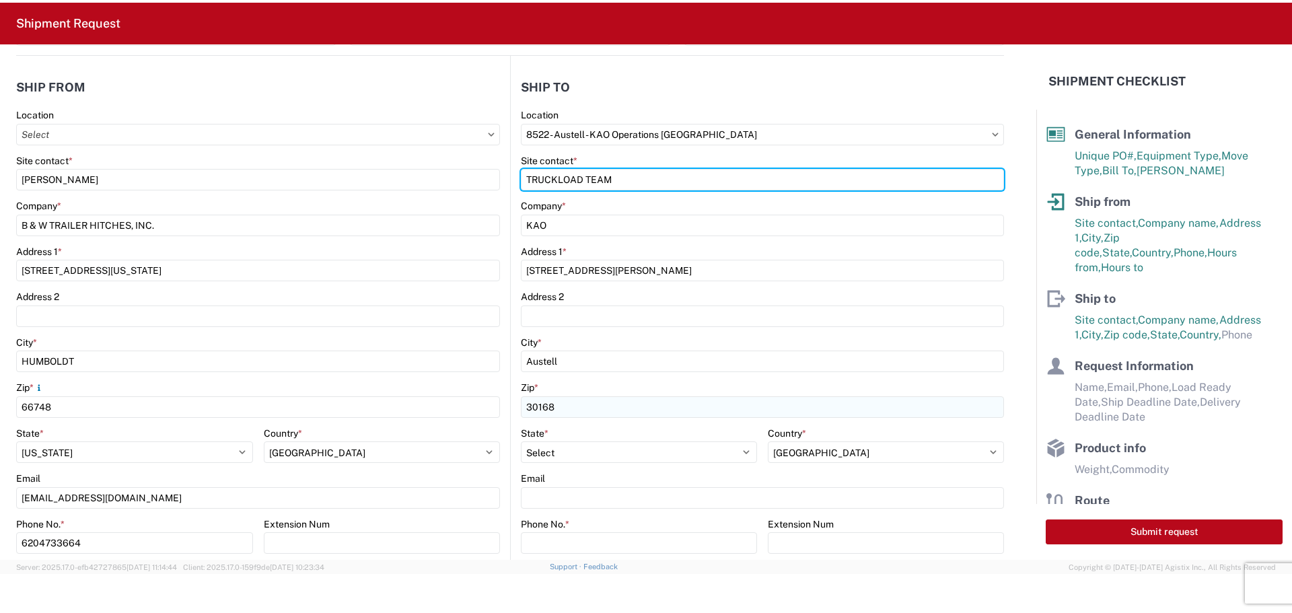
scroll to position [135, 0]
type input "TRUCKLOAD TEAM"
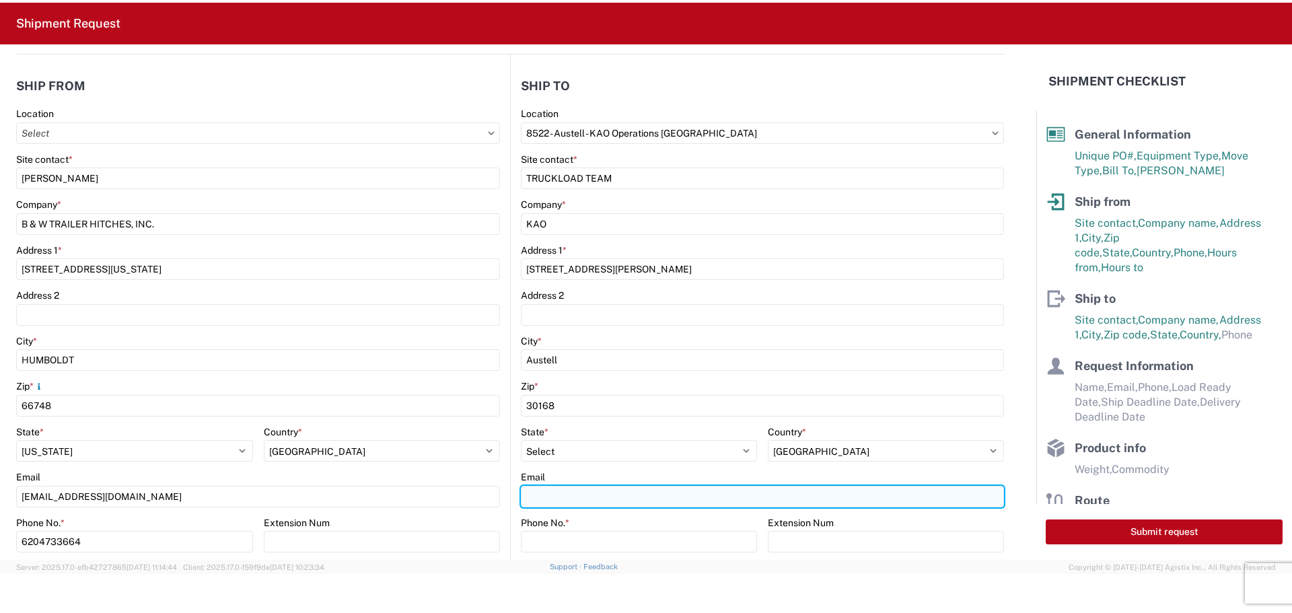
click at [566, 494] on input "Email" at bounding box center [762, 497] width 483 height 22
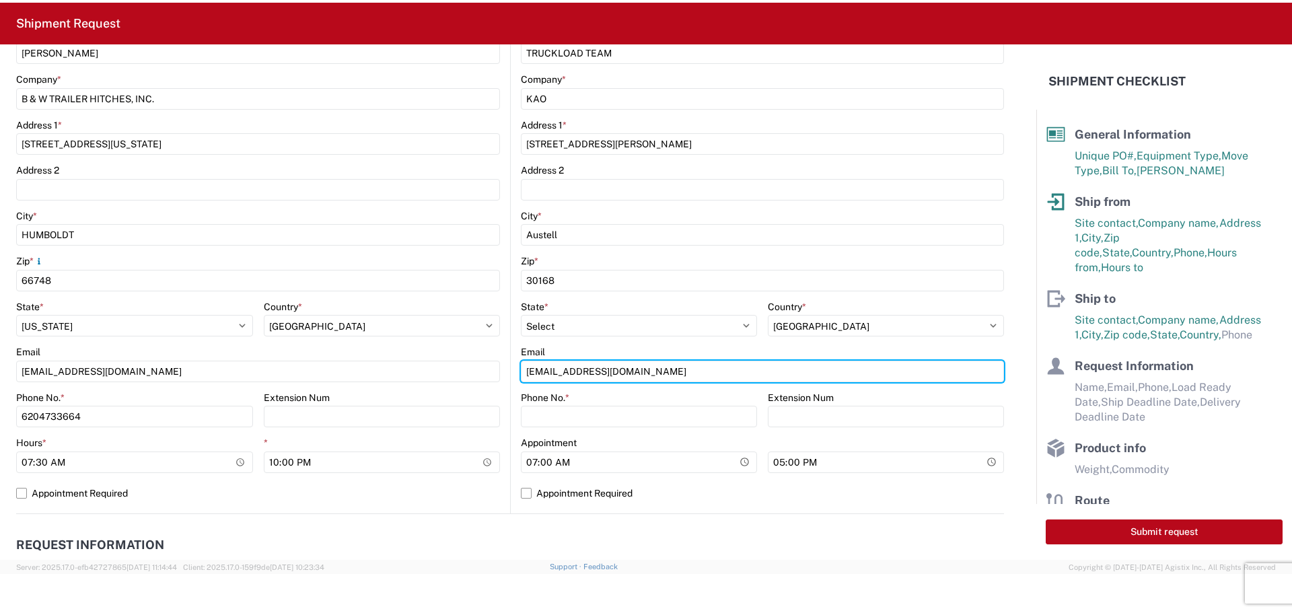
scroll to position [269, 0]
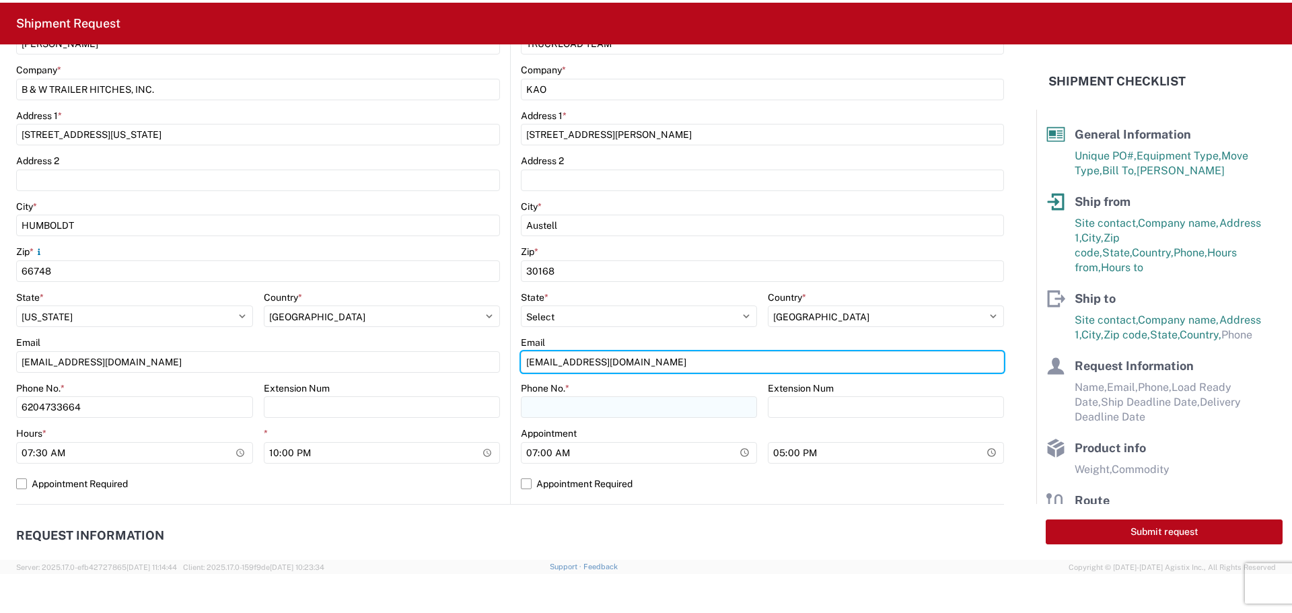
type input "[EMAIL_ADDRESS][DOMAIN_NAME]"
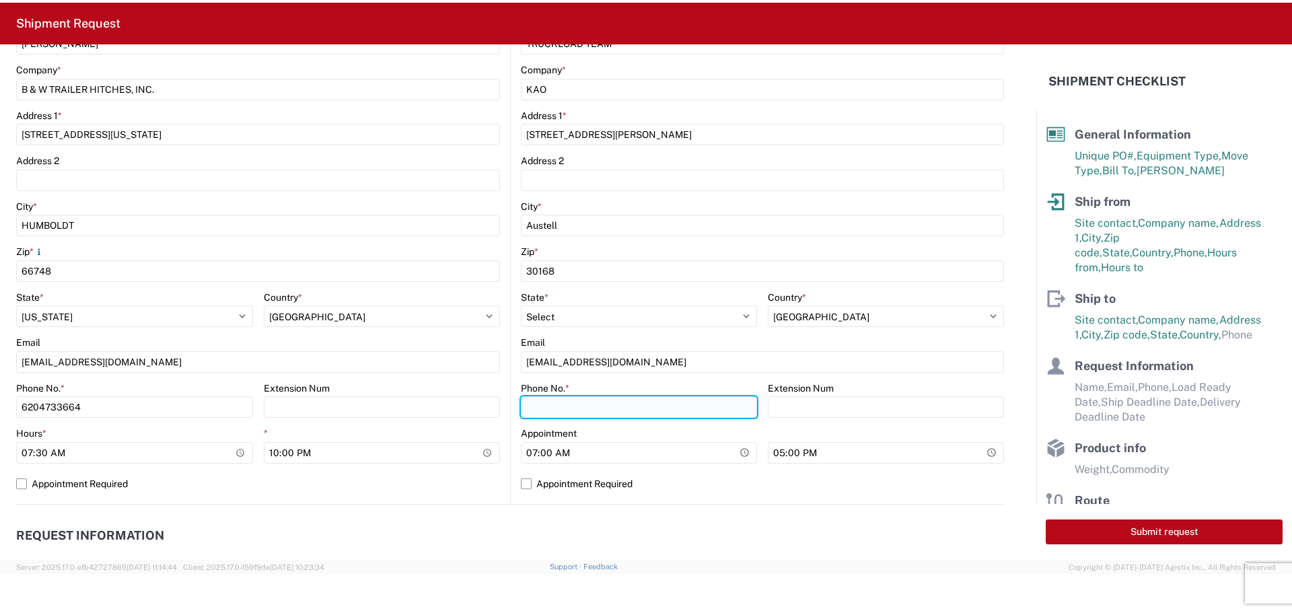
click at [582, 414] on input "Phone No. *" at bounding box center [639, 407] width 236 height 22
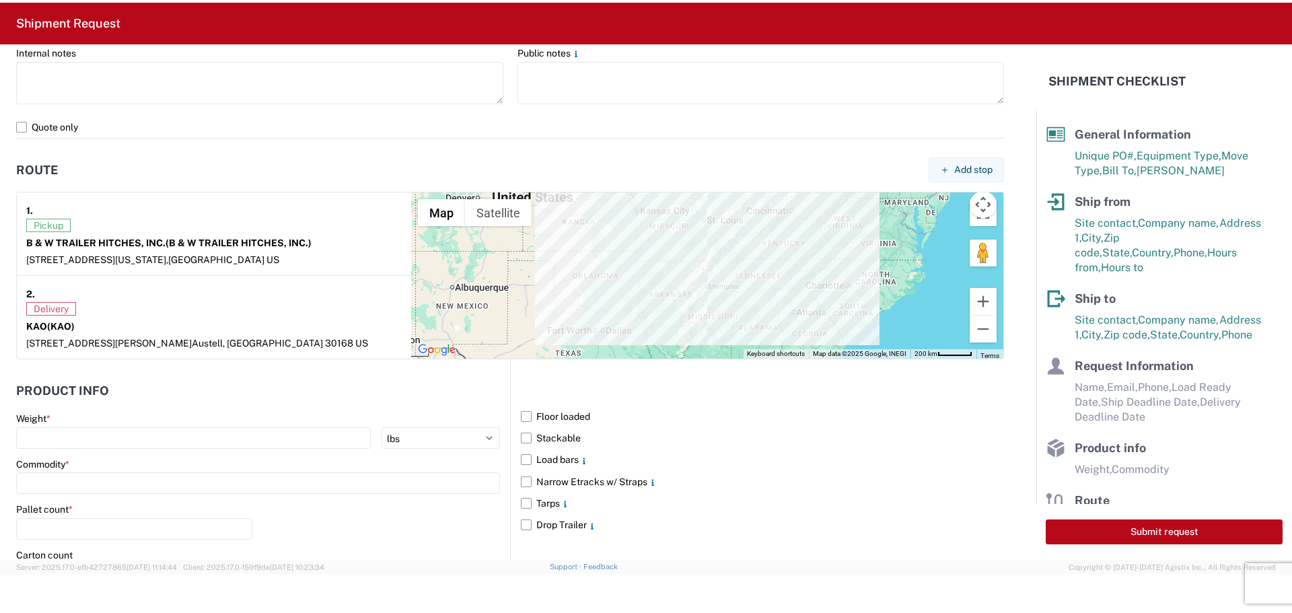
scroll to position [942, 0]
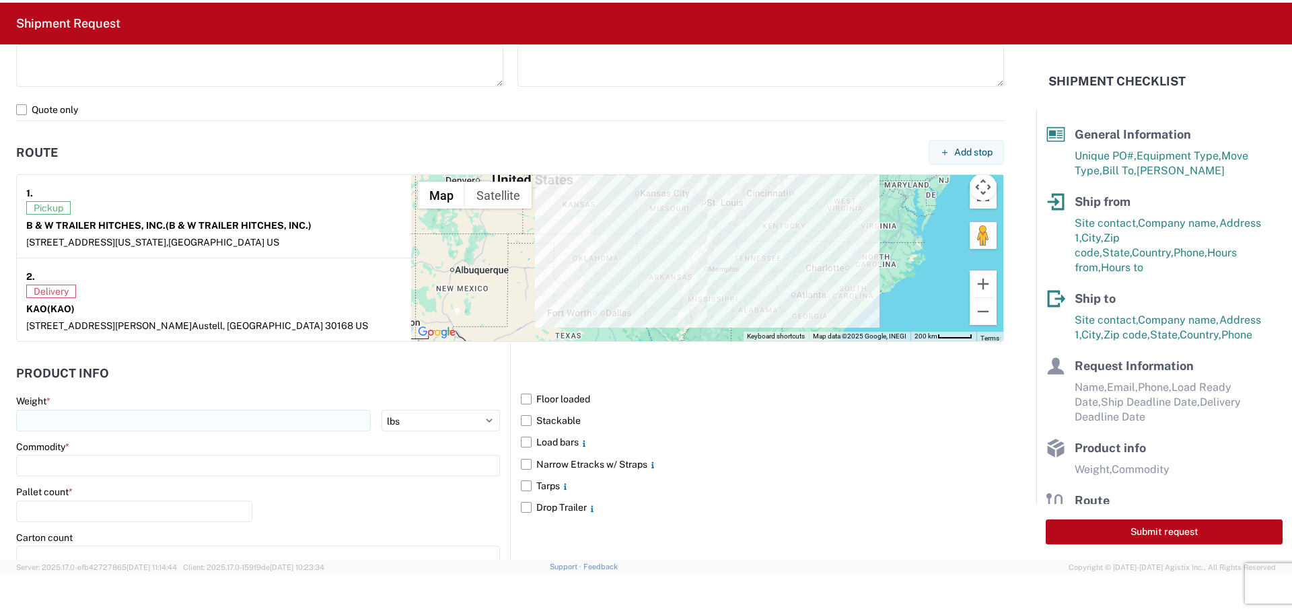
type input "615-000-0000"
click at [49, 421] on input "number" at bounding box center [193, 421] width 355 height 22
type input "31224"
click at [55, 455] on input at bounding box center [258, 466] width 484 height 22
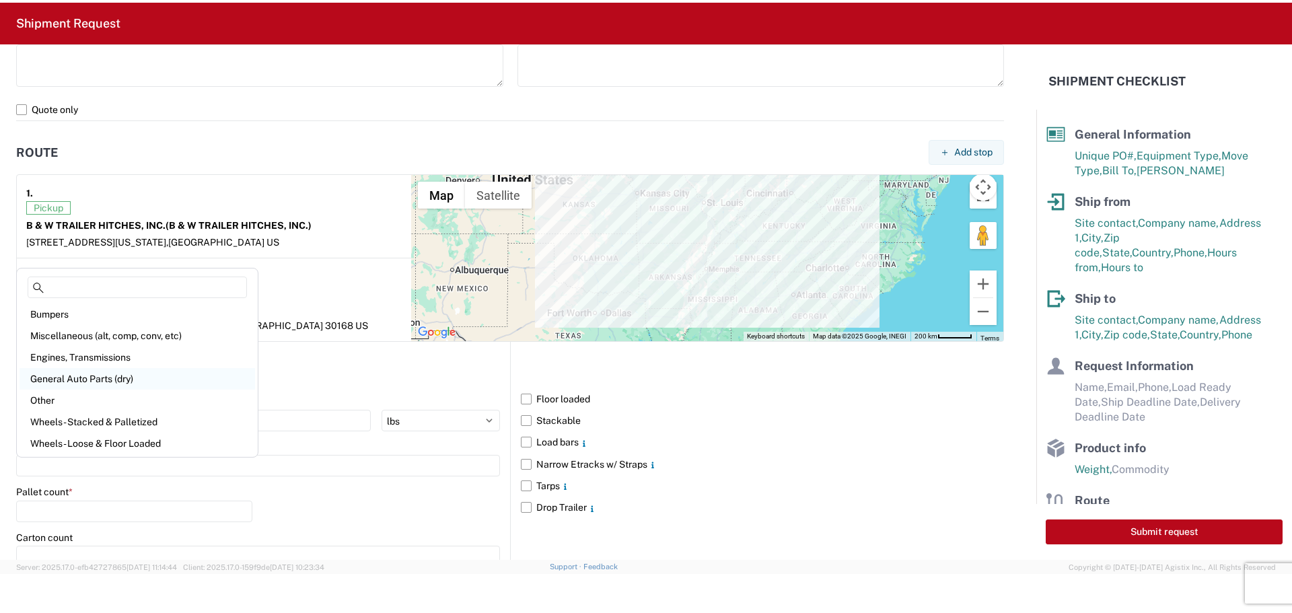
click at [89, 377] on div "General Auto Parts (dry)" at bounding box center [137, 379] width 235 height 22
type input "General Auto Parts (dry)"
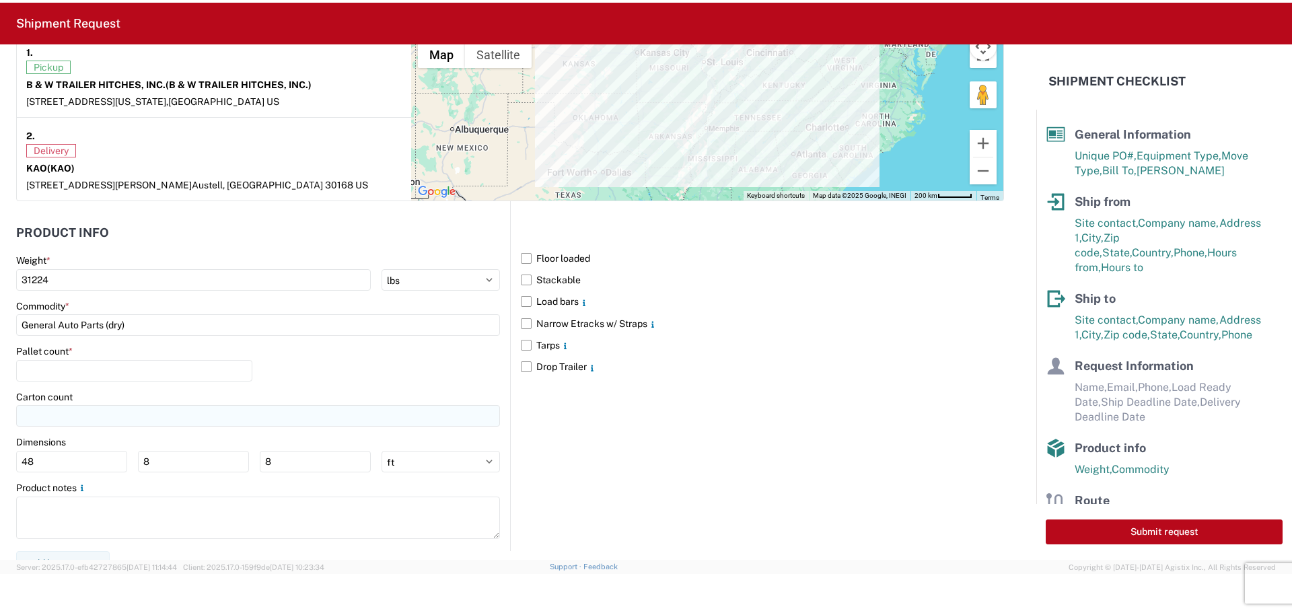
scroll to position [1099, 0]
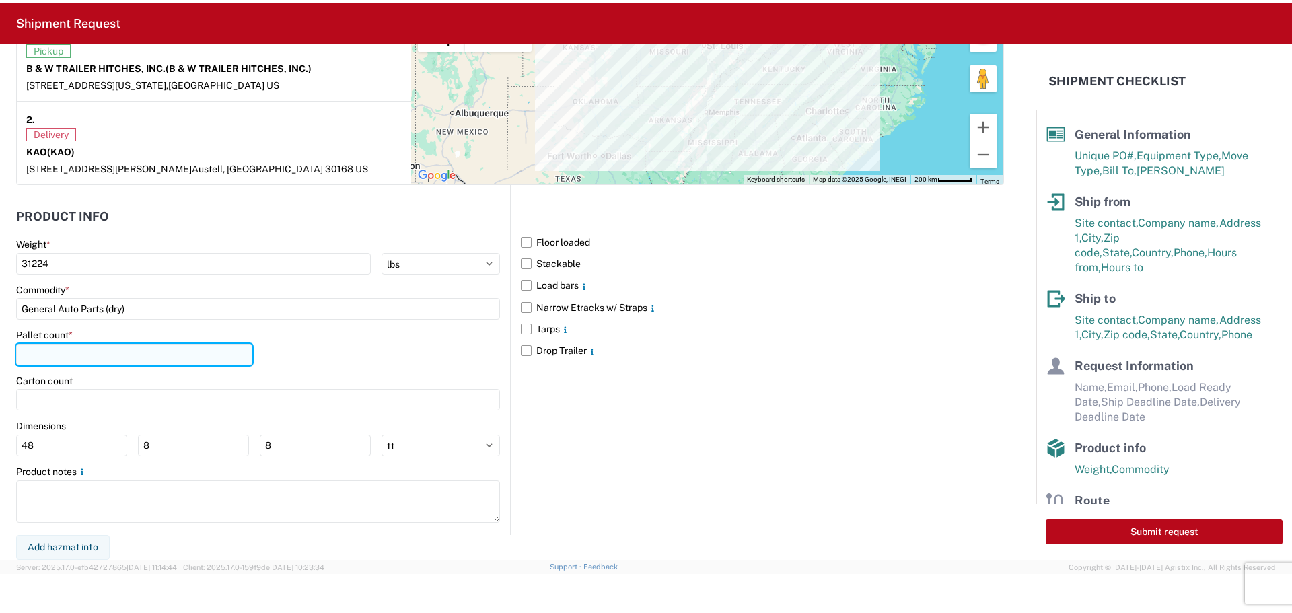
click at [97, 351] on input "number" at bounding box center [134, 355] width 236 height 22
type input "22"
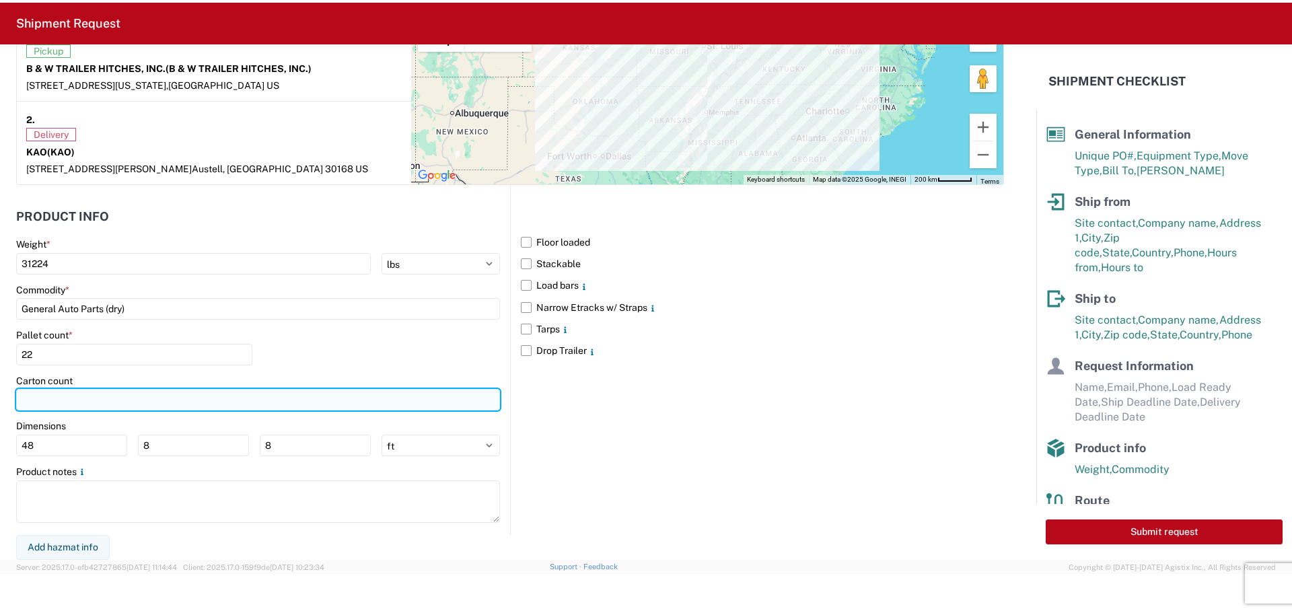
click at [82, 391] on input "number" at bounding box center [258, 400] width 484 height 22
type input "613"
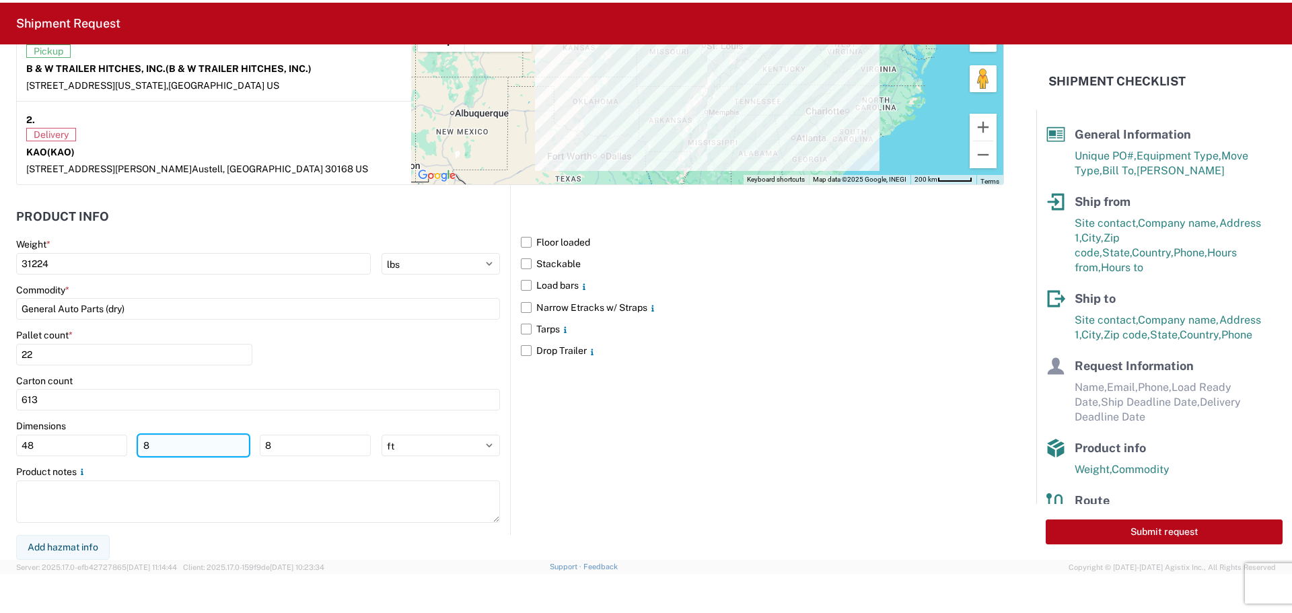
click at [183, 440] on input "8" at bounding box center [193, 446] width 111 height 22
type input "40"
click at [283, 455] on input "8" at bounding box center [315, 446] width 111 height 22
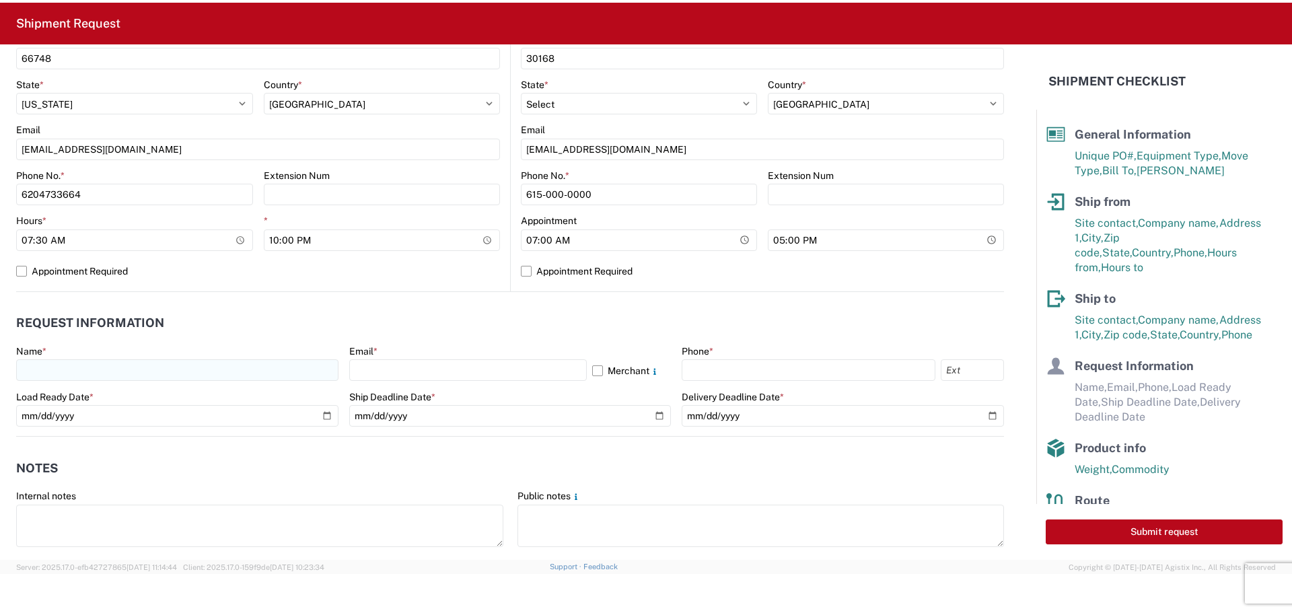
scroll to position [493, 0]
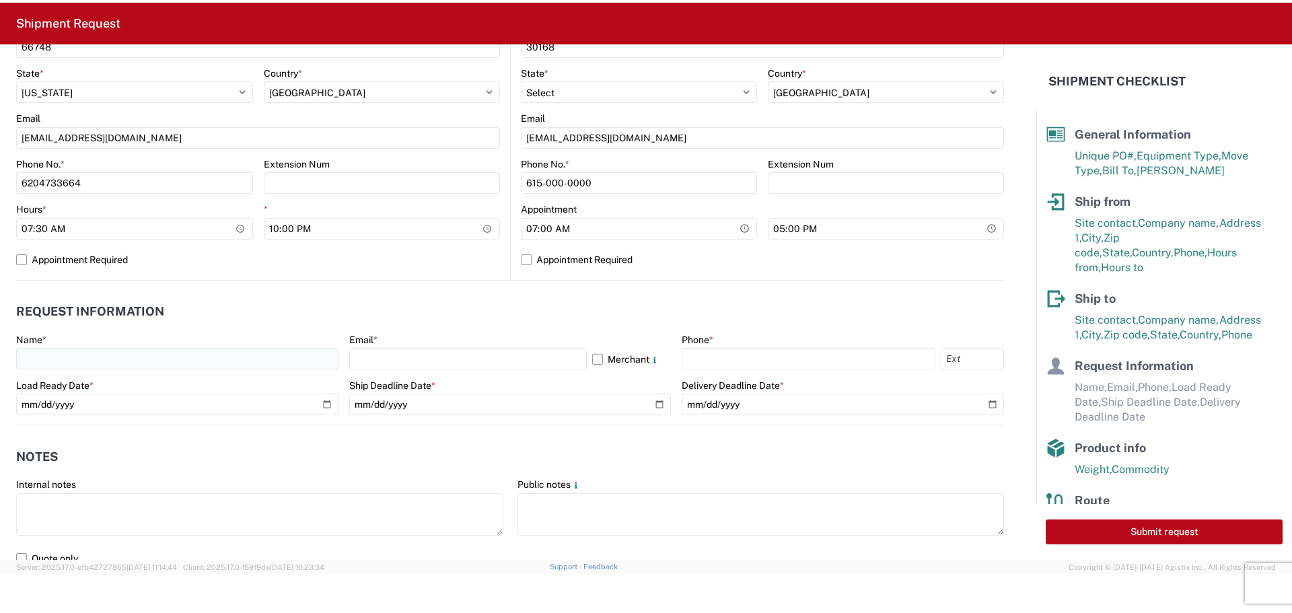
type input "48"
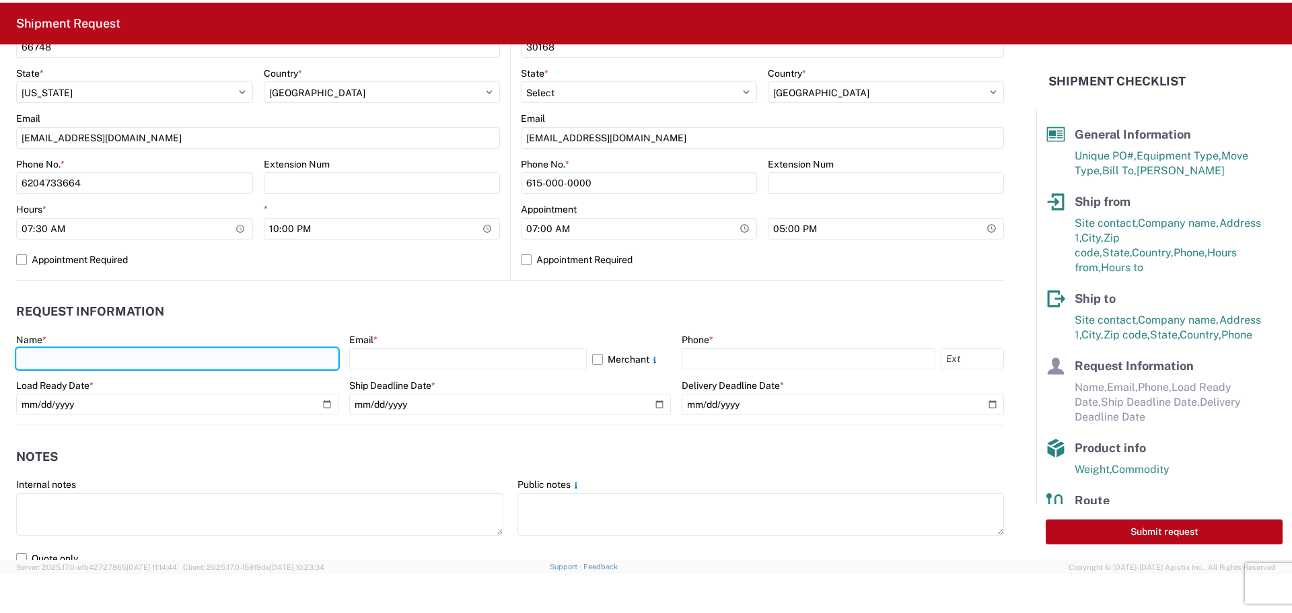
click at [137, 361] on input "text" at bounding box center [177, 359] width 322 height 22
type input "[PERSON_NAME]"
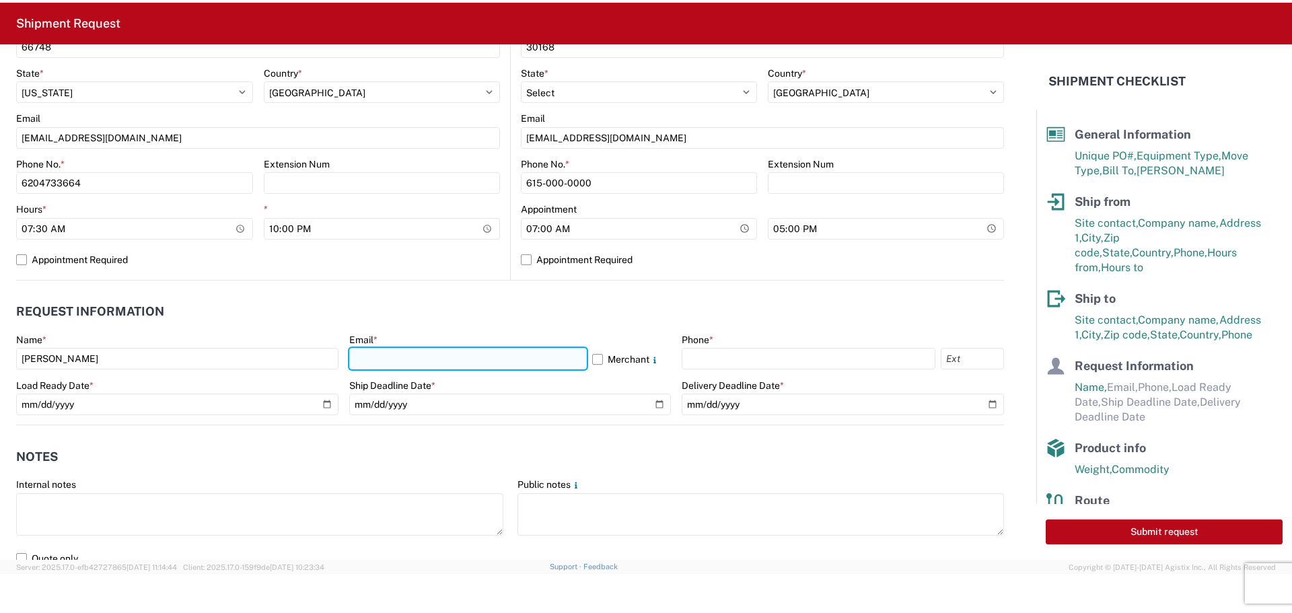
click at [394, 350] on input "text" at bounding box center [467, 359] width 237 height 22
type input "[EMAIL_ADDRESS][DOMAIN_NAME]"
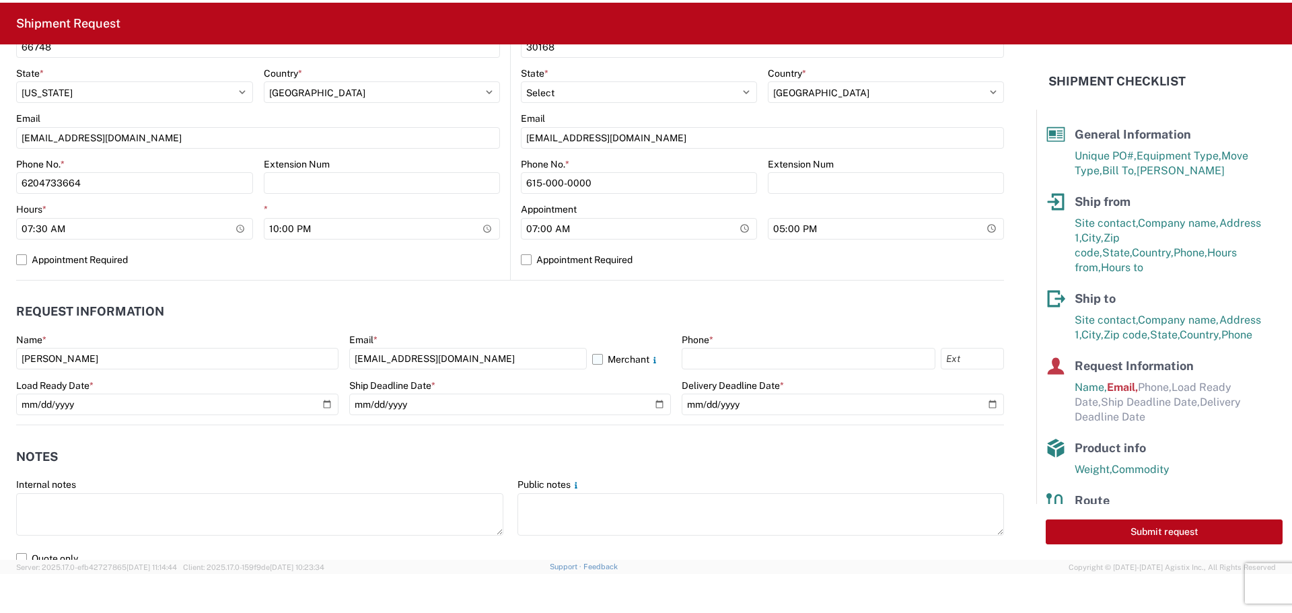
click at [595, 357] on label "Merchant" at bounding box center [631, 359] width 79 height 22
click at [0, 0] on input "Merchant" at bounding box center [0, 0] width 0 height 0
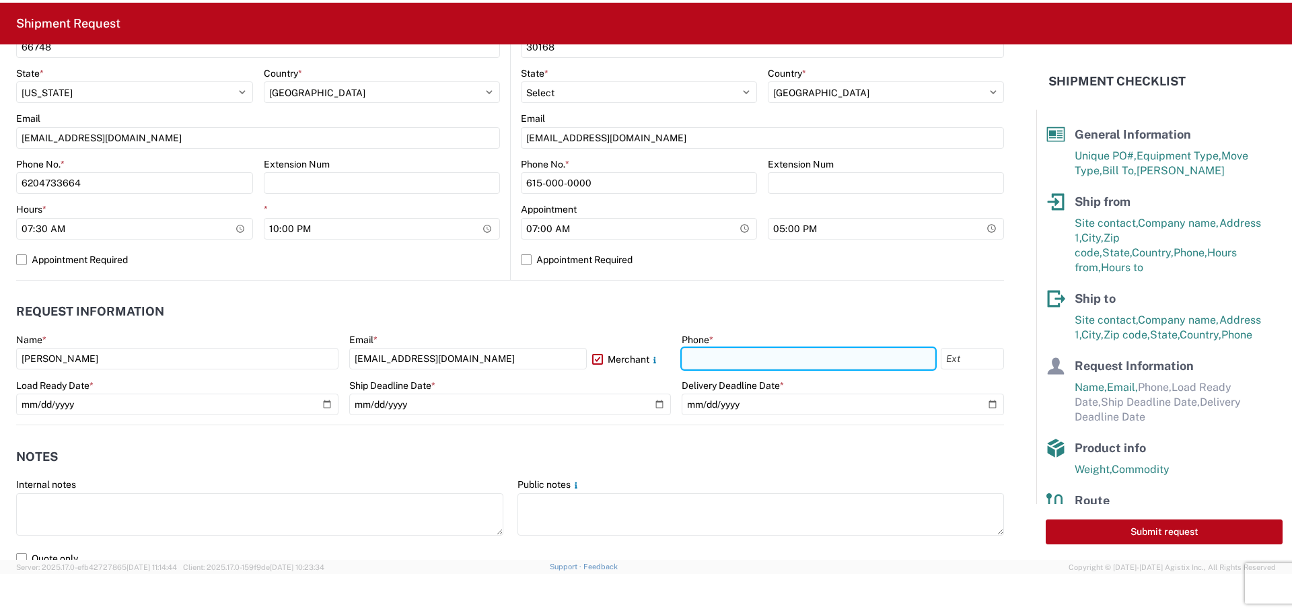
click at [740, 369] on input "text" at bounding box center [809, 359] width 254 height 22
type input "[PHONE_NUMBER]"
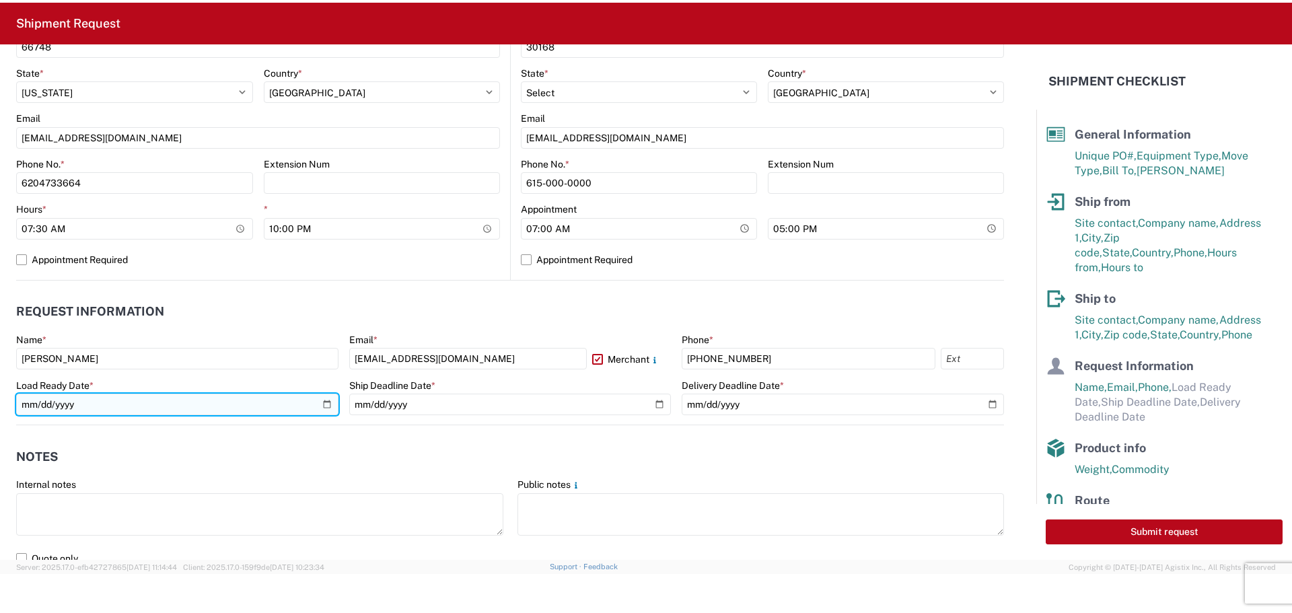
click at [326, 404] on input "date" at bounding box center [177, 405] width 322 height 22
type input "[DATE]"
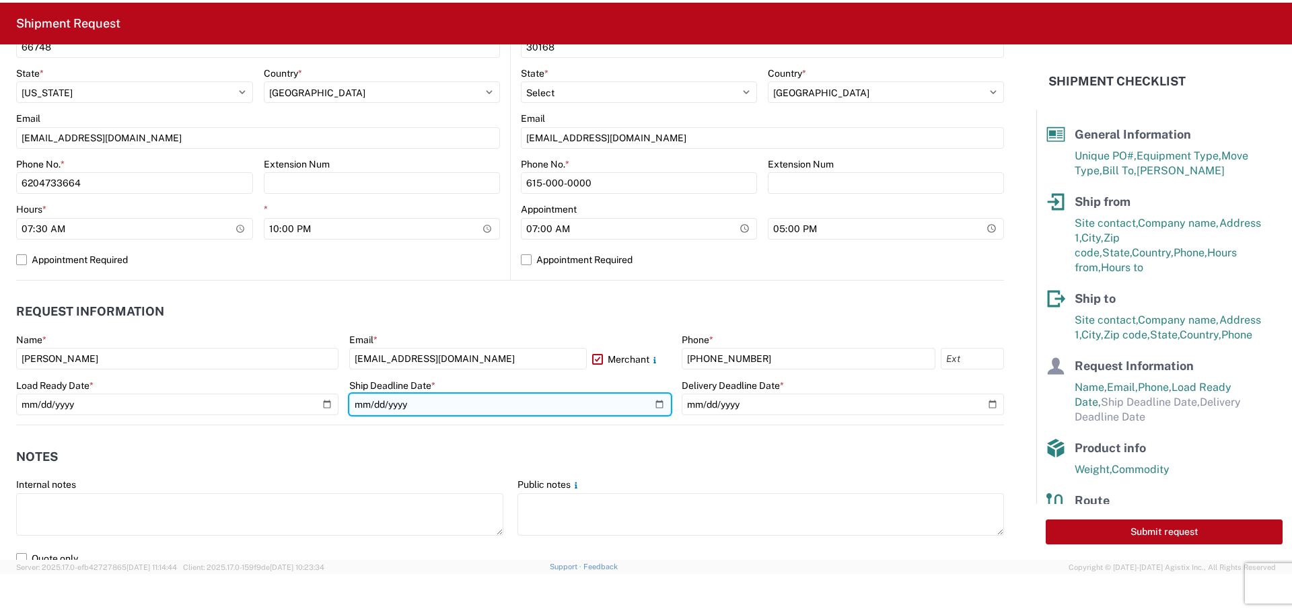
click at [651, 401] on input "date" at bounding box center [510, 405] width 322 height 22
type input "[DATE]"
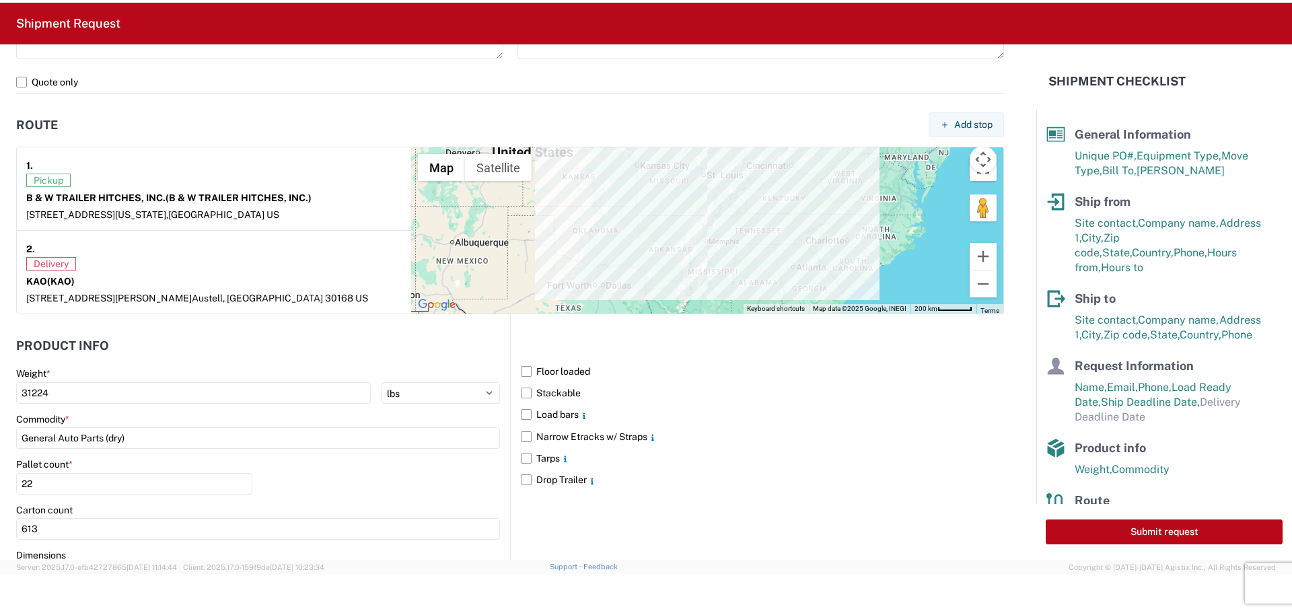
scroll to position [695, 0]
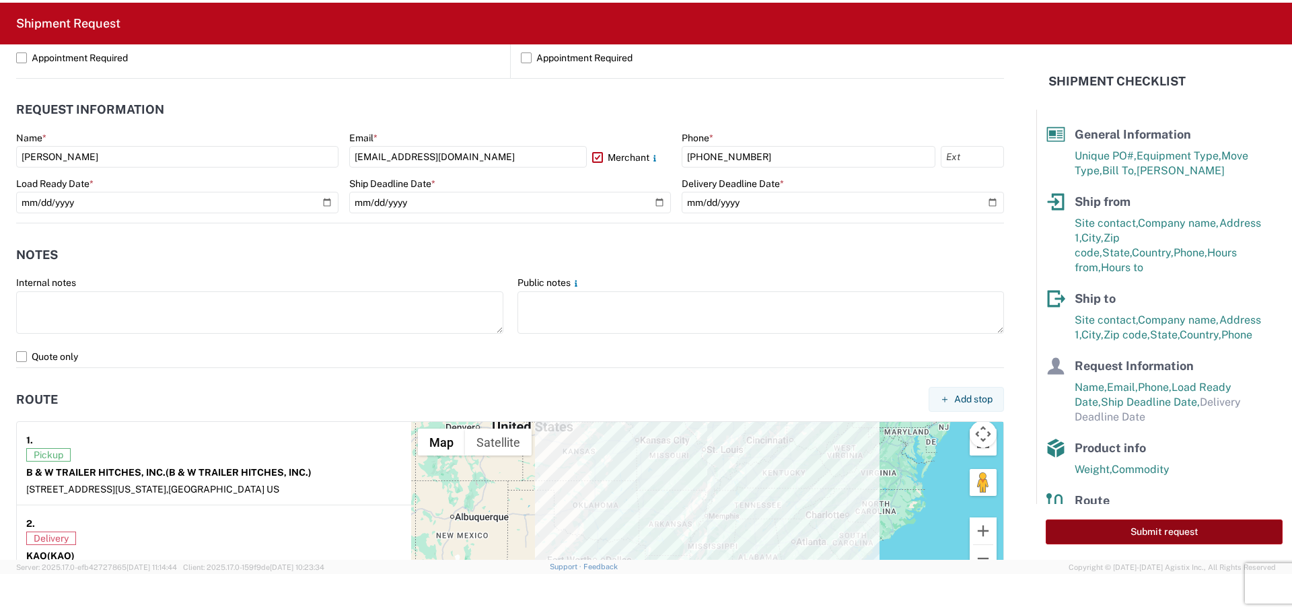
click at [1136, 525] on button "Submit request" at bounding box center [1163, 531] width 237 height 25
select select "US"
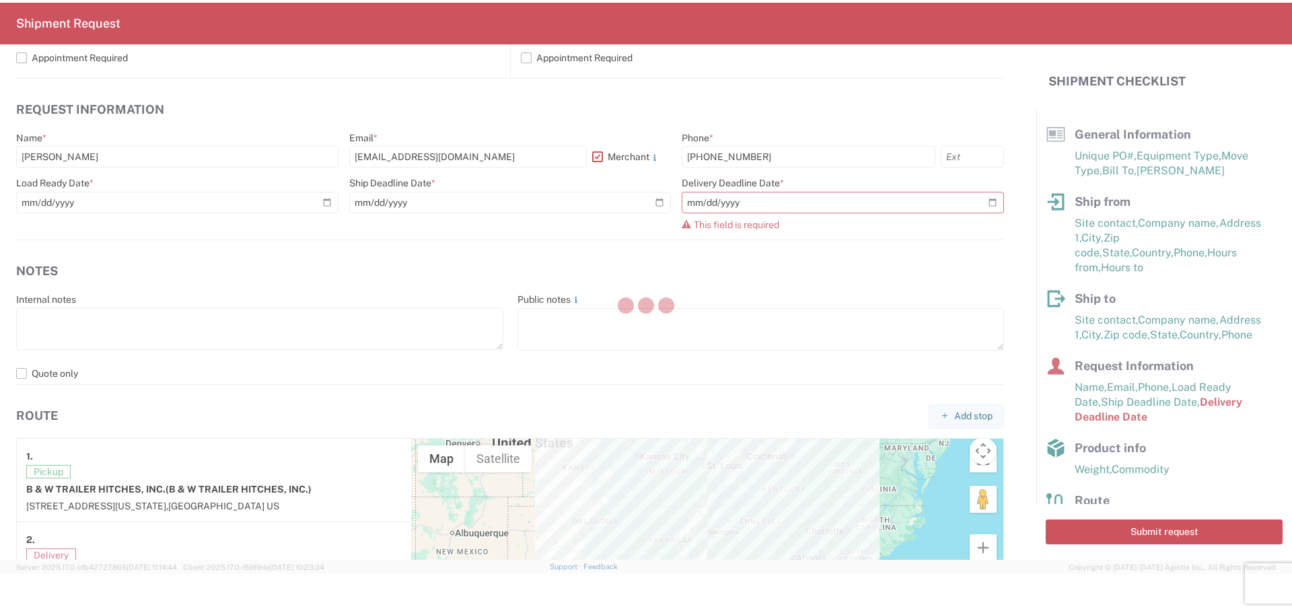
scroll to position [54, 0]
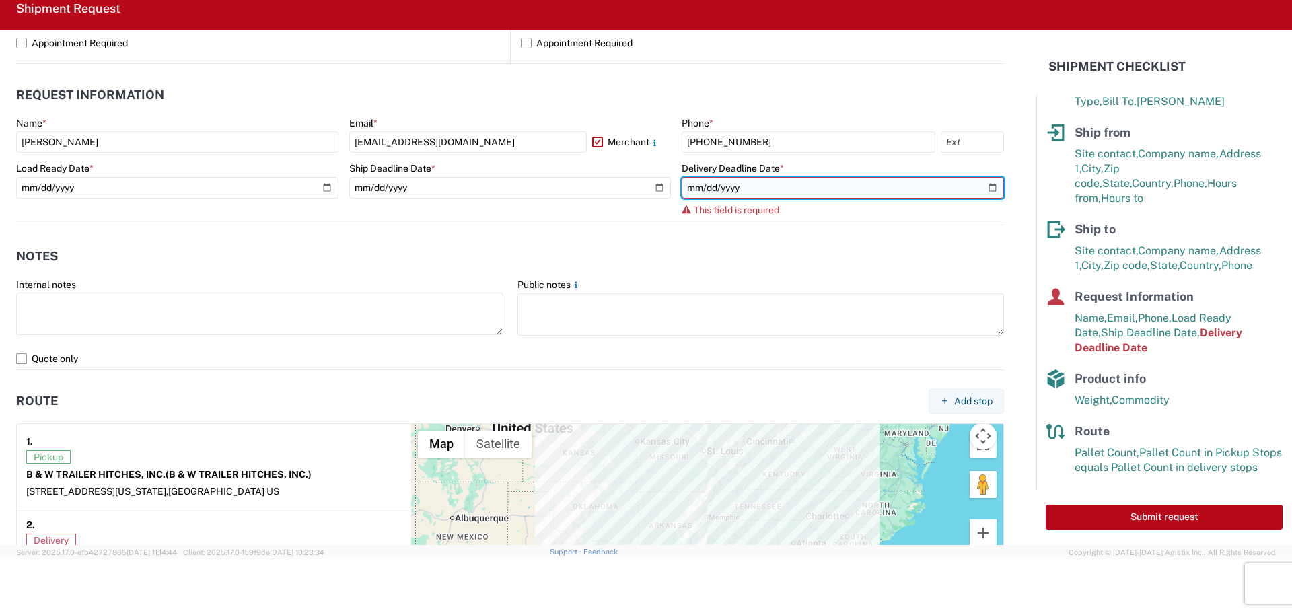
click at [980, 188] on input "date" at bounding box center [843, 188] width 322 height 22
type input "[DATE]"
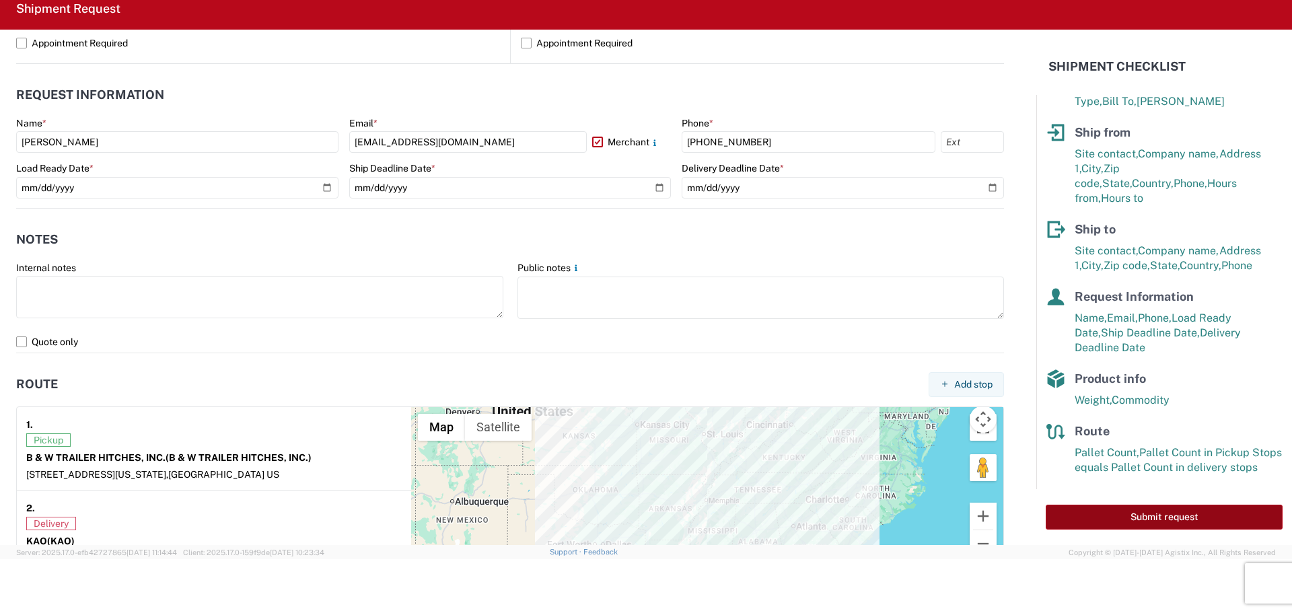
click at [1179, 515] on button "Submit request" at bounding box center [1163, 517] width 237 height 25
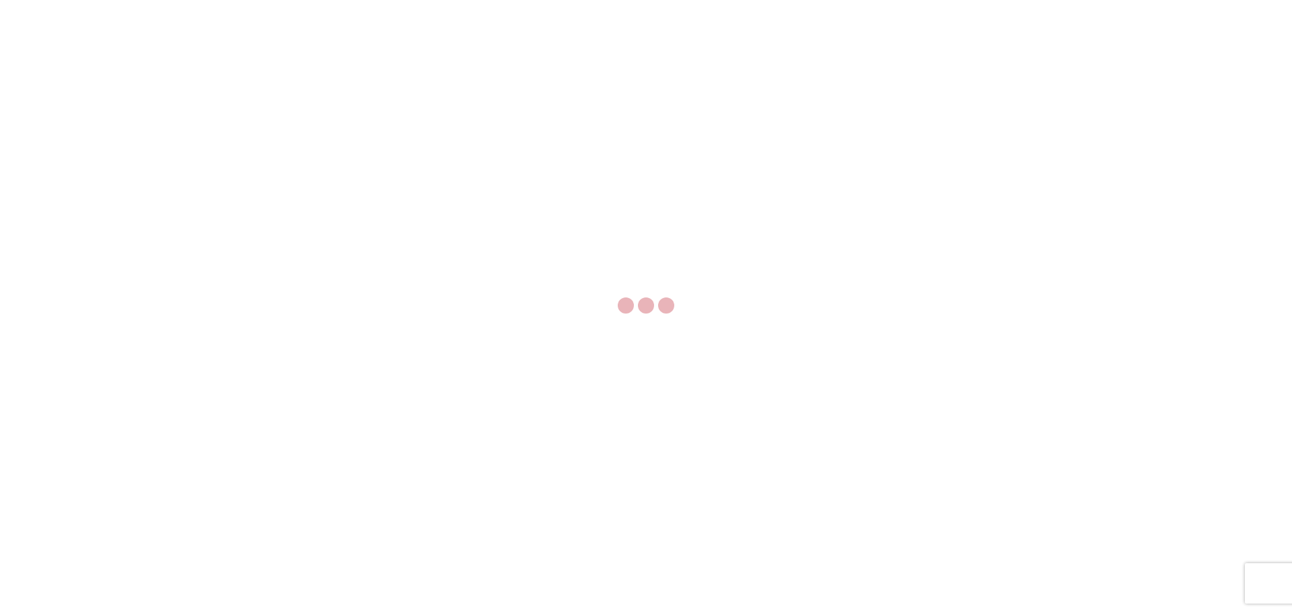
select select "FULL"
select select "LBS"
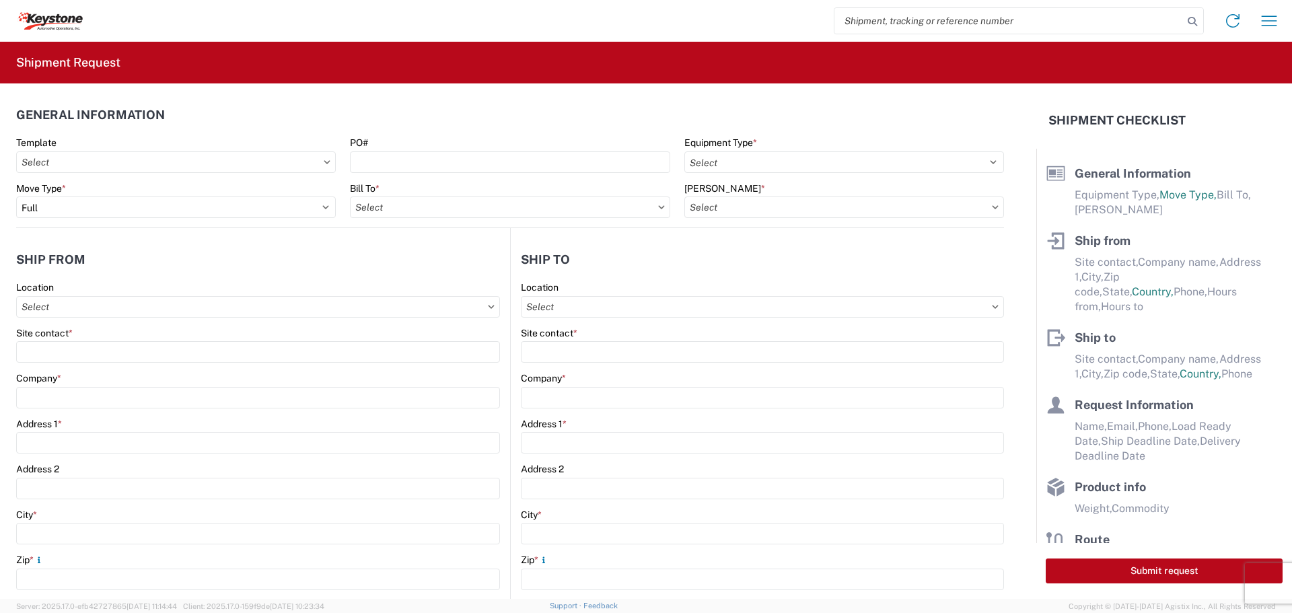
click at [933, 24] on input "search" at bounding box center [1008, 21] width 348 height 26
click at [966, 26] on input "search" at bounding box center [1008, 21] width 348 height 26
type input "56523995"
click at [1191, 20] on icon at bounding box center [1192, 21] width 19 height 19
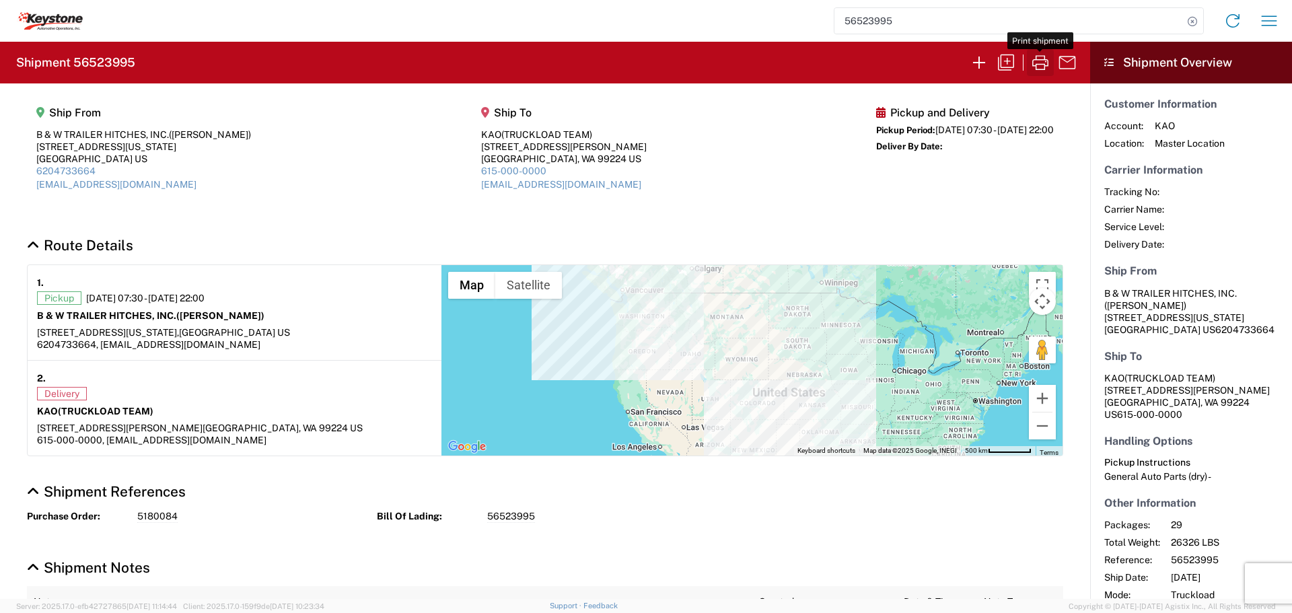
click at [1037, 61] on icon "button" at bounding box center [1040, 63] width 22 height 22
